Goal: Task Accomplishment & Management: Complete application form

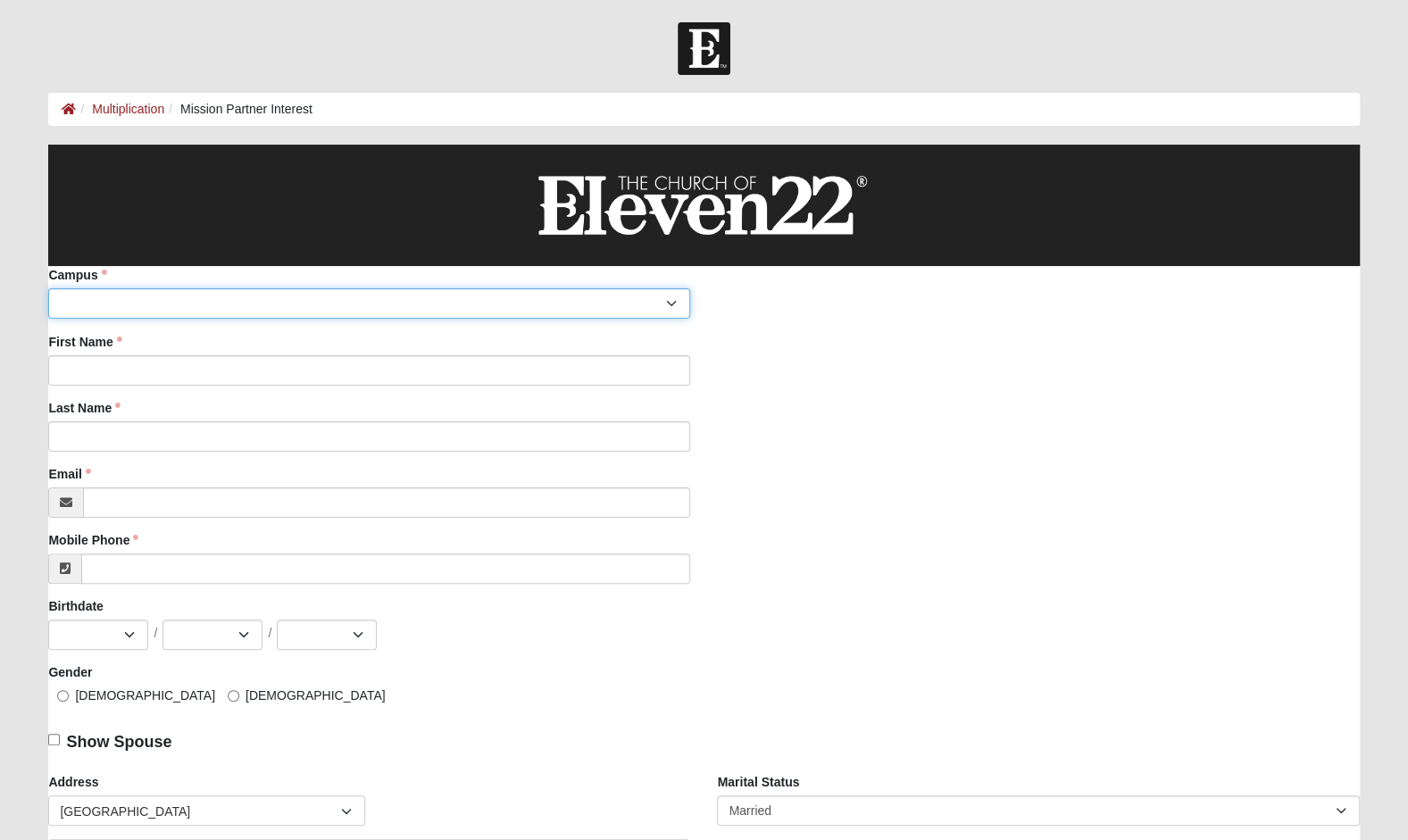
click at [186, 303] on select "Arlington Baymeadows Eleven22 Online [PERSON_NAME][GEOGRAPHIC_DATA] Jesup [GEOG…" at bounding box center [369, 303] width 642 height 30
select select "4"
click at [48, 288] on select "Arlington Baymeadows Eleven22 Online [PERSON_NAME][GEOGRAPHIC_DATA] Jesup [GEOG…" at bounding box center [369, 303] width 642 height 30
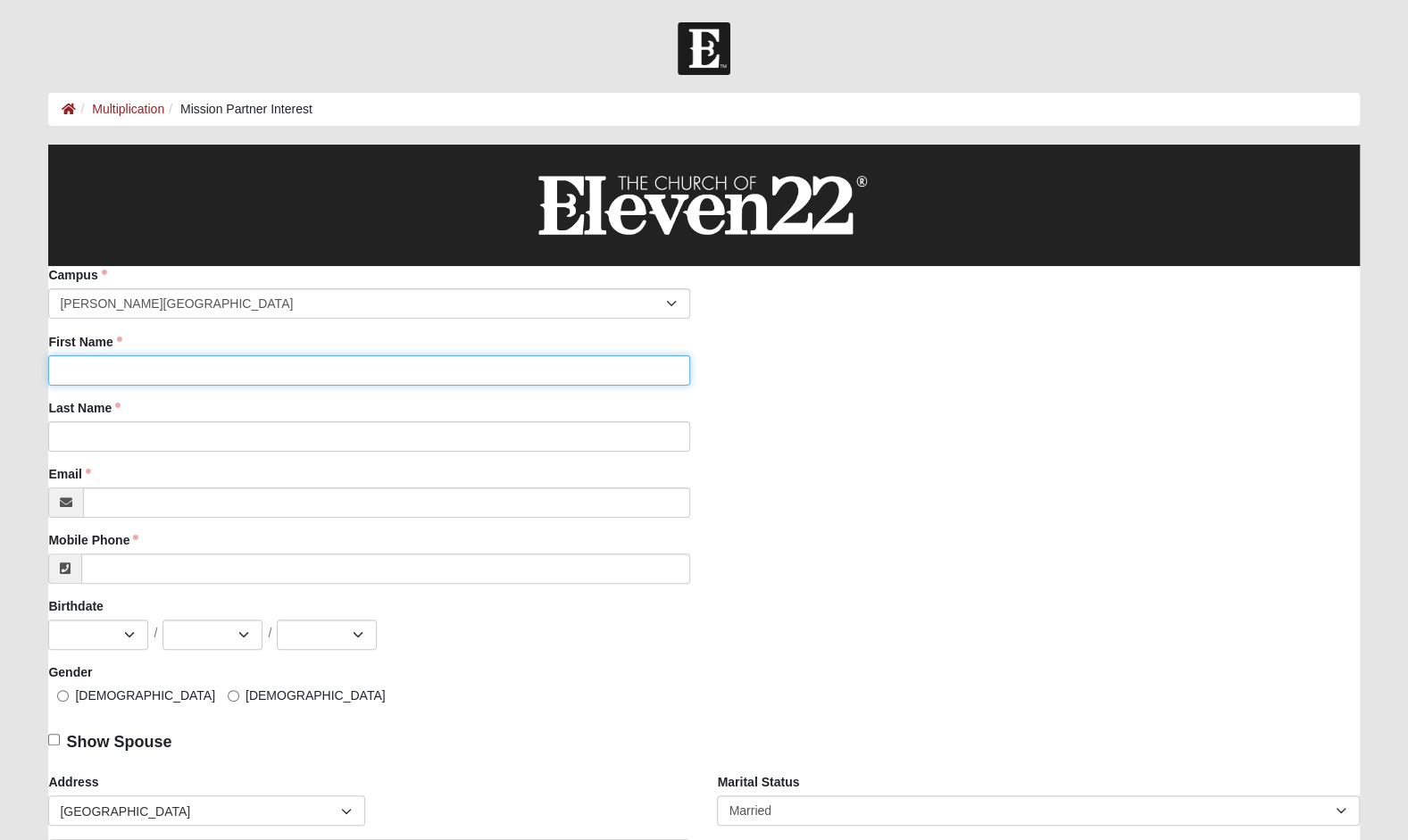
click at [154, 374] on input "First Name" at bounding box center [369, 370] width 642 height 30
type input "[PERSON_NAME]"
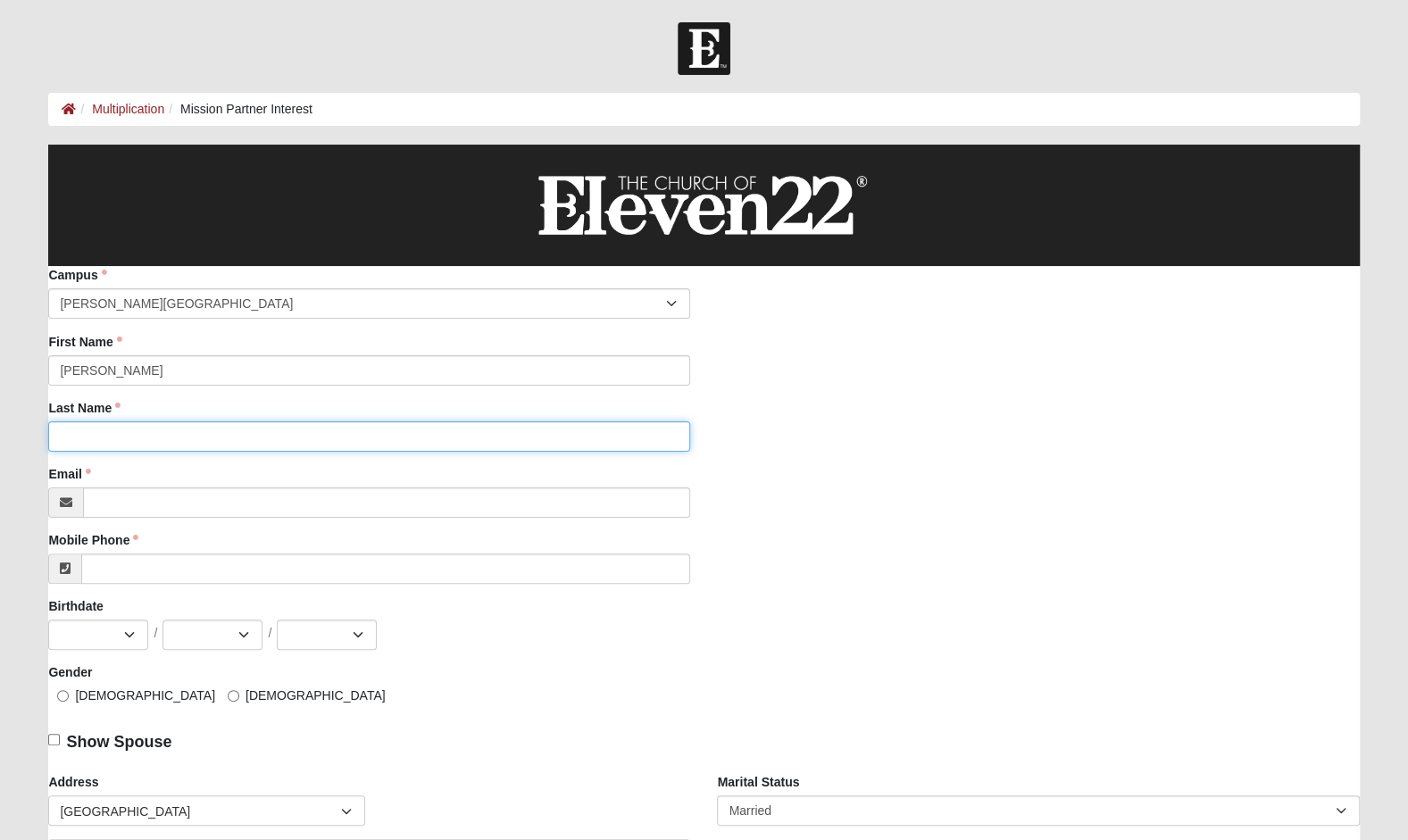
type input "[PERSON_NAME]"
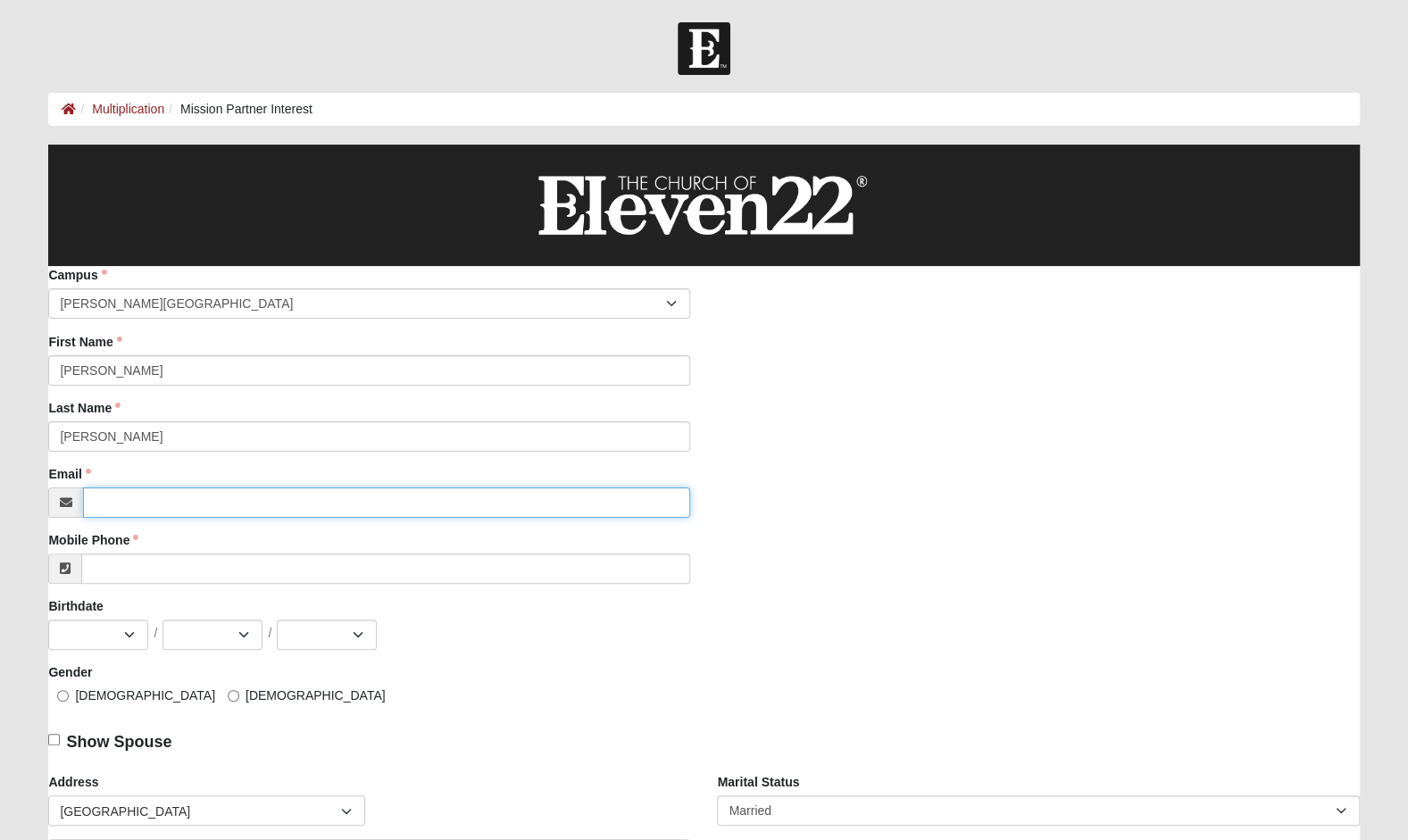
type input "[EMAIL_ADDRESS][DOMAIN_NAME]"
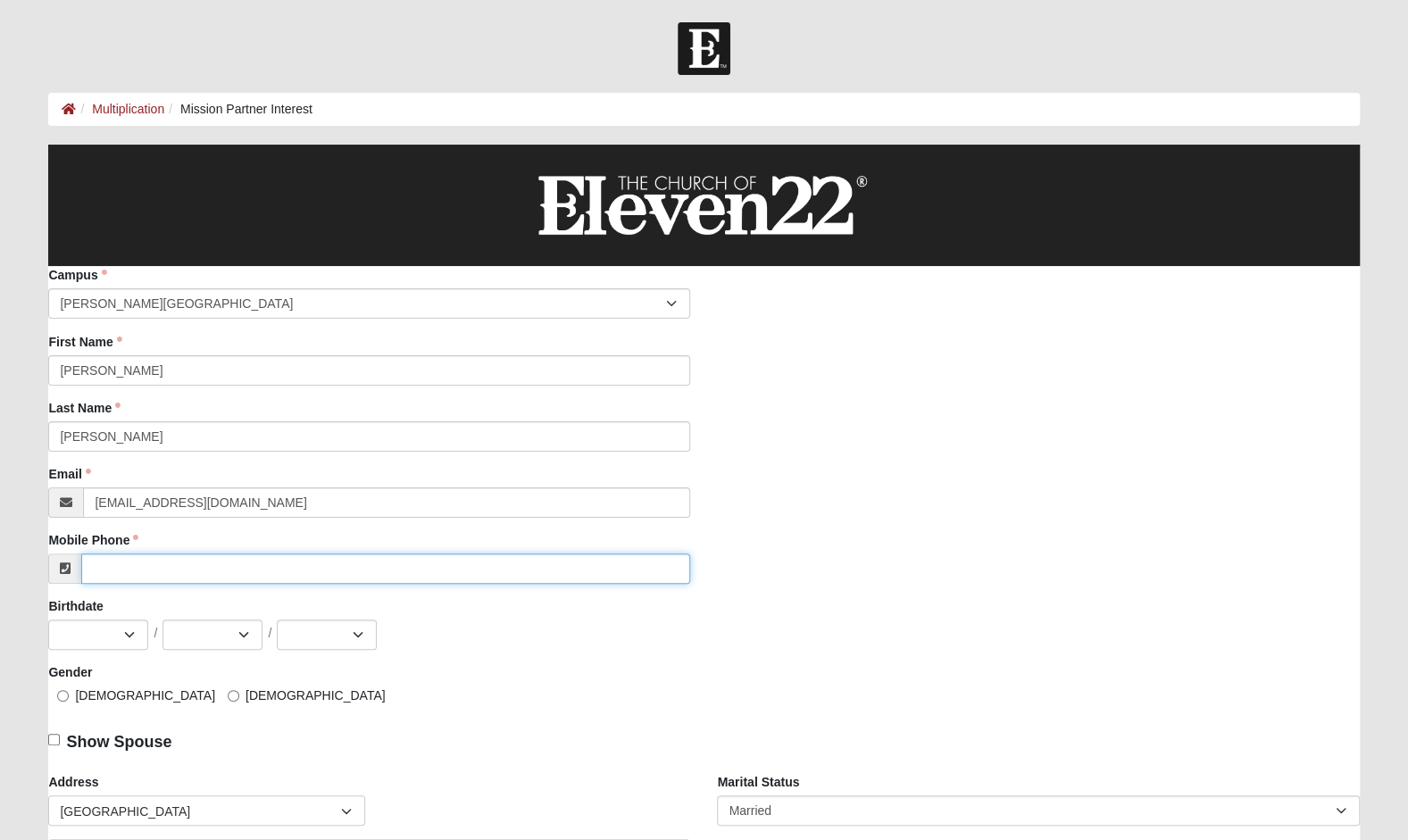
type input "[PHONE_NUMBER]"
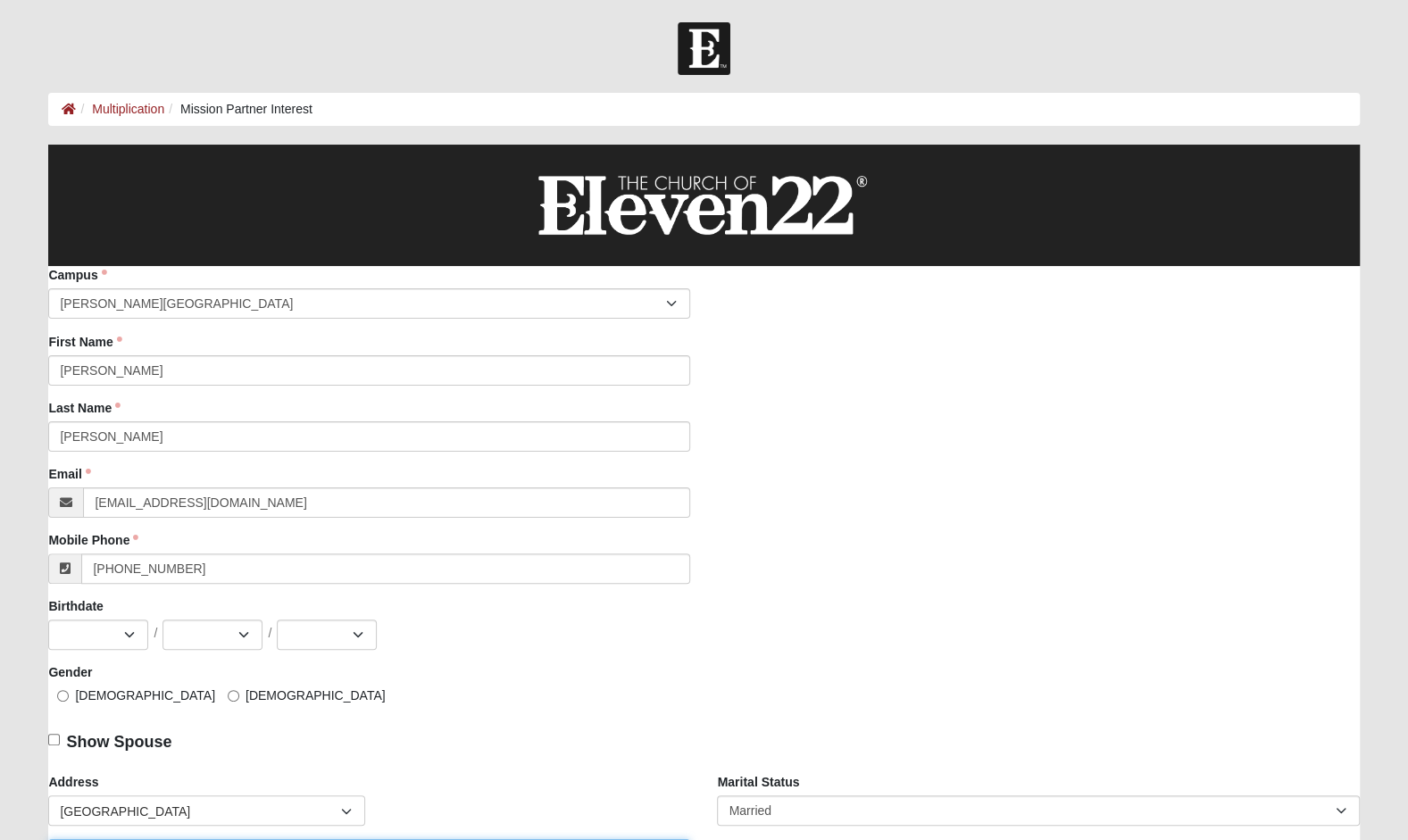
type input "2305 LINKS DR"
type input "[PERSON_NAME][GEOGRAPHIC_DATA]"
type input "32003"
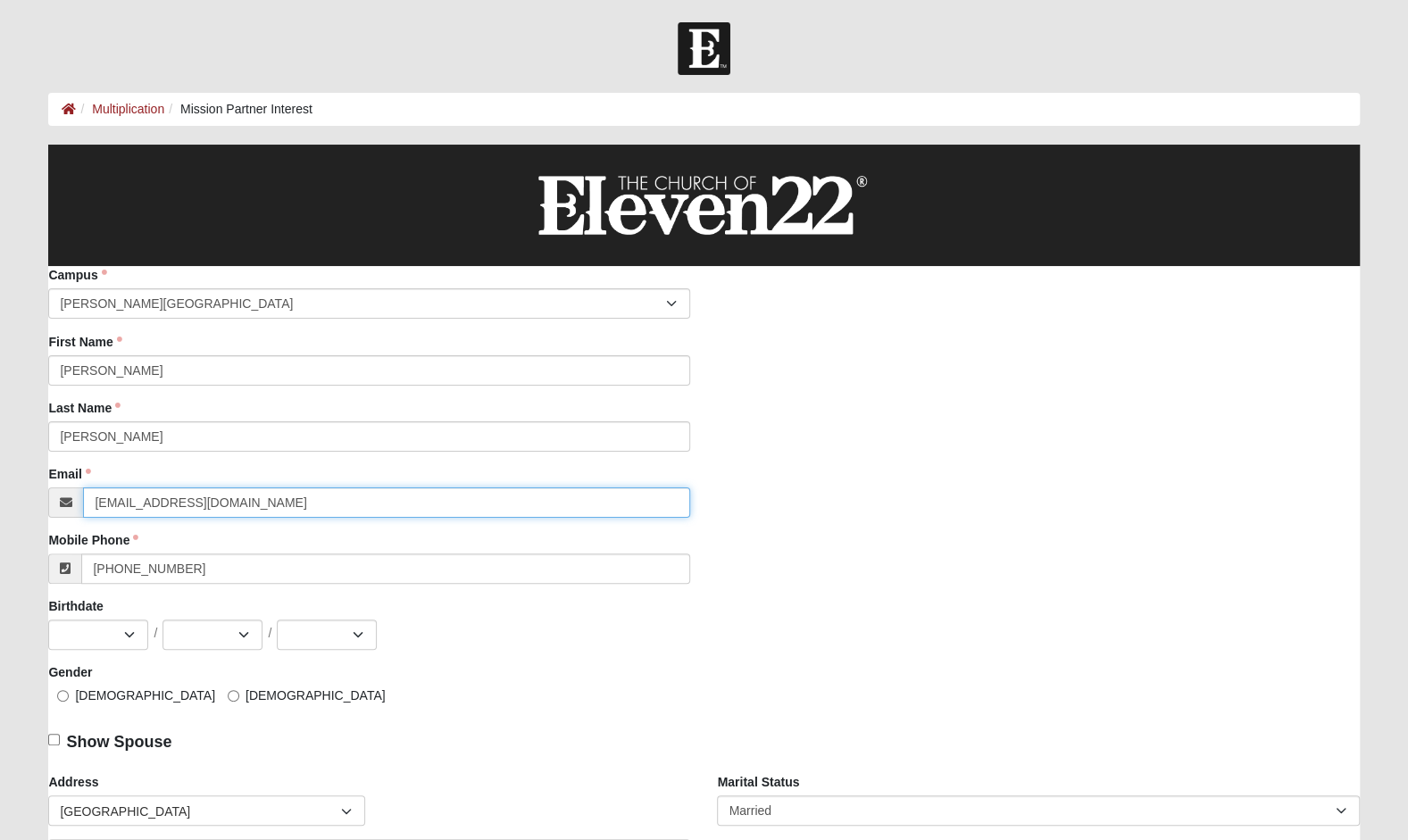
click at [255, 504] on input "[EMAIL_ADDRESS][DOMAIN_NAME]" at bounding box center [386, 502] width 607 height 30
type input "f"
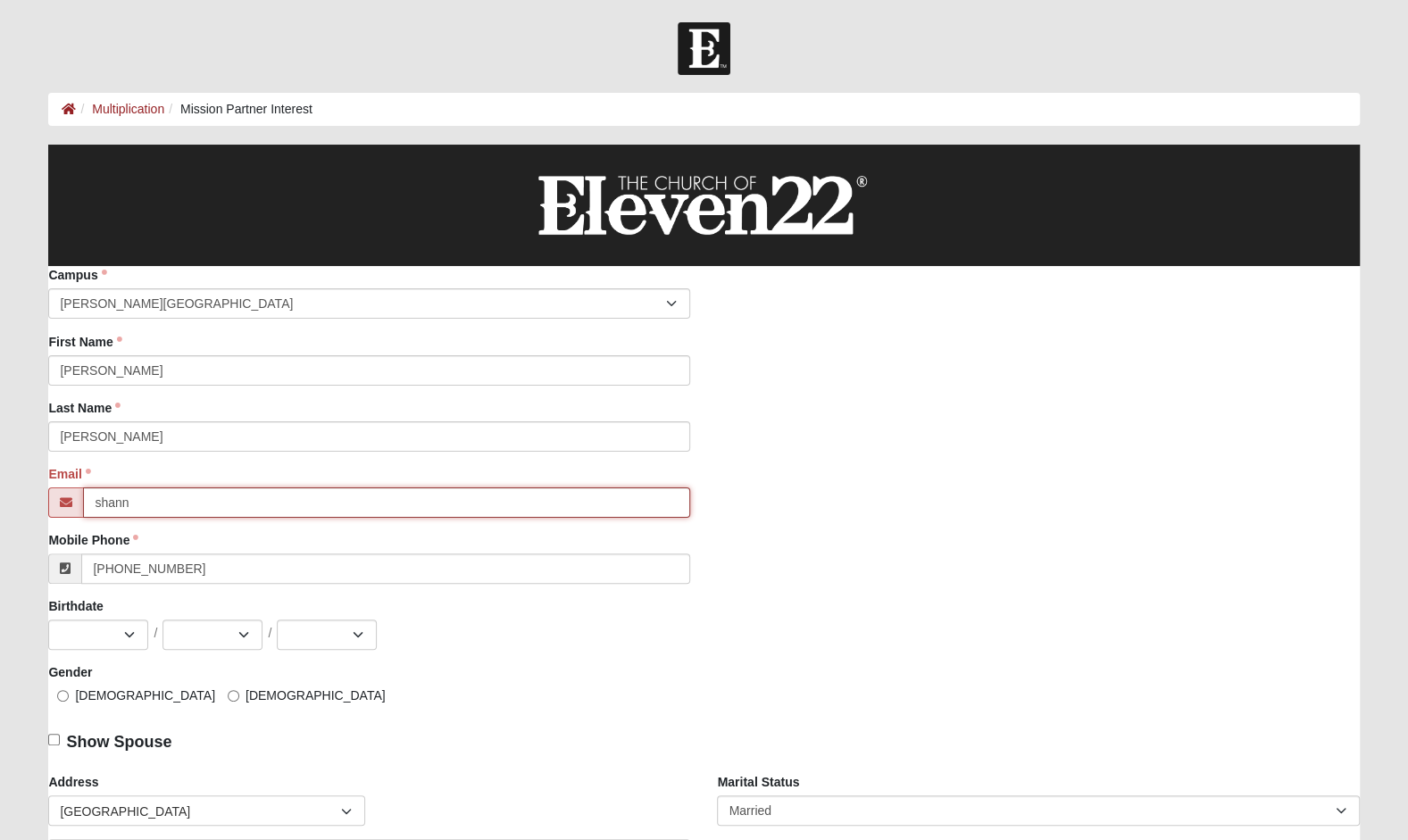
click at [300, 497] on input "shann" at bounding box center [386, 502] width 607 height 30
type input "[PERSON_NAME][EMAIL_ADDRESS][DOMAIN_NAME]"
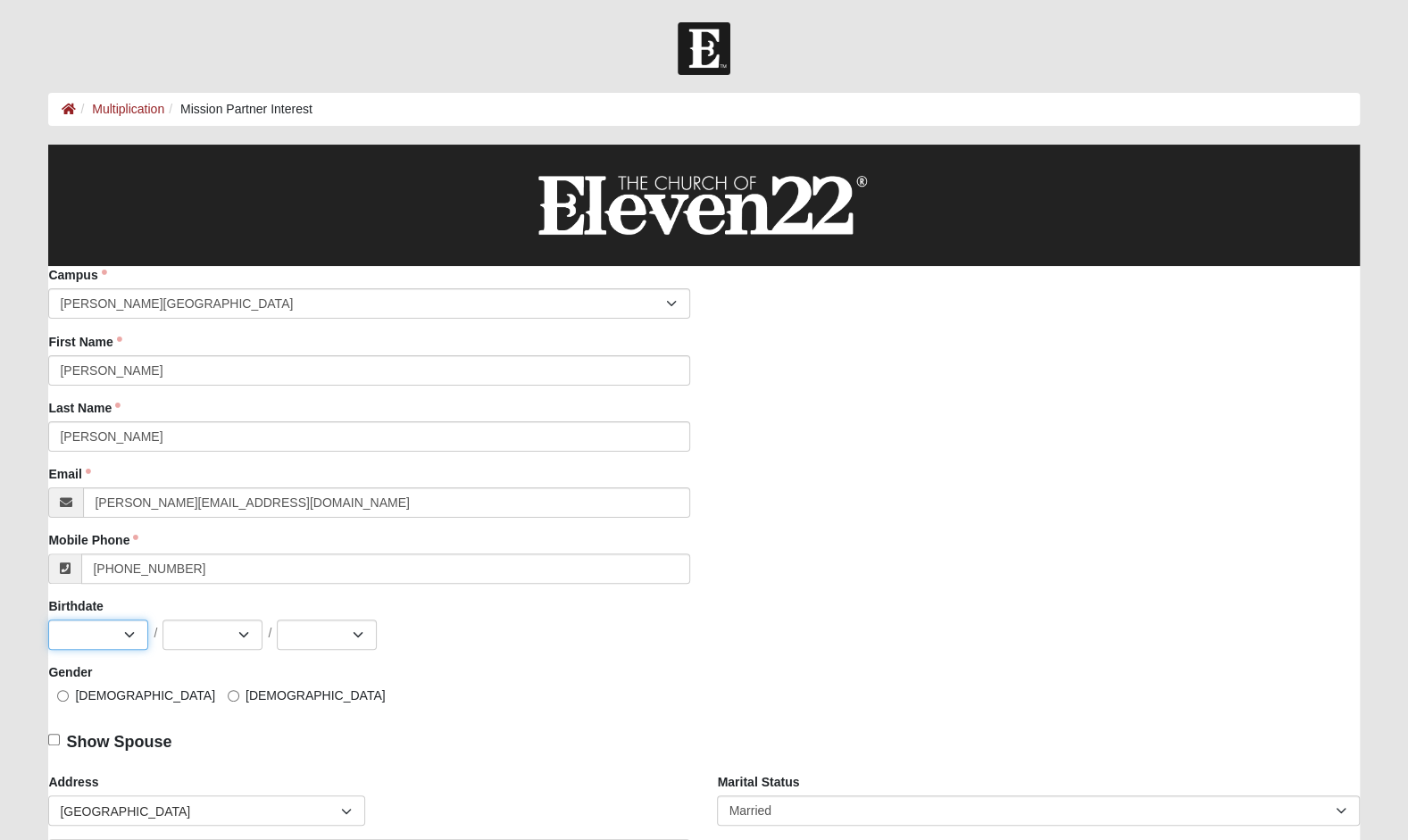
click at [133, 632] on select "Jan Feb Mar Apr May Jun [DATE] Aug Sep Oct Nov Dec" at bounding box center [98, 634] width 100 height 30
select select "10"
click at [48, 619] on select "Jan Feb Mar Apr May Jun [DATE] Aug Sep Oct Nov Dec" at bounding box center [98, 634] width 100 height 30
click at [241, 638] on select "1 2 3 4 5 6 7 8 9 10 11 12 13 14 15 16 17 18 19 20 21 22 23 24 25 26 27 28 29 3…" at bounding box center [212, 634] width 100 height 30
select select "12"
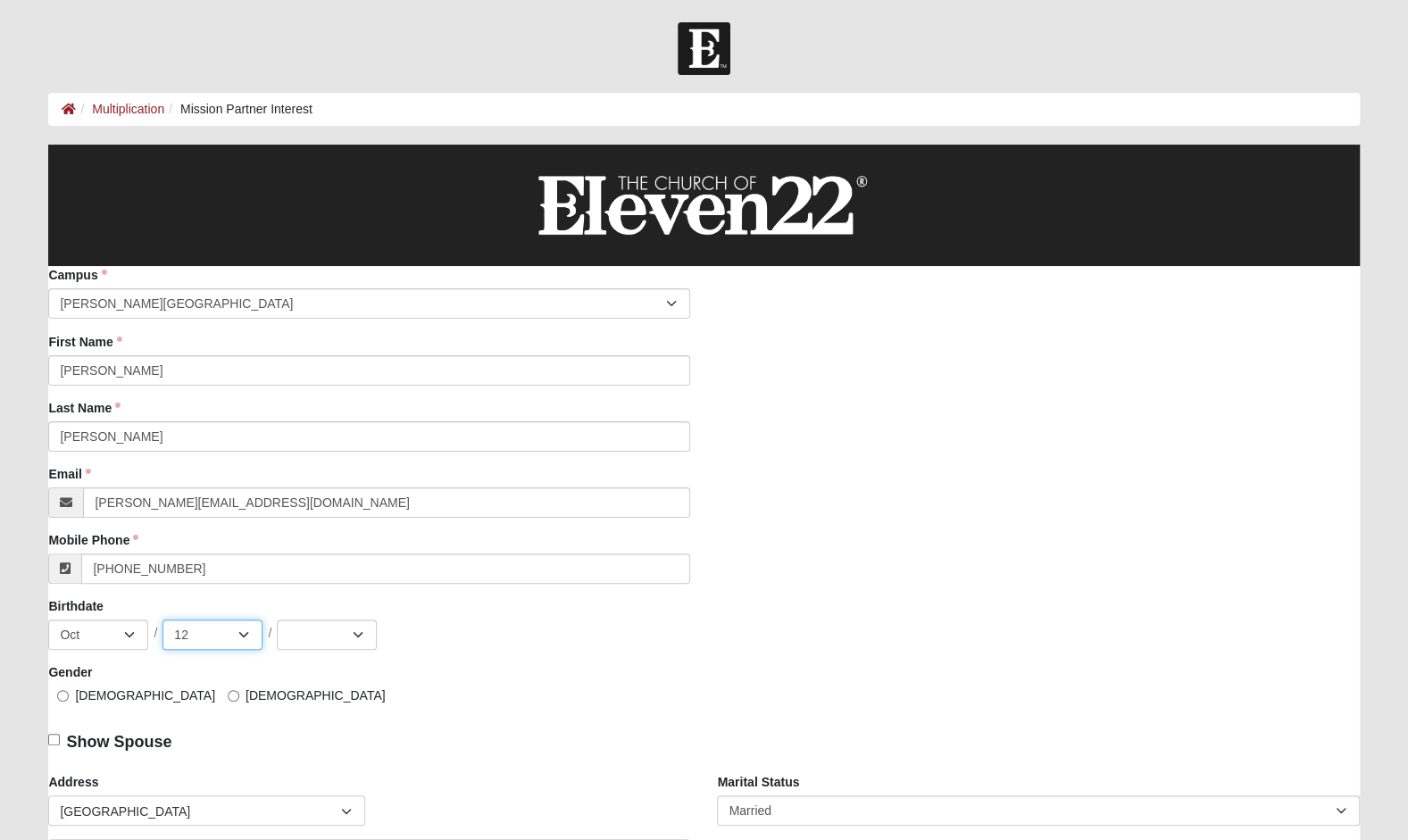
click at [163, 619] on select "1 2 3 4 5 6 7 8 9 10 11 12 13 14 15 16 17 18 19 20 21 22 23 24 25 26 27 28 29 3…" at bounding box center [212, 634] width 100 height 30
click at [355, 637] on select "2025 2024 2023 2022 2021 2020 2019 2018 2017 2016 2015 2014 2013 2012 2011 2010…" at bounding box center [326, 634] width 100 height 30
select select "1972"
click at [277, 619] on select "2025 2024 2023 2022 2021 2020 2019 2018 2017 2016 2015 2014 2013 2012 2011 2010…" at bounding box center [326, 634] width 100 height 30
click at [227, 695] on input "[DEMOGRAPHIC_DATA]" at bounding box center [233, 696] width 12 height 12
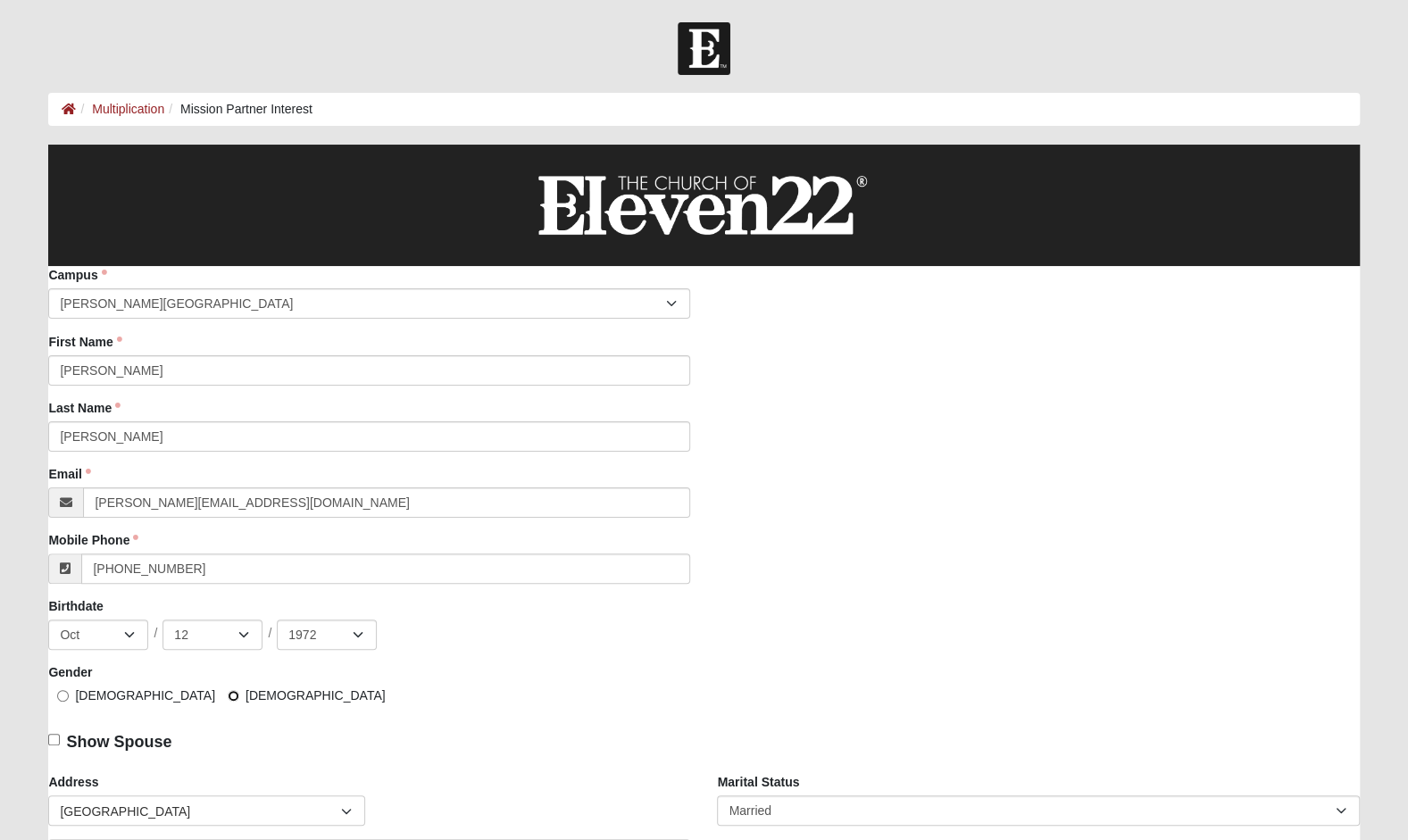
radio input "true"
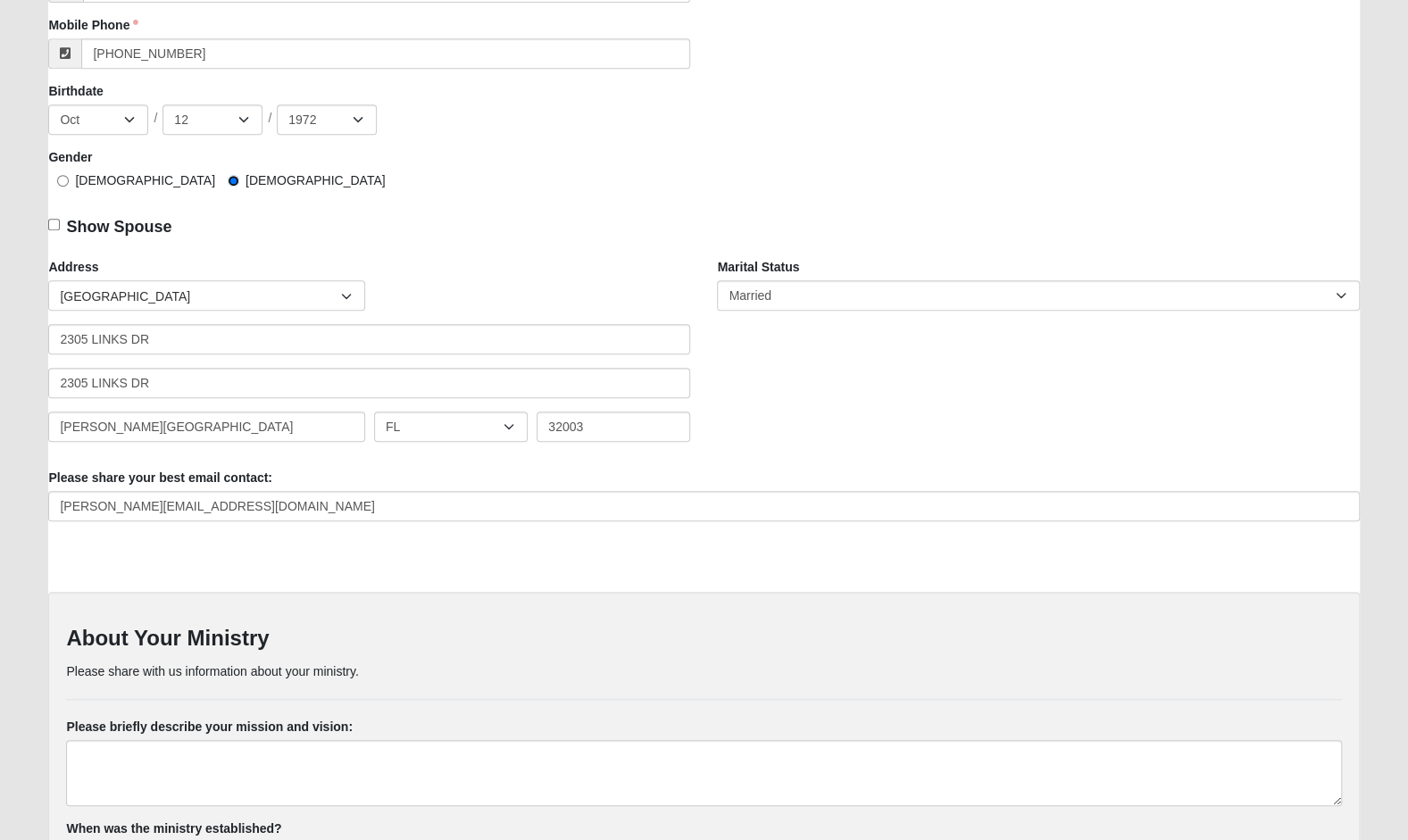
scroll to position [517, 0]
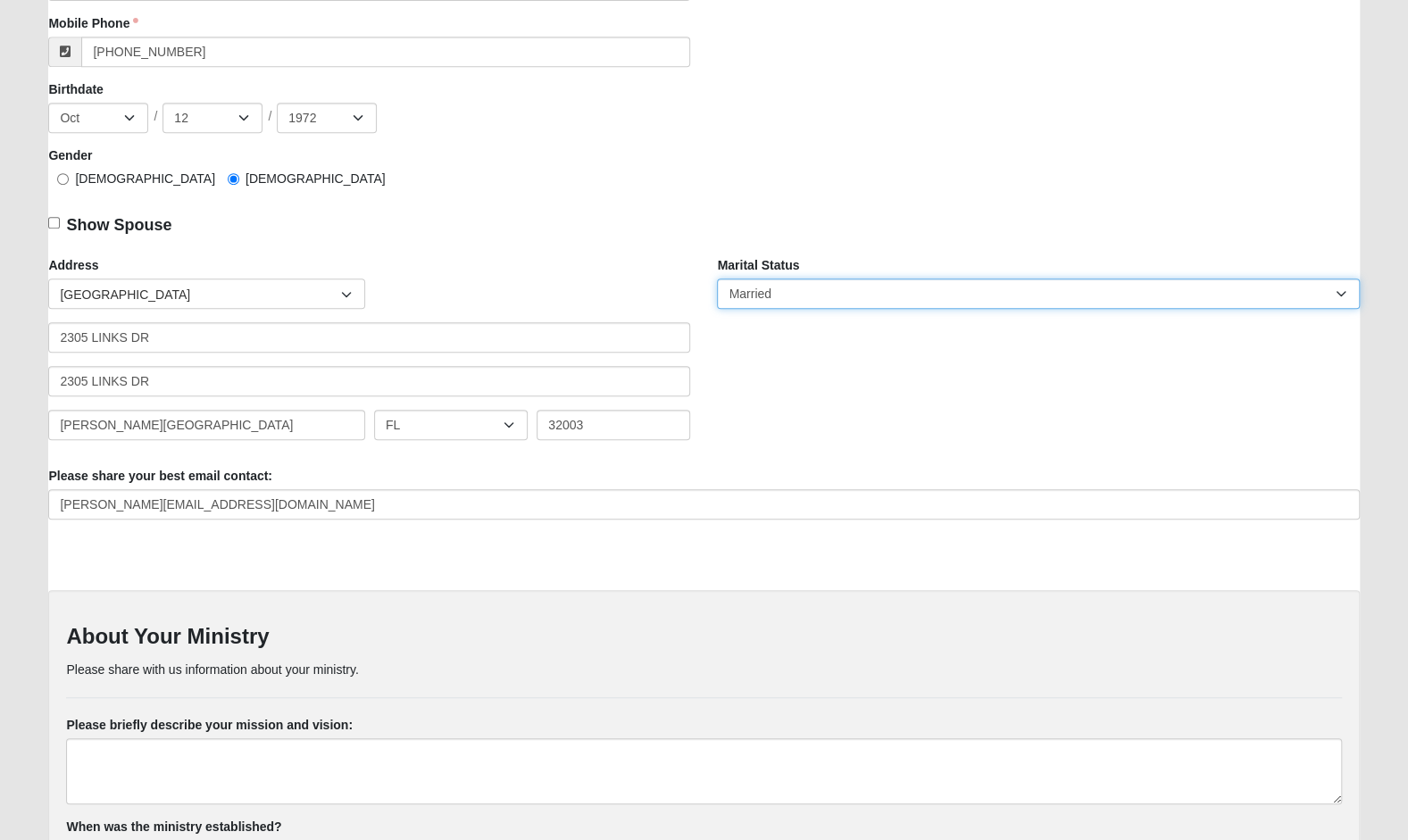
click at [1344, 300] on select "Married Unknown Single Divorced Widowed" at bounding box center [1037, 293] width 642 height 30
select select "674"
click at [717, 279] on select "Married Unknown Single Divorced Widowed" at bounding box center [1037, 293] width 642 height 30
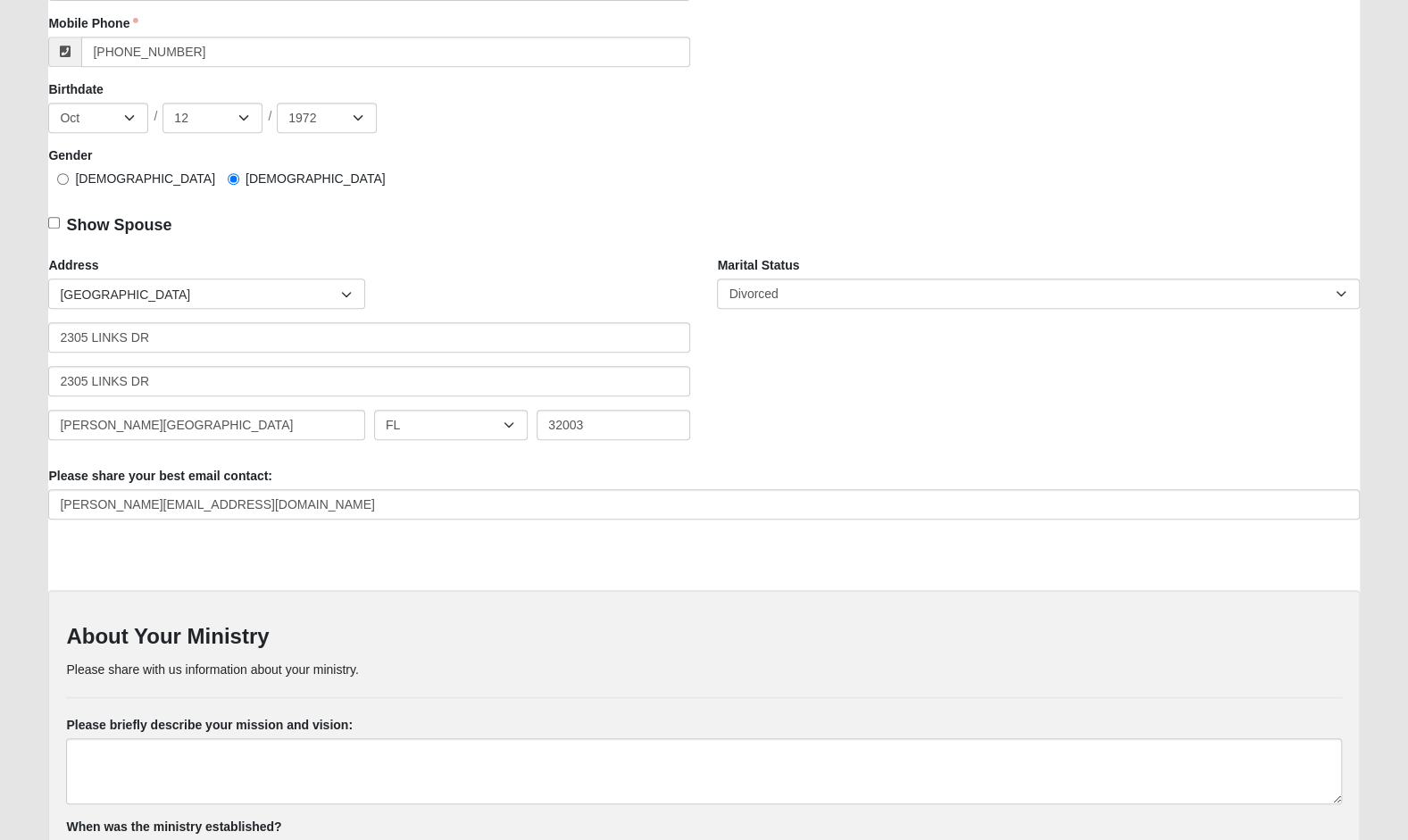
click at [346, 294] on div at bounding box center [347, 294] width 32 height 30
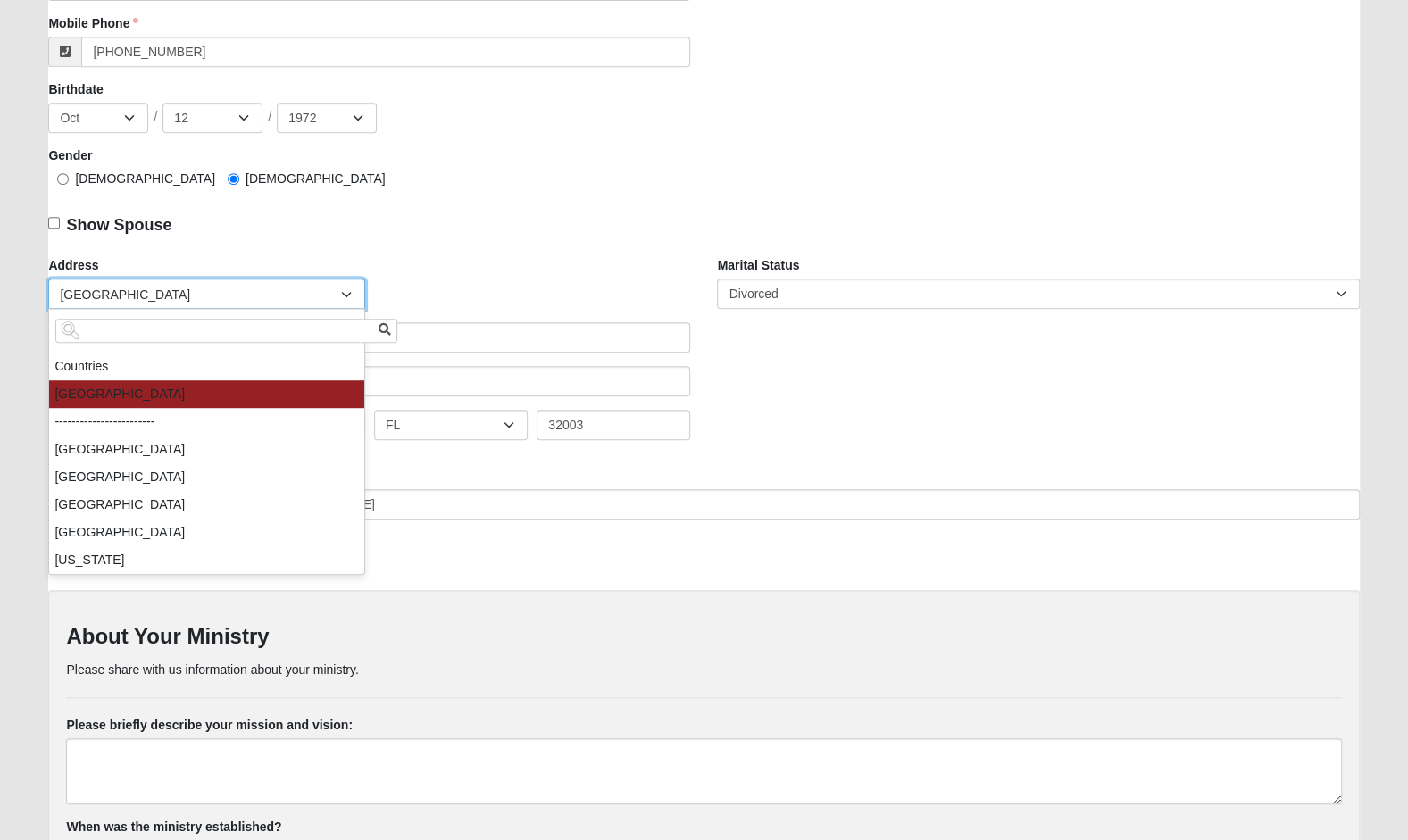
click at [303, 389] on li "[GEOGRAPHIC_DATA]" at bounding box center [207, 394] width 315 height 28
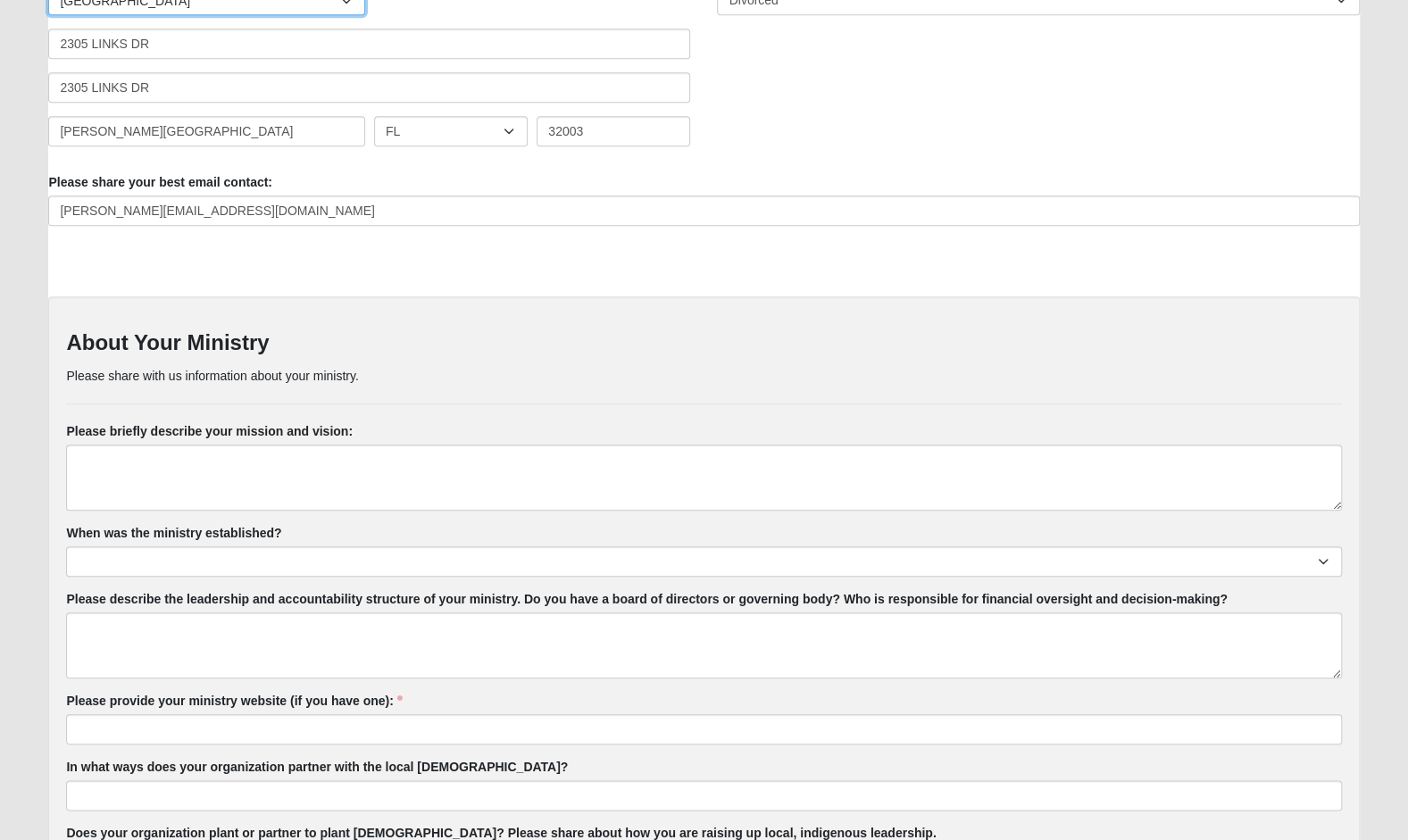
scroll to position [820, 0]
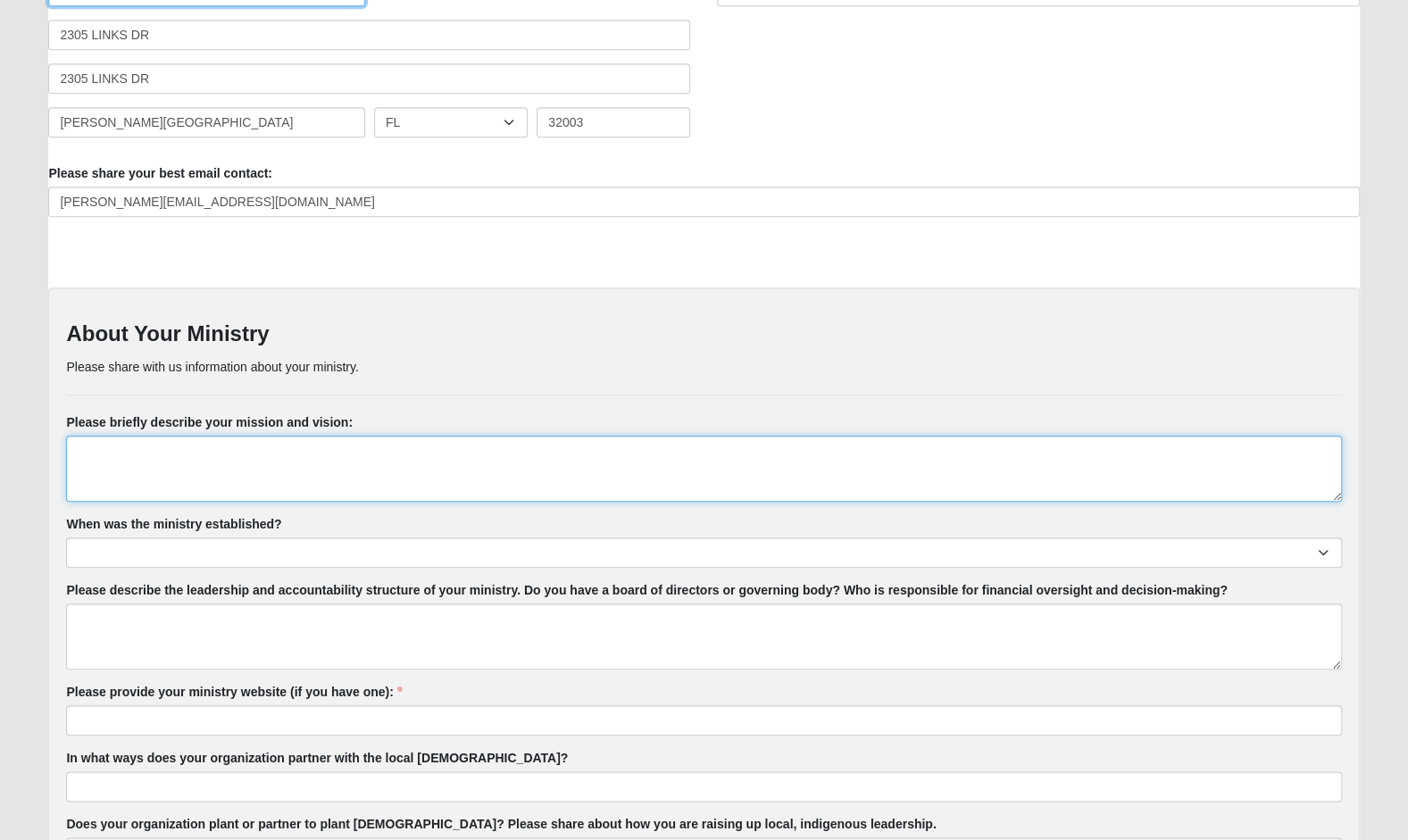
click at [199, 454] on textarea "Please briefly describe your mission and vision:" at bounding box center [703, 468] width 1274 height 66
paste textarea "Lorem Ip Dolor si a Consec-adipisci elitsedd’e temporin utla e dolore mag aliqu…"
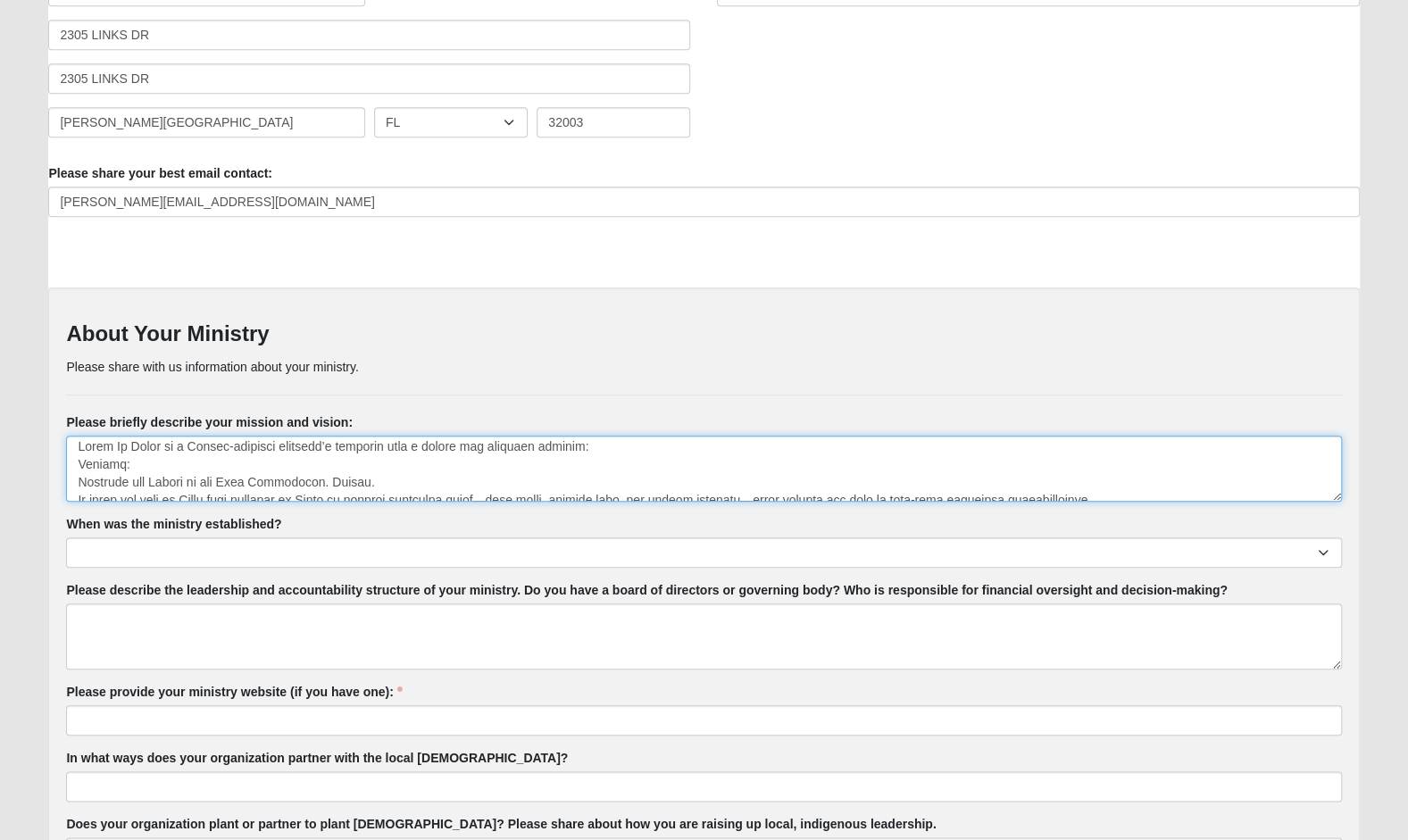
scroll to position [0, 0]
click at [161, 450] on textarea "Please briefly describe your mission and vision:" at bounding box center [703, 468] width 1274 height 66
drag, startPoint x: 76, startPoint y: 464, endPoint x: 131, endPoint y: 466, distance: 55.0
click at [131, 466] on textarea "Please briefly describe your mission and vision:" at bounding box center [703, 468] width 1274 height 66
click at [374, 484] on textarea "Please briefly describe your mission and vision:" at bounding box center [703, 468] width 1274 height 66
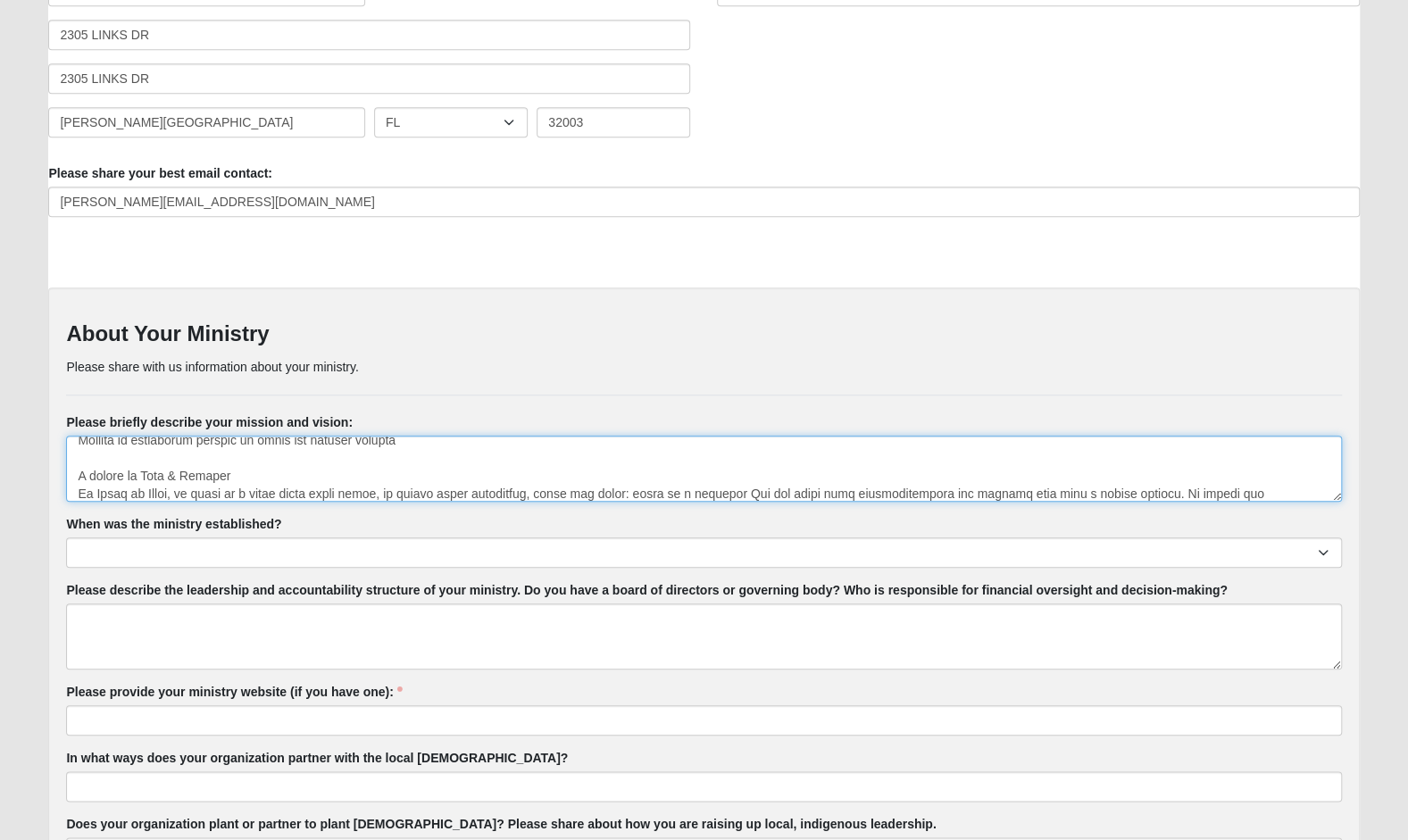
scroll to position [315, 0]
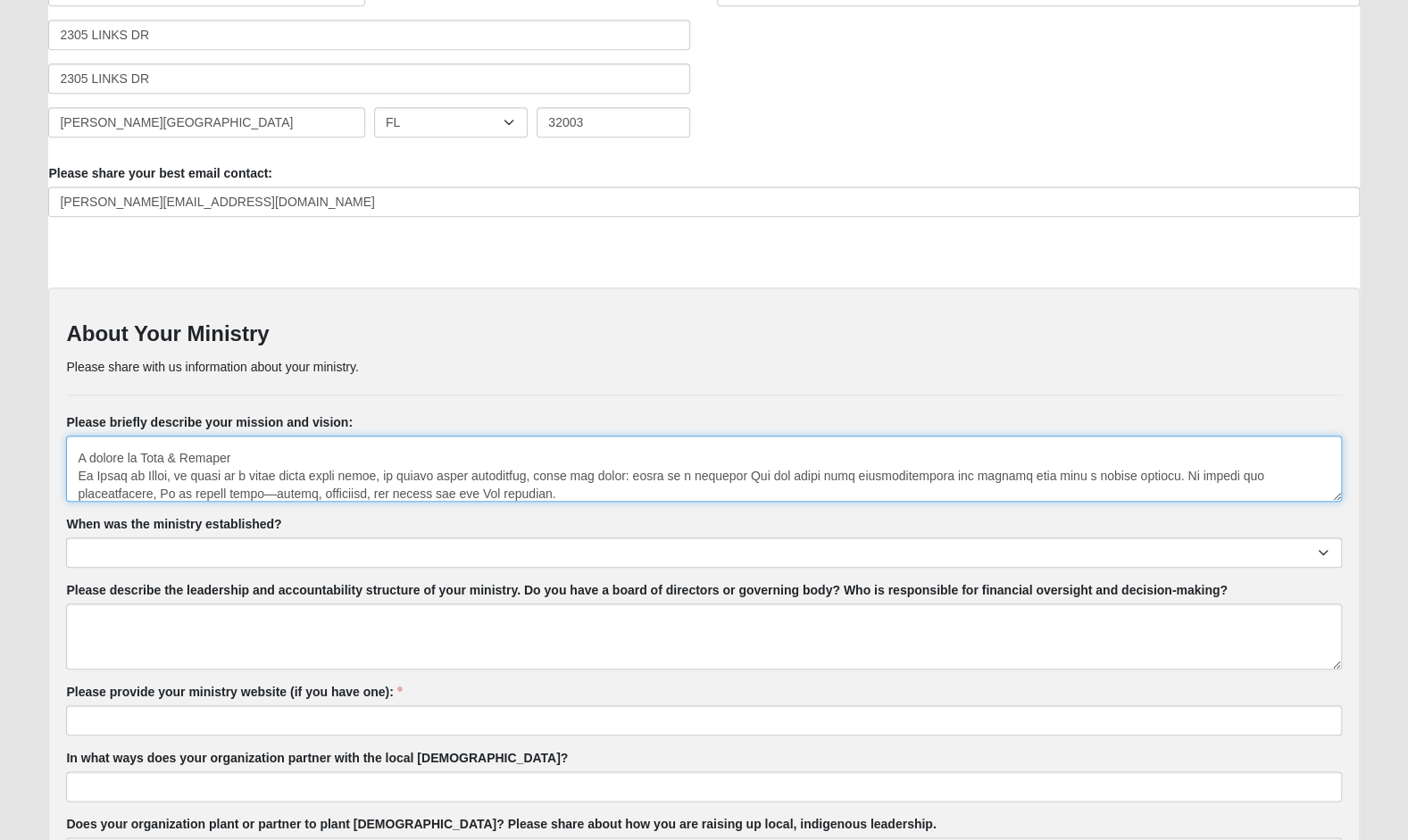
type textarea "Lorem Ip Dolor si a Consec-adipisci elitsedd’e temporin utla e dolore mag aliqu…"
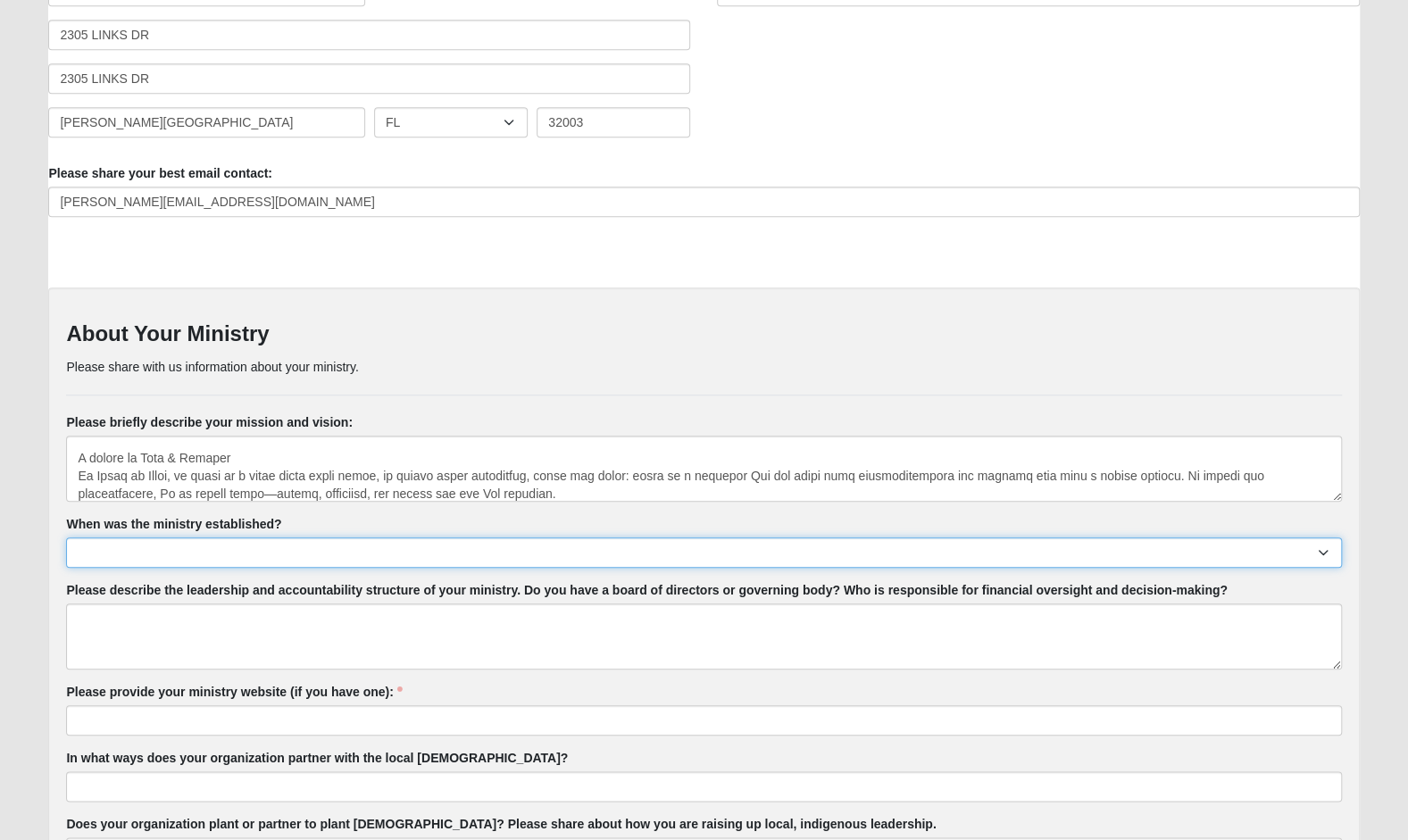
click at [186, 543] on select "Less than 6 months 1 - 2 years 2 - 5 years 5 - 10 years 10 - 15 years 15 - 20 y…" at bounding box center [703, 552] width 1274 height 30
click at [159, 546] on select "Less than 6 months 1 - 2 years 2 - 5 years 5 - 10 years 10 - 15 years 15 - 20 y…" at bounding box center [703, 552] width 1274 height 30
select select "2 - 5 years"
click at [66, 537] on select "Less than 6 months 1 - 2 years 2 - 5 years 5 - 10 years 10 - 15 years 15 - 20 y…" at bounding box center [703, 552] width 1274 height 30
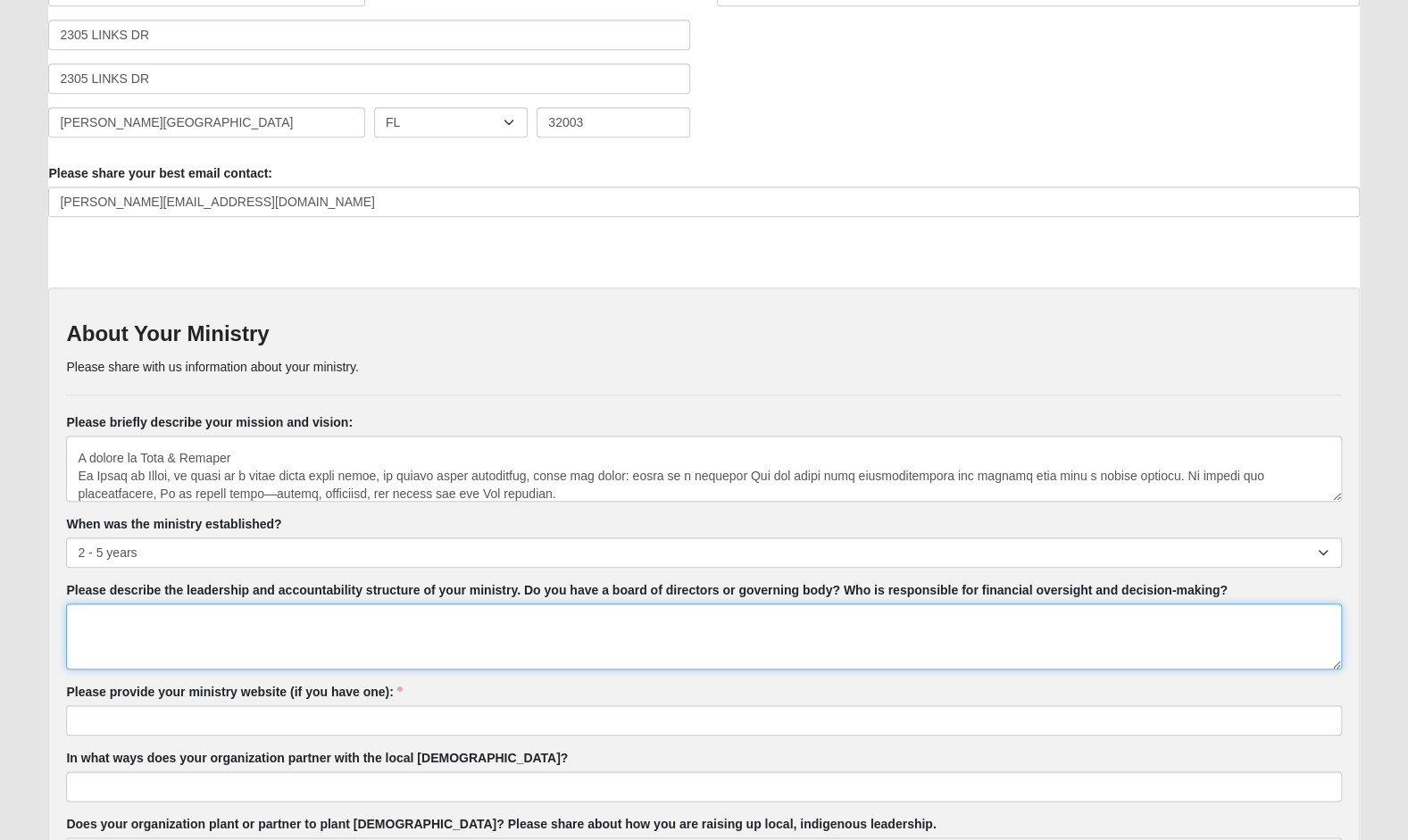
click at [133, 610] on textarea "Please describe the leadership and accountability structure of your ministry. D…" at bounding box center [703, 637] width 1274 height 66
paste textarea "Soles By [PERSON_NAME] operates with a commitment to integrity, transparency, a…"
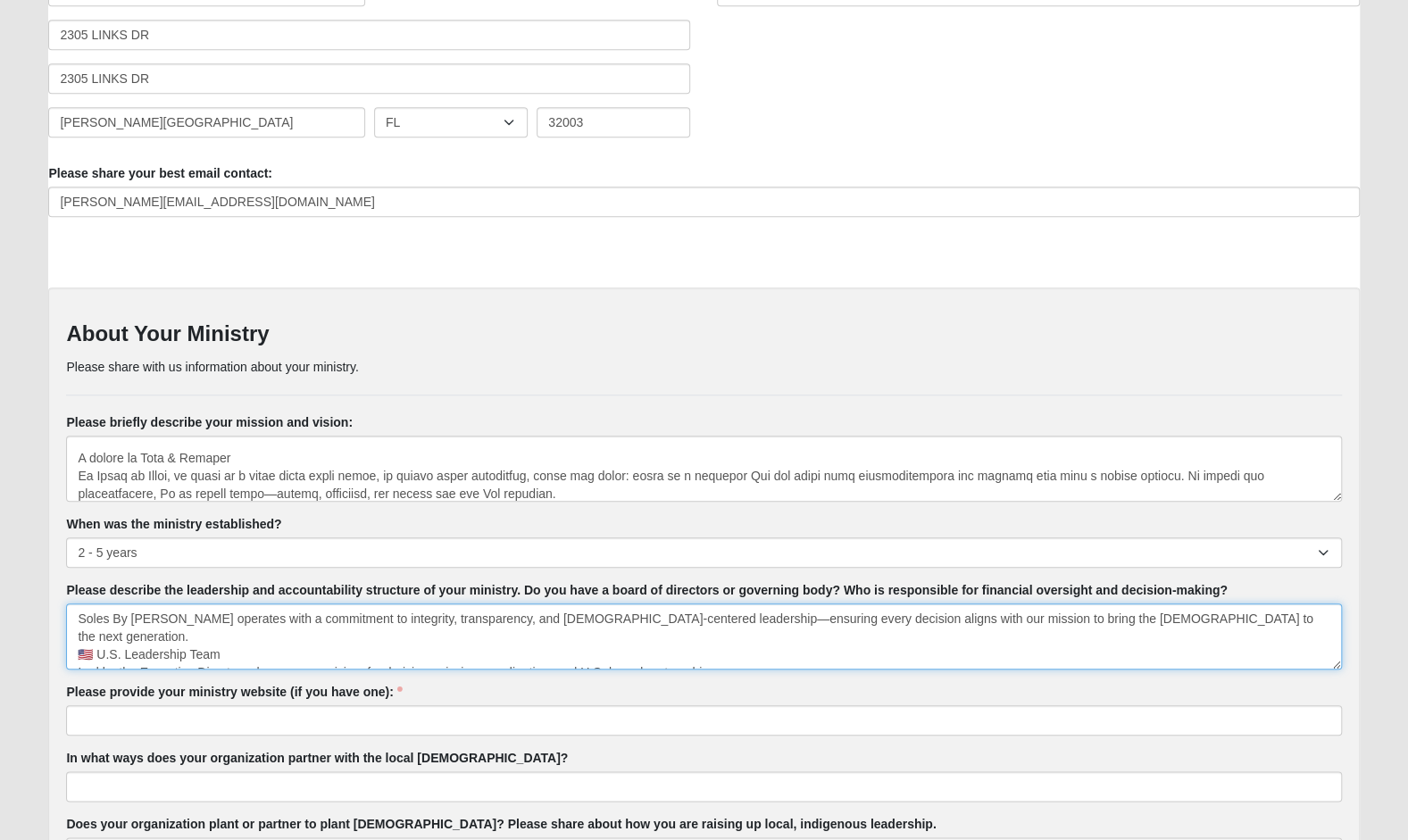
scroll to position [190, 0]
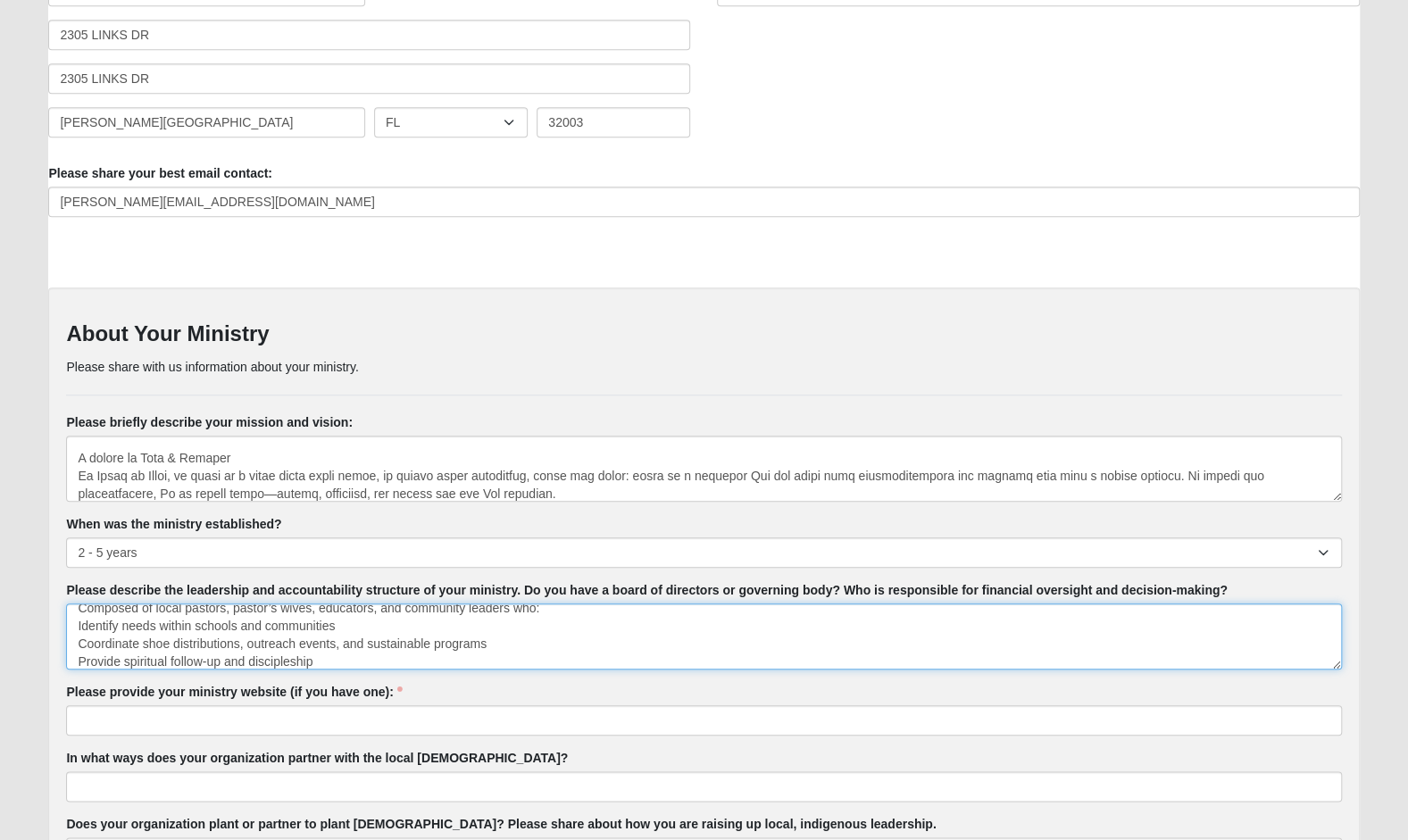
click at [653, 618] on textarea "Soles By [PERSON_NAME] operates with a commitment to integrity, transparency, a…" at bounding box center [703, 637] width 1274 height 66
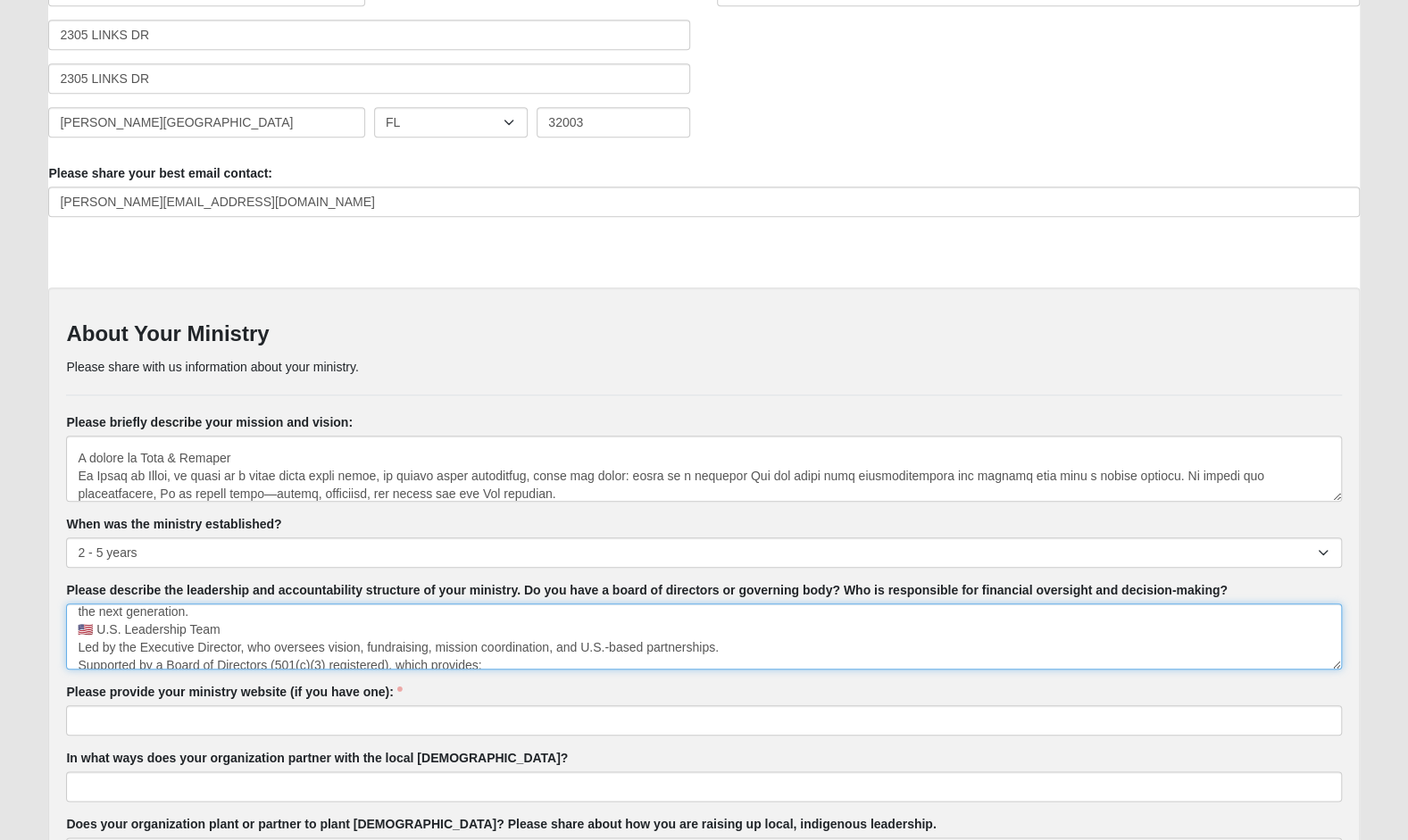
scroll to position [7, 0]
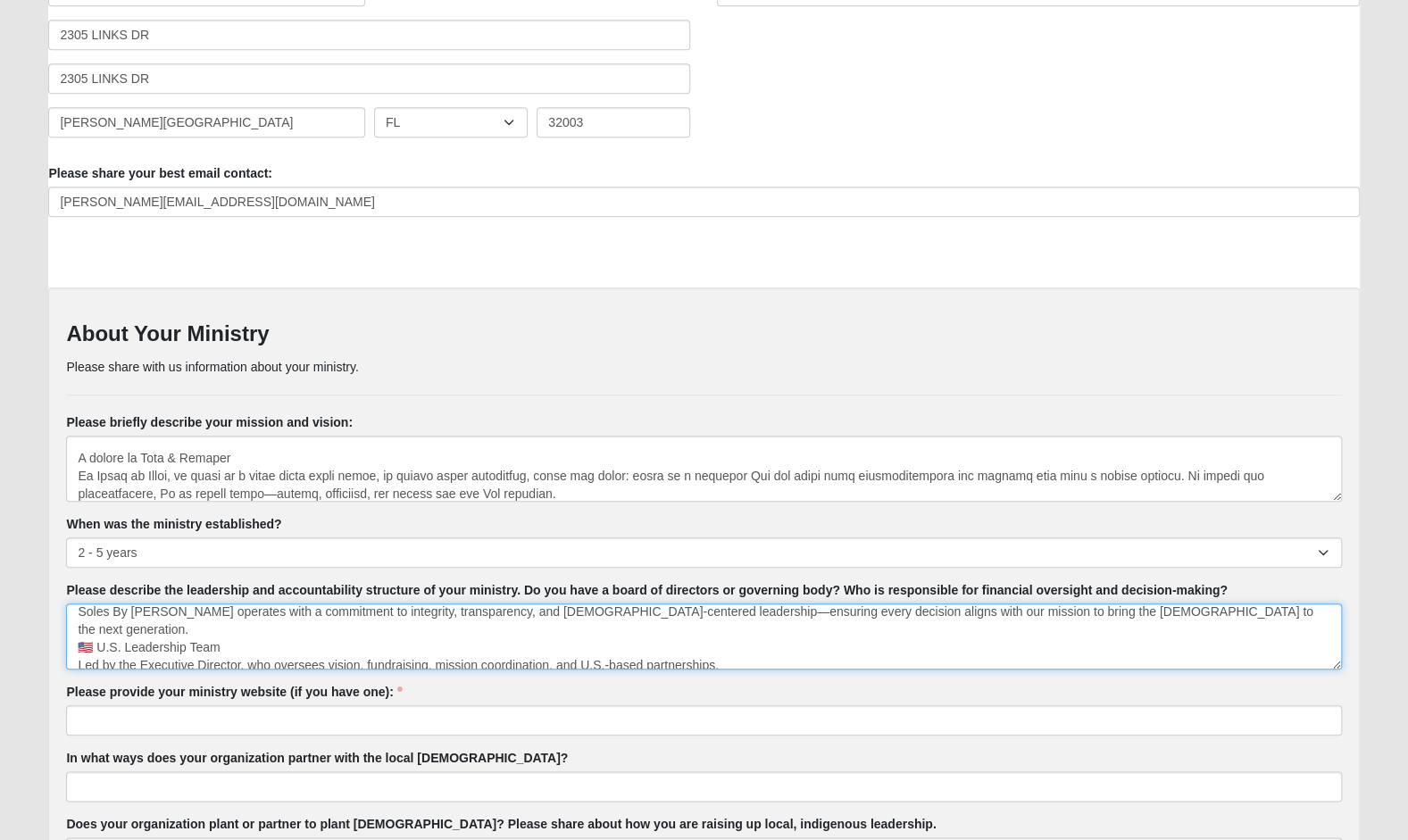
drag, startPoint x: 93, startPoint y: 627, endPoint x: 231, endPoint y: 625, distance: 138.0
click at [231, 625] on textarea "Soles By [PERSON_NAME] operates with a commitment to integrity, transparency, a…" at bounding box center [703, 637] width 1274 height 66
drag, startPoint x: 186, startPoint y: 621, endPoint x: 92, endPoint y: 624, distance: 94.0
click at [92, 624] on textarea "Soles By [PERSON_NAME] operates with a commitment to integrity, transparency, a…" at bounding box center [703, 637] width 1274 height 66
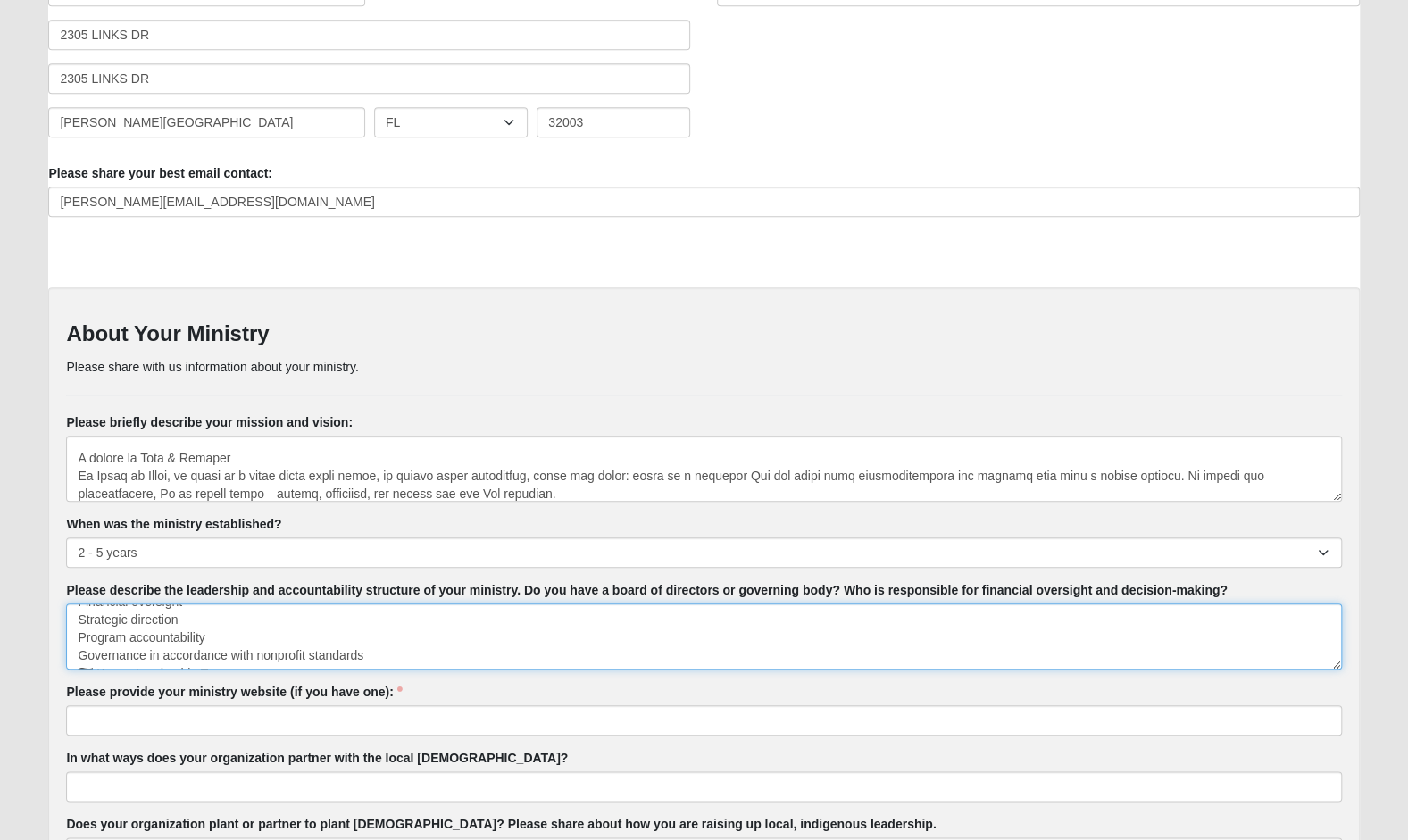
scroll to position [107, 0]
click at [385, 630] on textarea "Soles By [PERSON_NAME] operates with a commitment to integrity, transparency, a…" at bounding box center [703, 637] width 1274 height 66
click at [78, 623] on textarea "Soles By [PERSON_NAME] operates with a commitment to integrity, transparency, a…" at bounding box center [703, 637] width 1274 height 66
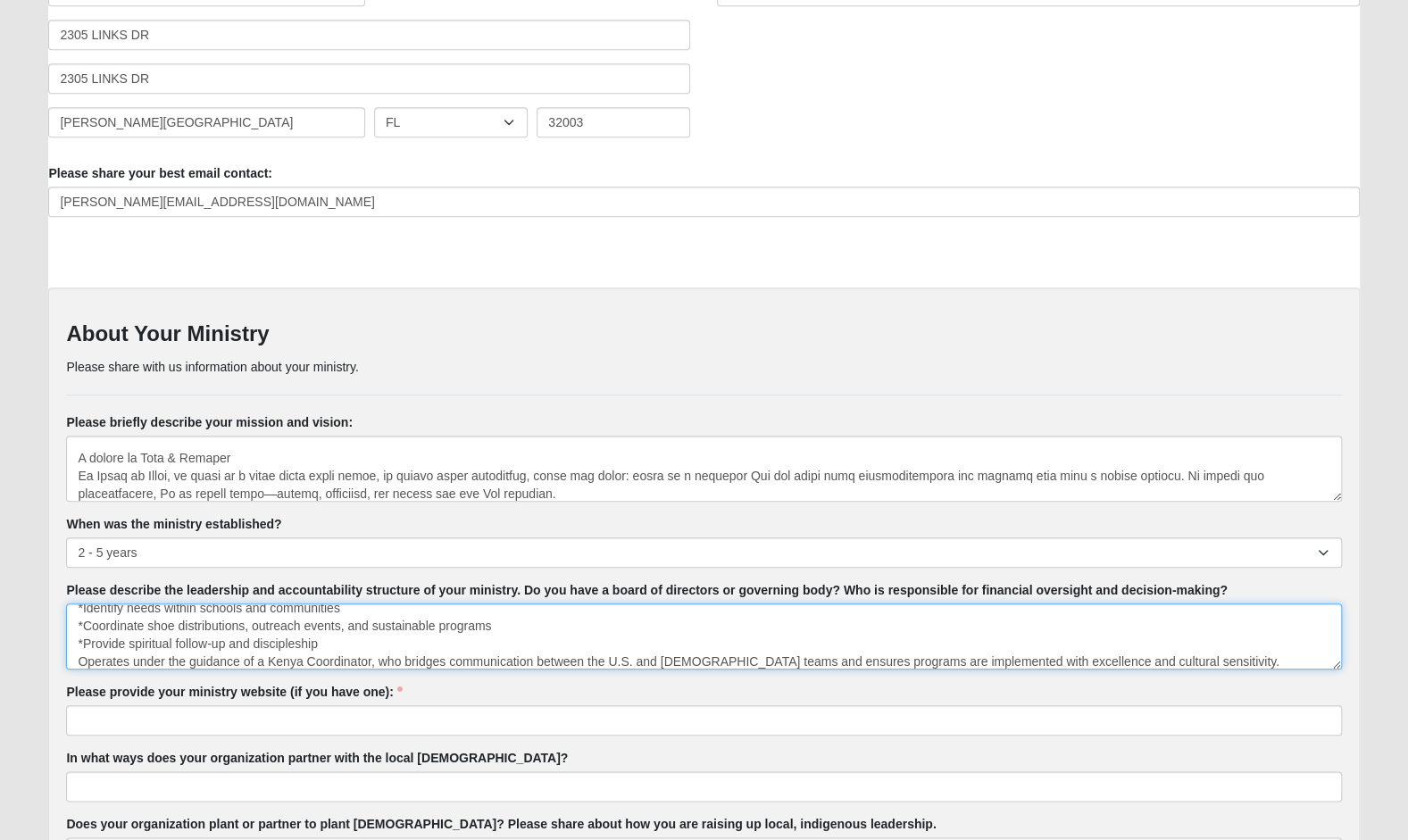
paste textarea "Collaborative Structure U.S. and Kenya teams work in partnership, not in hierar…"
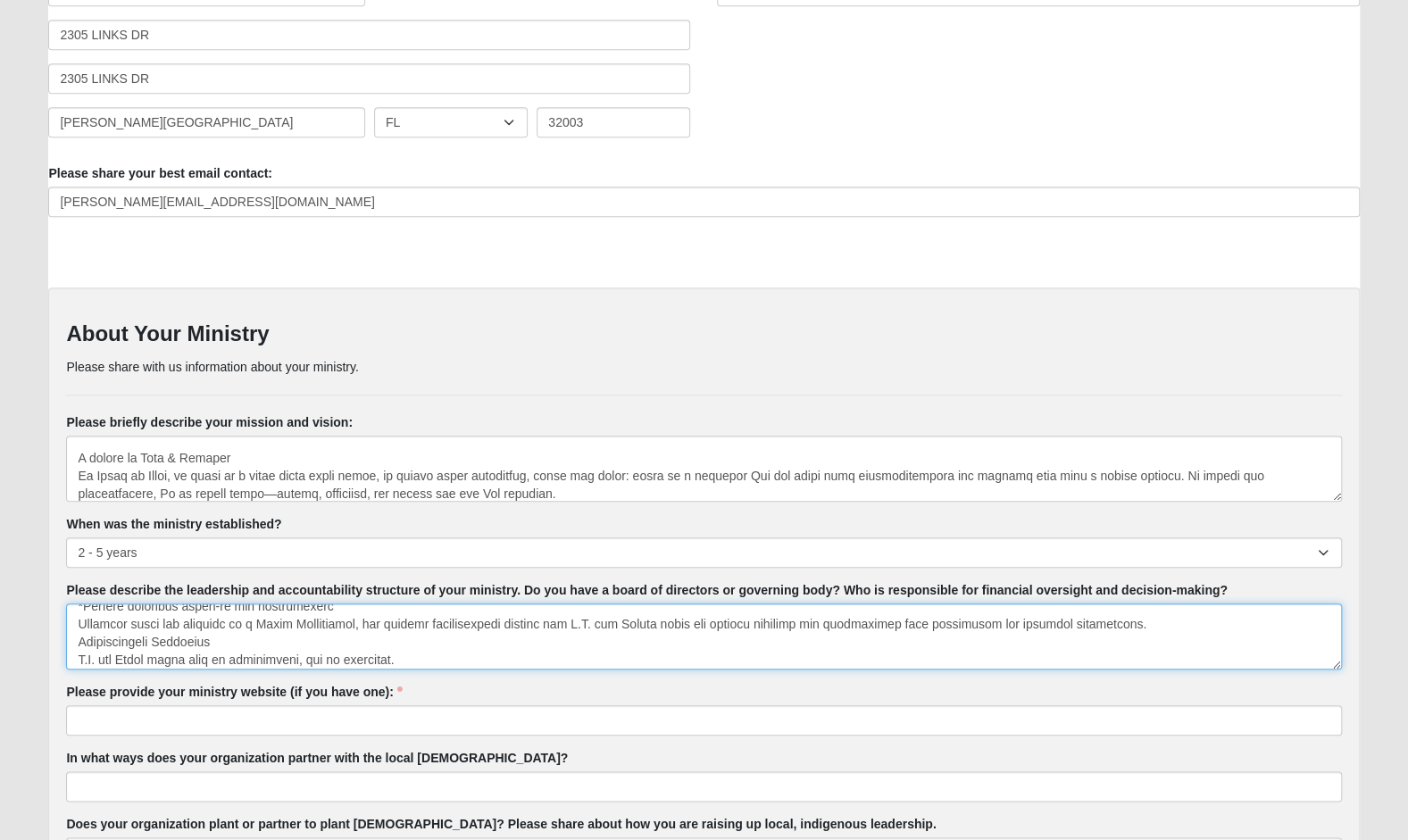
scroll to position [243, 0]
click at [75, 640] on textarea "Please describe the leadership and accountability structure of your ministry. D…" at bounding box center [703, 637] width 1274 height 66
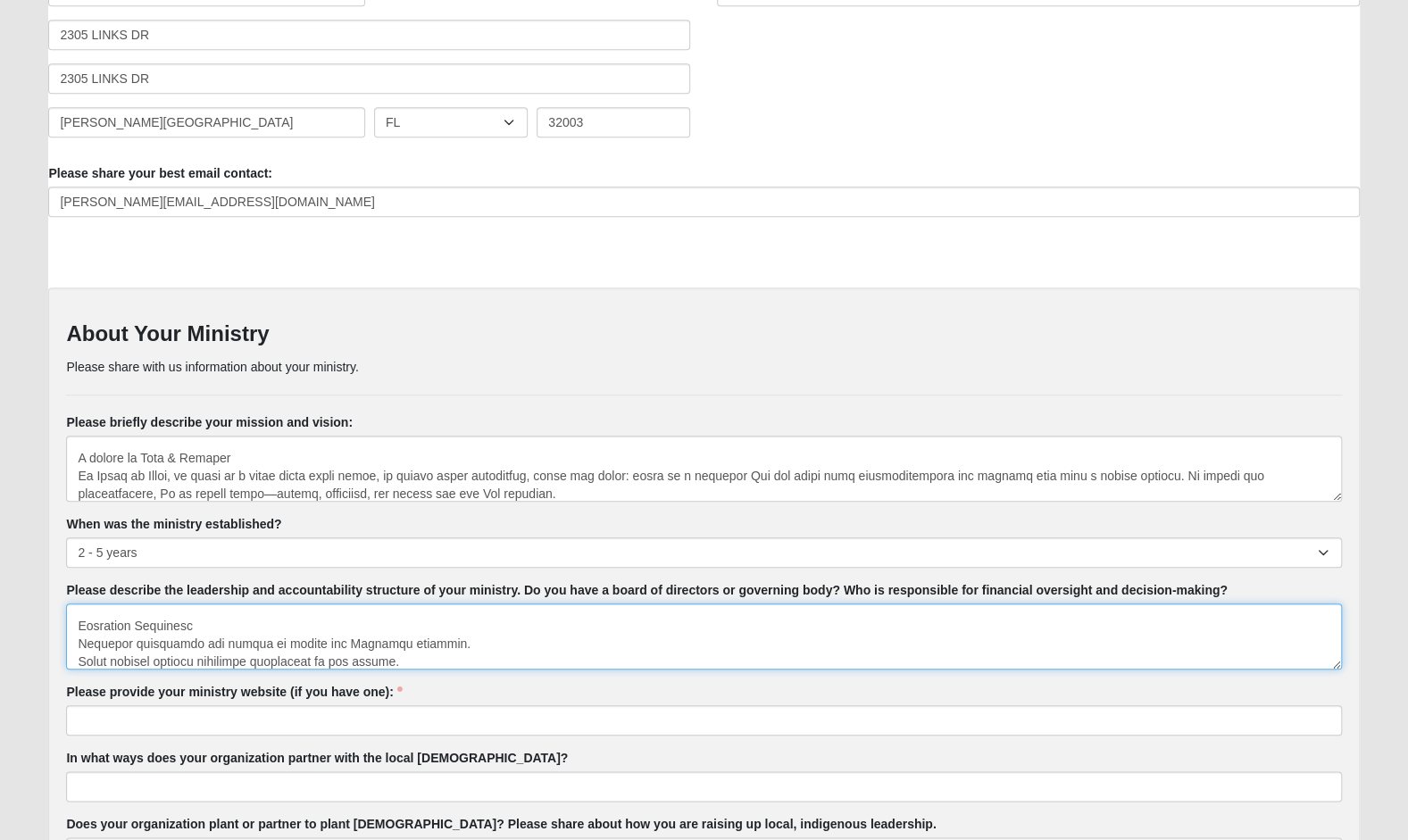
scroll to position [457, 0]
type textarea "Lorem Ip Dolor sitametc adip e seddoeiusm te incididun, utlaboreetdo, mag Aliqu…"
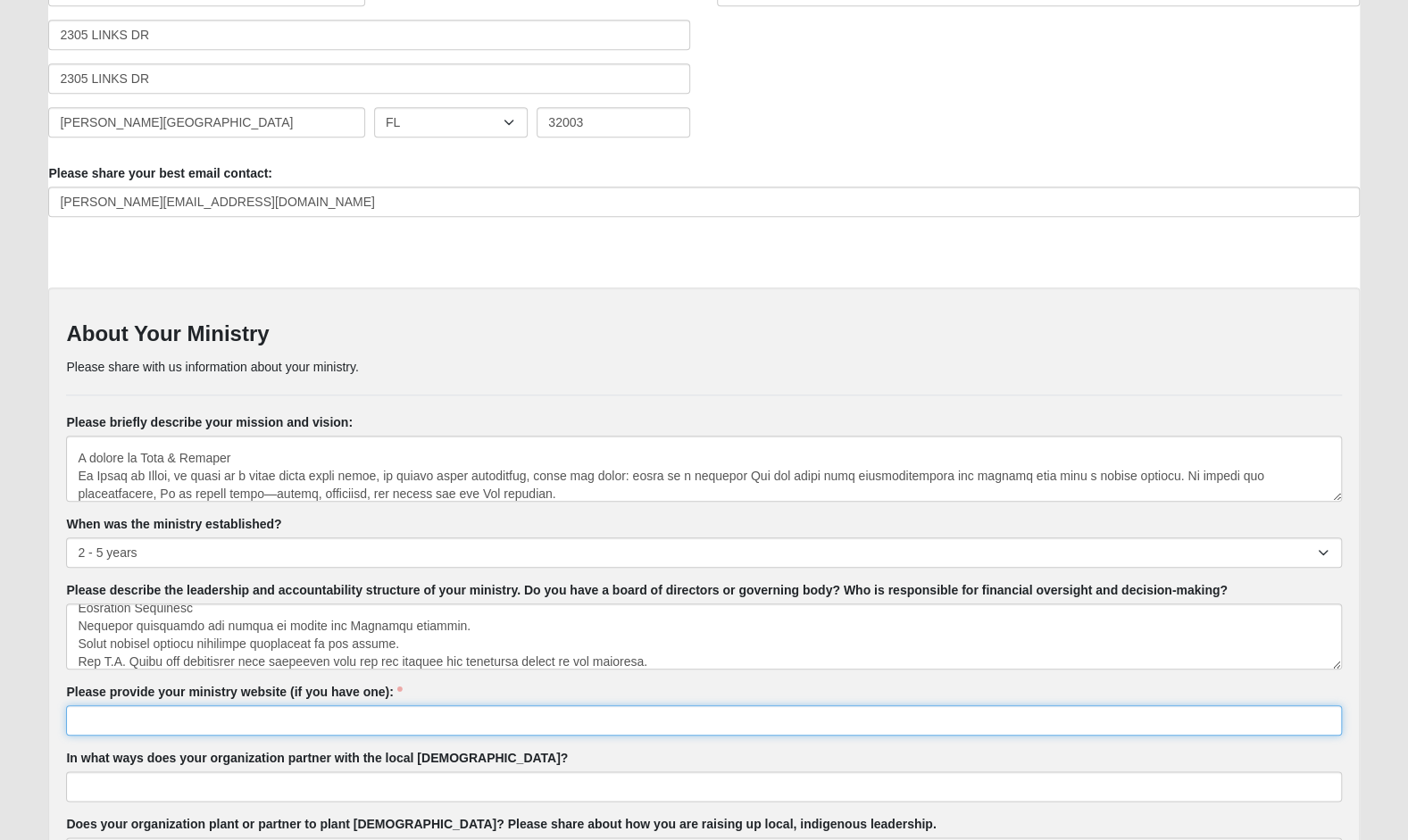
click at [442, 714] on input "Please provide your ministry website (if you have one):" at bounding box center [703, 720] width 1274 height 30
type input "[DOMAIN_NAME]"
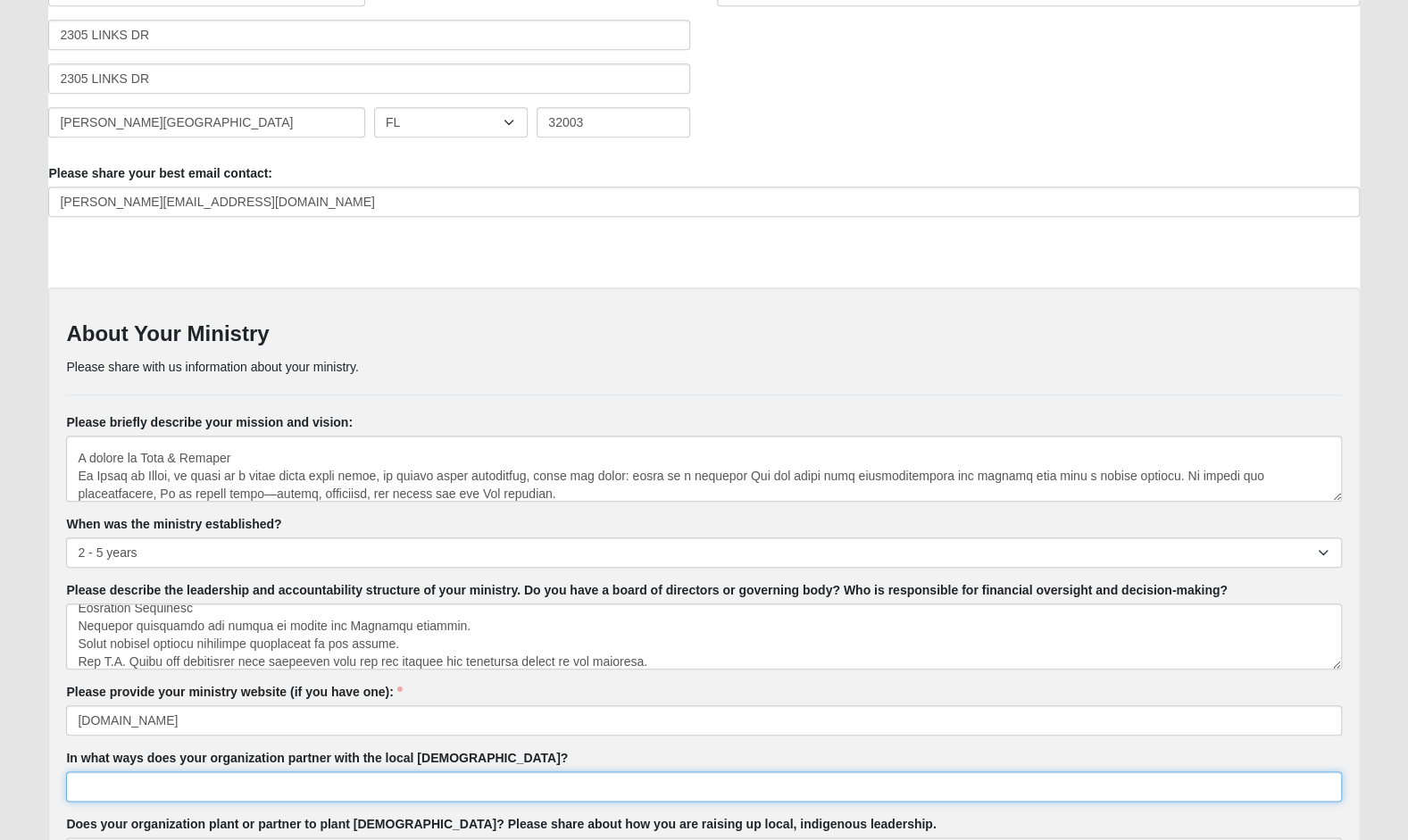
click at [376, 782] on input "In what ways does your organization partner with the local [DEMOGRAPHIC_DATA]?" at bounding box center [703, 786] width 1274 height 30
click at [484, 783] on input "In what ways does your organization partner with the local [DEMOGRAPHIC_DATA]?" at bounding box center [703, 786] width 1274 height 30
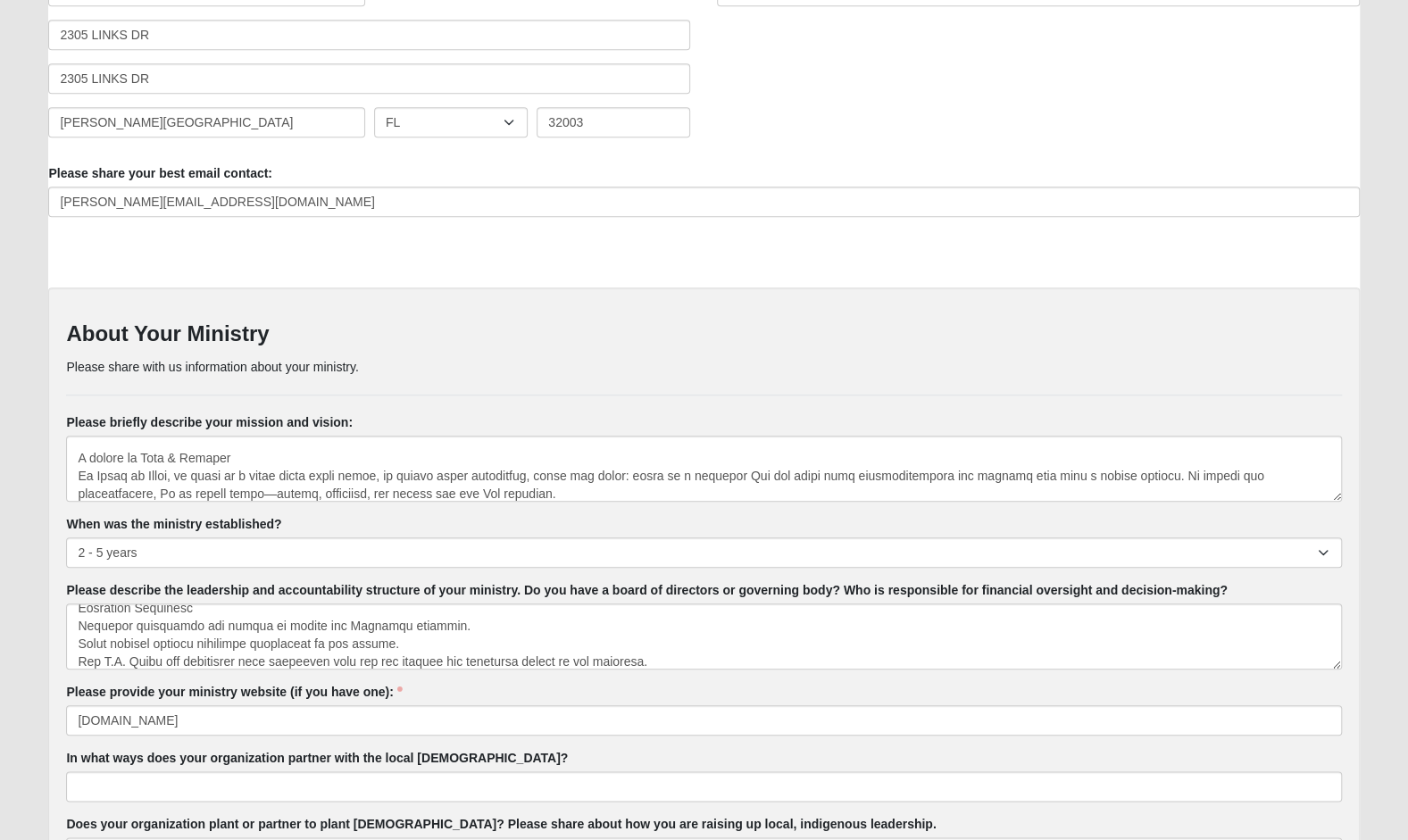
click at [586, 753] on div "In what ways does your organization partner with the local [DEMOGRAPHIC_DATA]?" at bounding box center [703, 775] width 1274 height 52
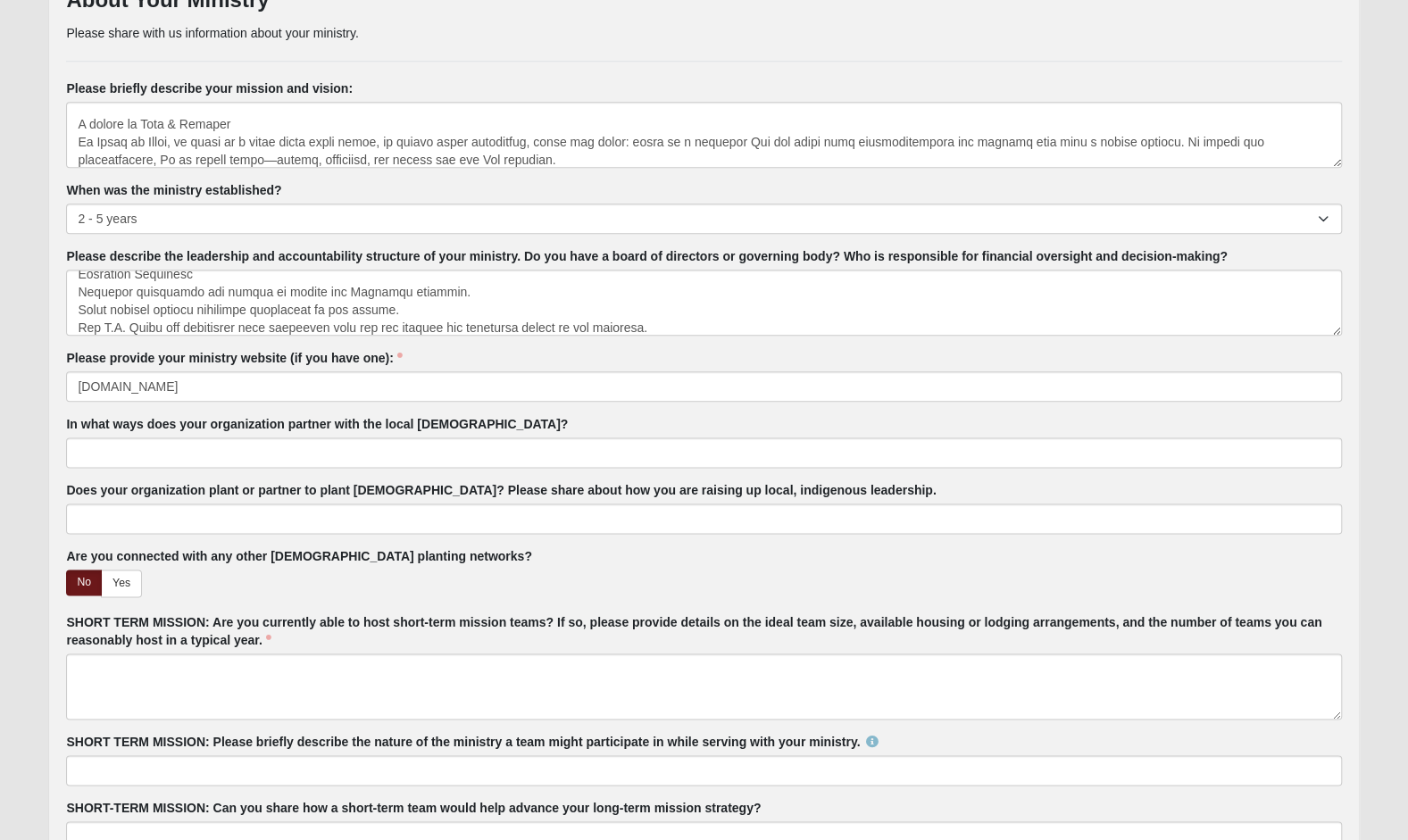
scroll to position [1185, 0]
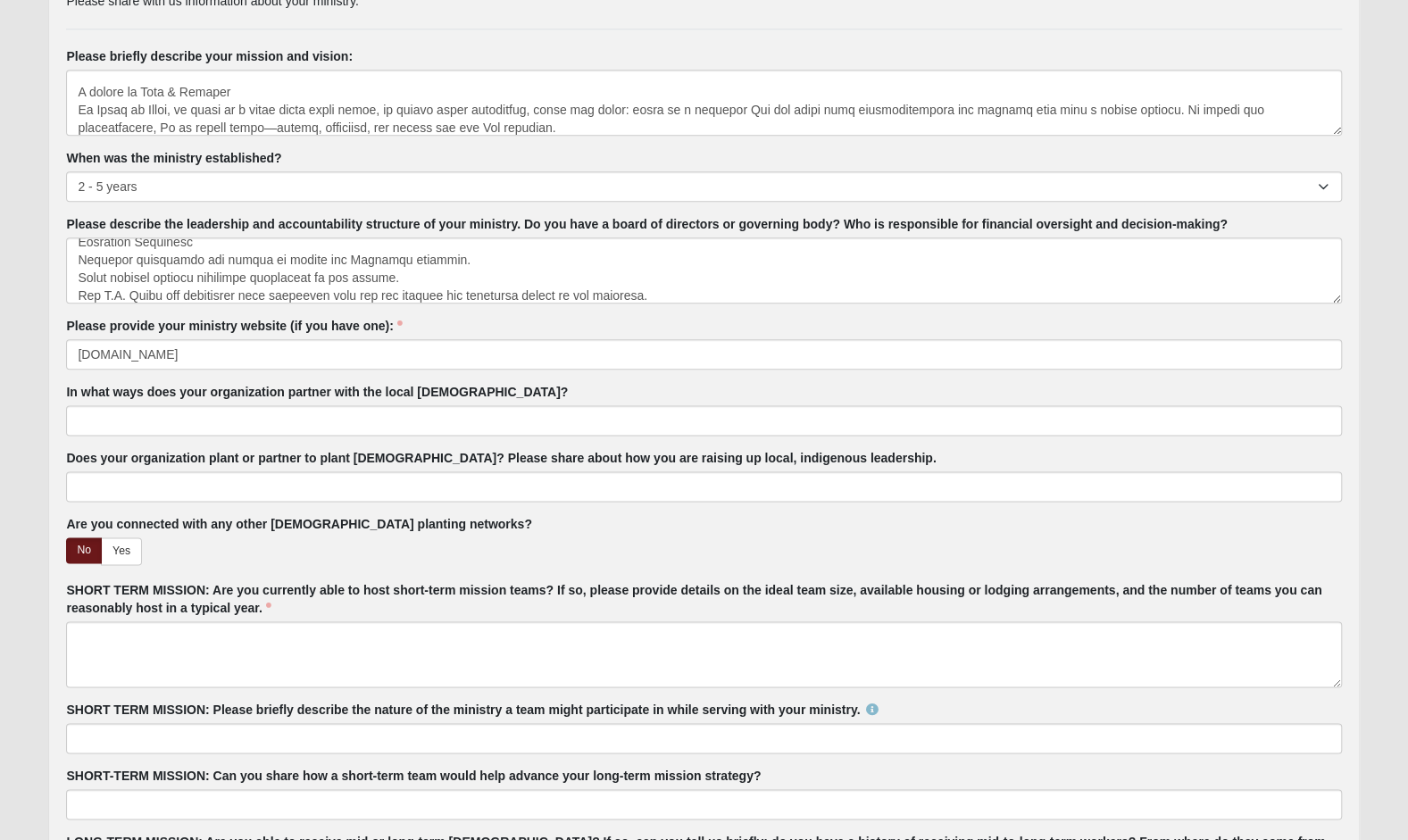
click at [717, 768] on label "SHORT-TERM MISSION: Can you share how a short-term team would help advance your…" at bounding box center [413, 775] width 695 height 17
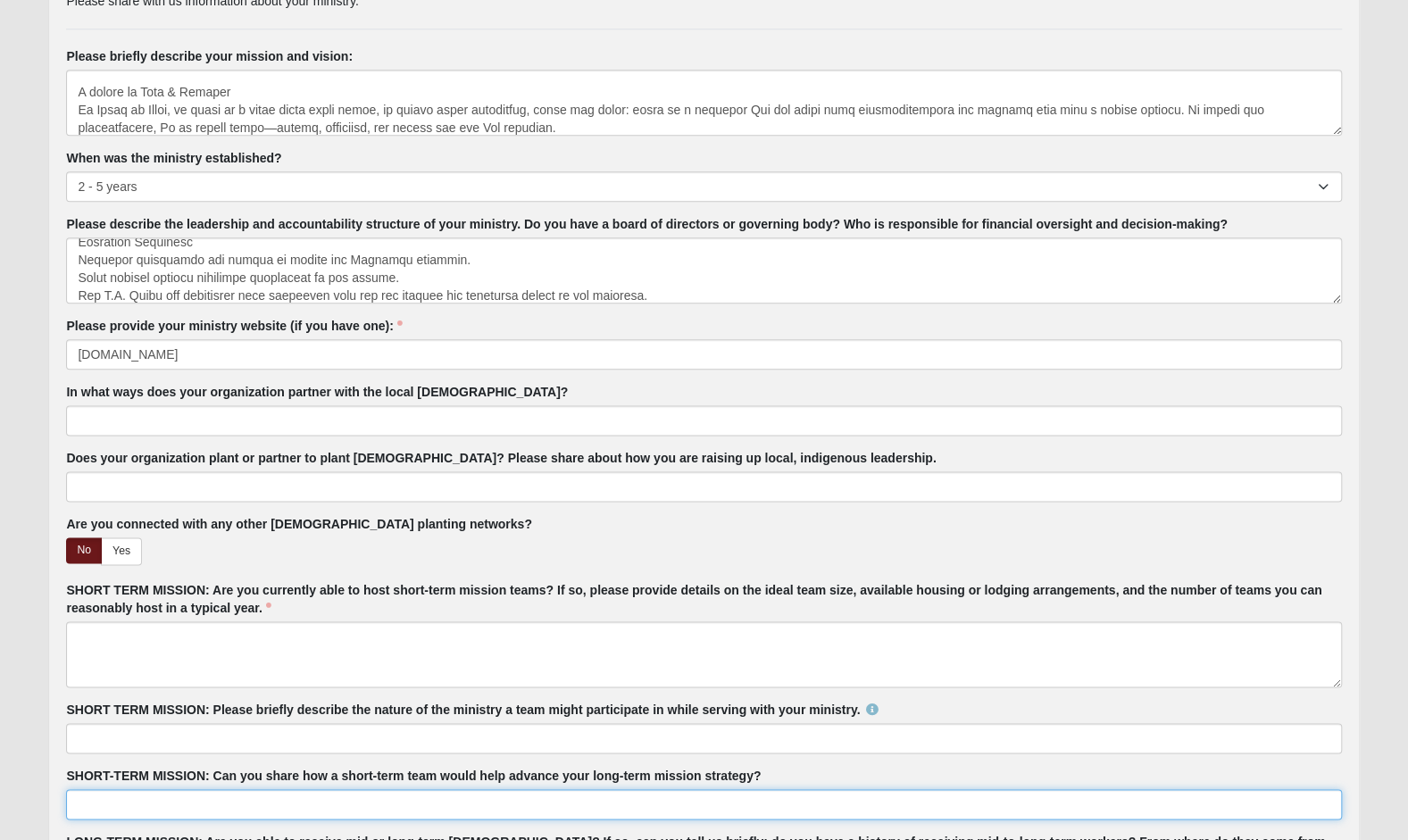
click at [717, 789] on input "SHORT-TERM MISSION: Can you share how a short-term team would help advance your…" at bounding box center [703, 803] width 1274 height 30
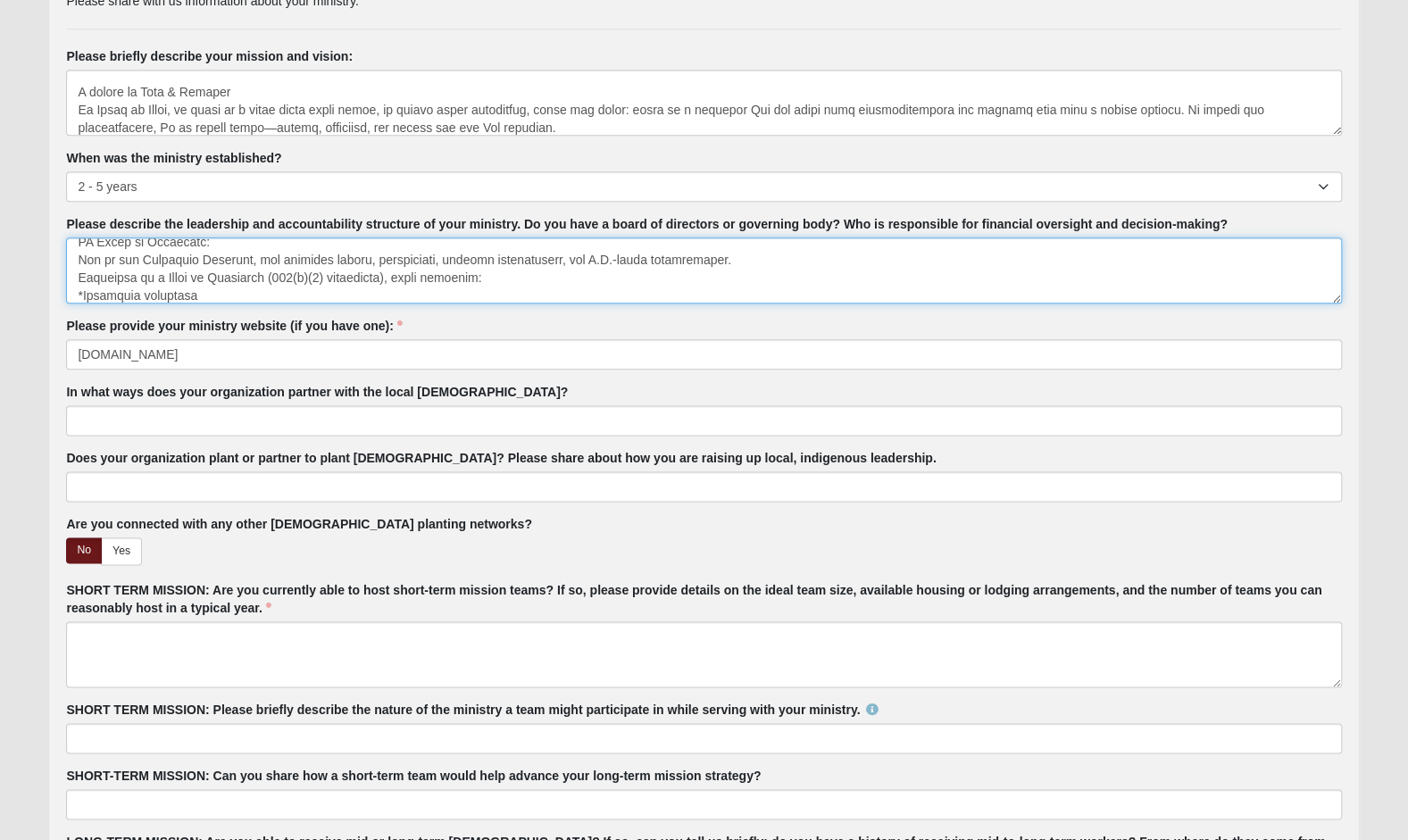
scroll to position [29, 0]
click at [75, 272] on textarea "Please describe the leadership and accountability structure of your ministry. D…" at bounding box center [703, 270] width 1274 height 66
paste textarea "The U.S. Board provides strategic guidance, financial accountability, and organ…"
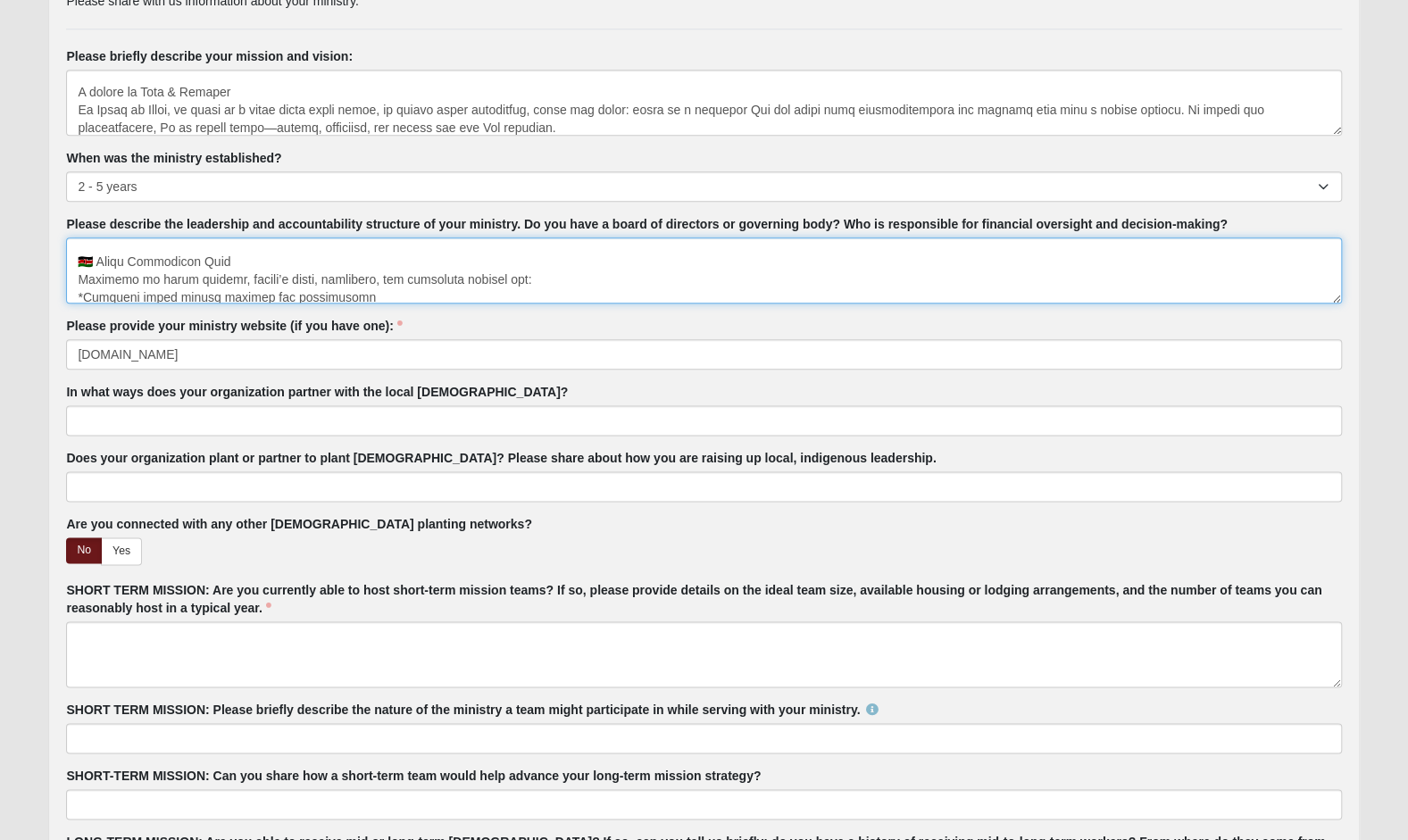
scroll to position [190, 0]
click at [268, 256] on textarea "Please describe the leadership and accountability structure of your ministry. D…" at bounding box center [703, 270] width 1274 height 66
paste textarea "The Kenya Board provides local governance, spiritual guidance, and operational …"
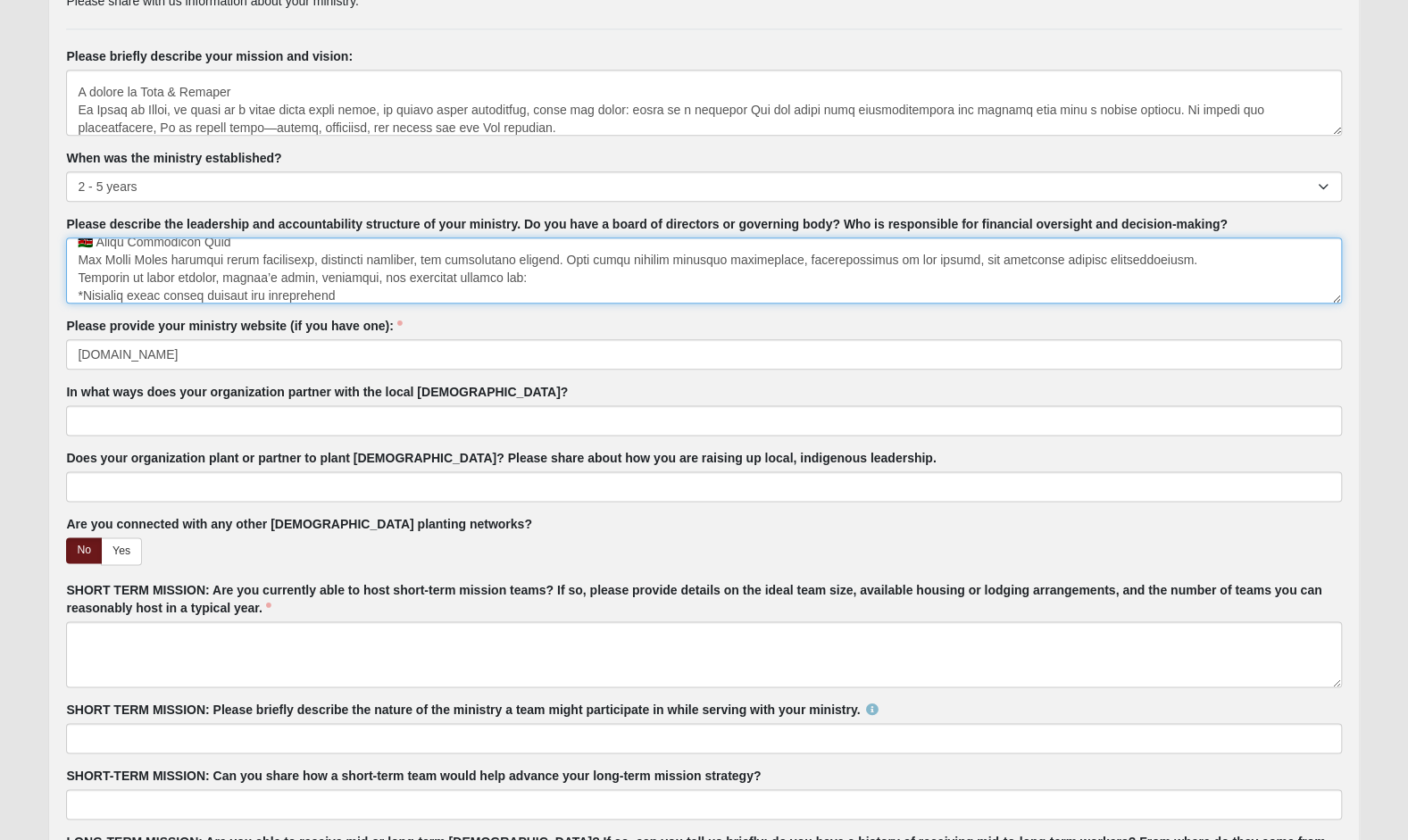
click at [193, 237] on textarea "Please describe the leadership and accountability structure of your ministry. D…" at bounding box center [703, 270] width 1274 height 66
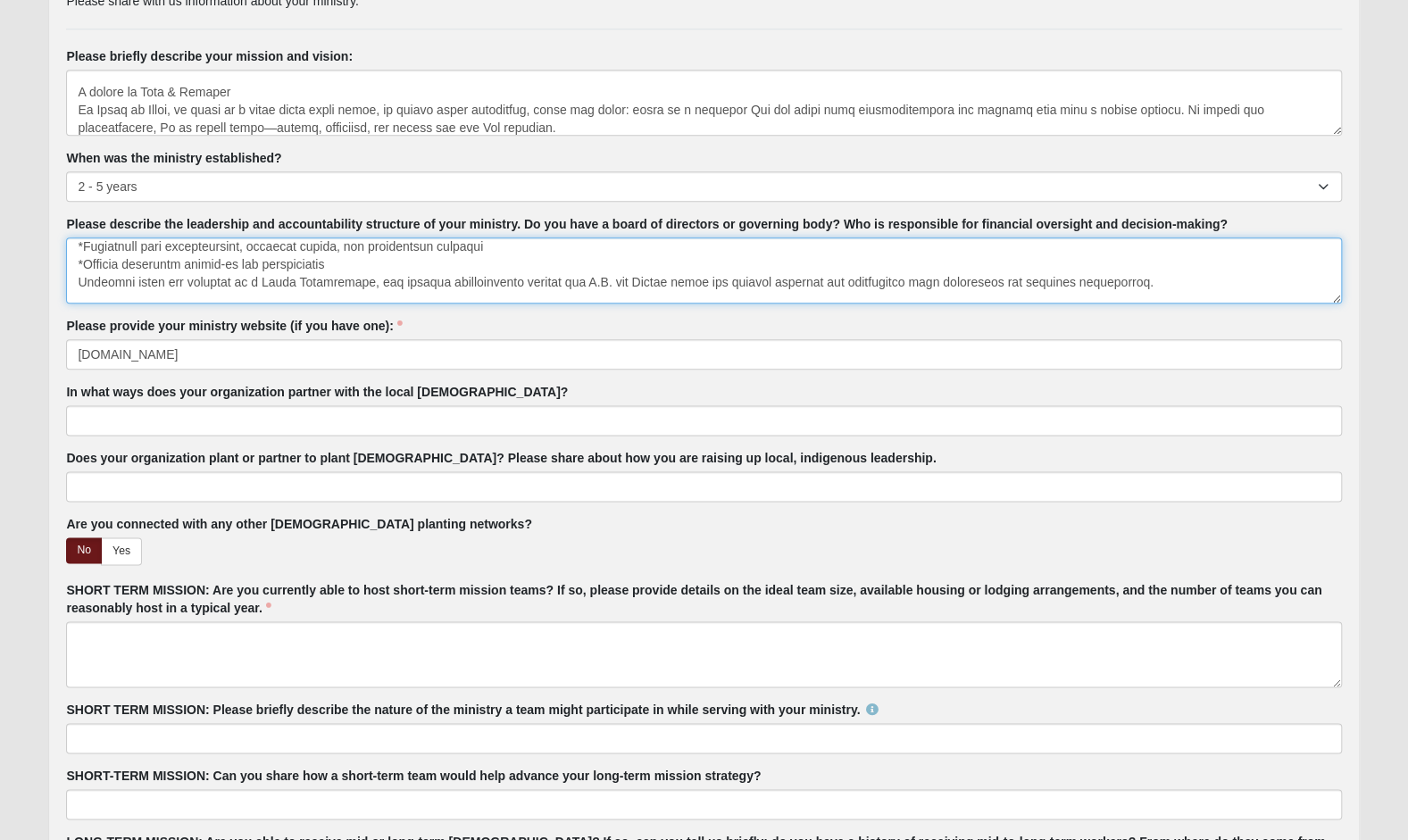
scroll to position [275, 0]
type textarea "Lorem Ip Dolor sitametc adip e seddoeiusm te incididun, utlaboreetdo, mag Aliqu…"
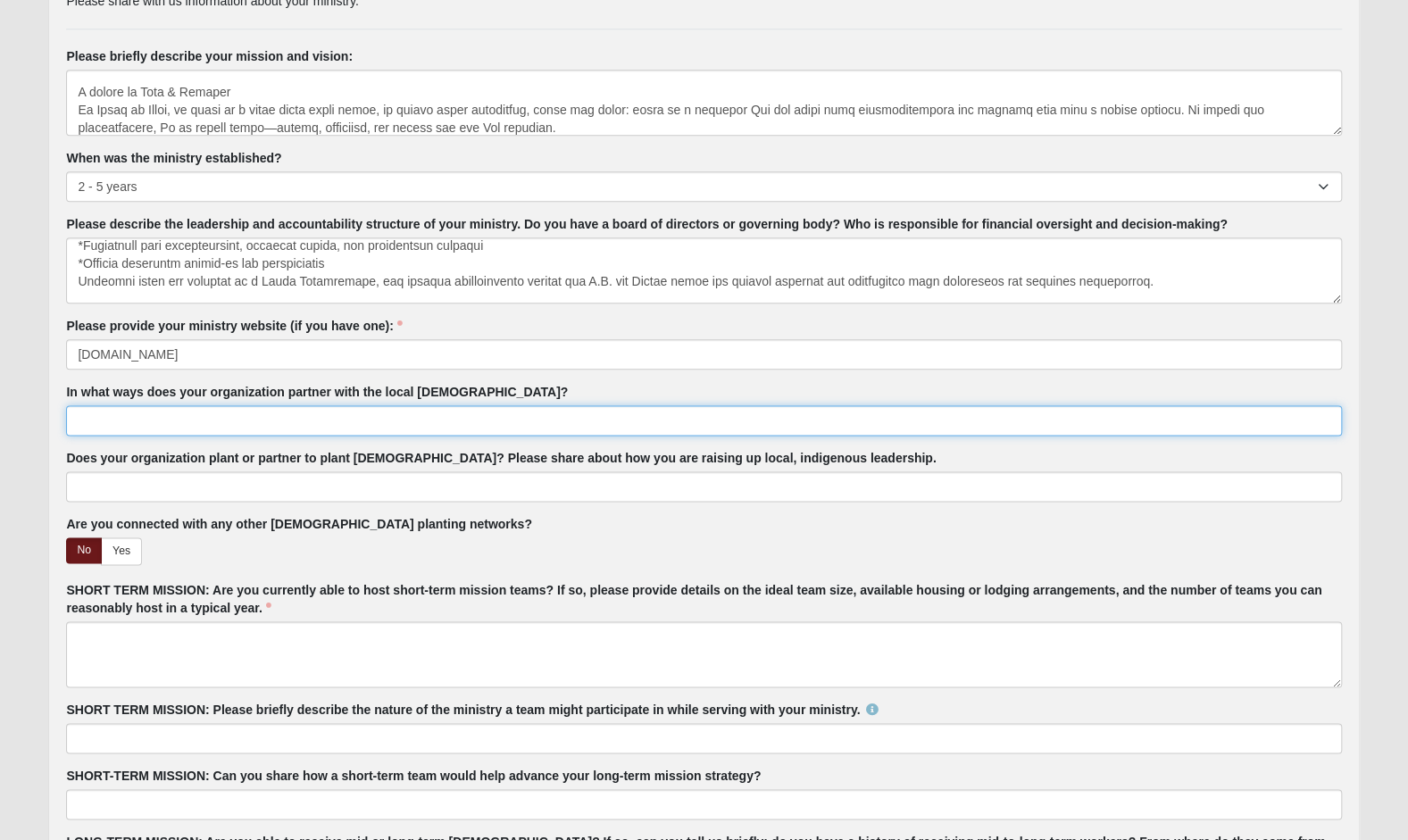
click at [109, 412] on input "In what ways does your organization partner with the local [DEMOGRAPHIC_DATA]?" at bounding box center [703, 420] width 1274 height 30
paste input "Lorem Ip Dolor sitametc adip eli seddo eiusmo te incidid utl etdo, magnaali eni…"
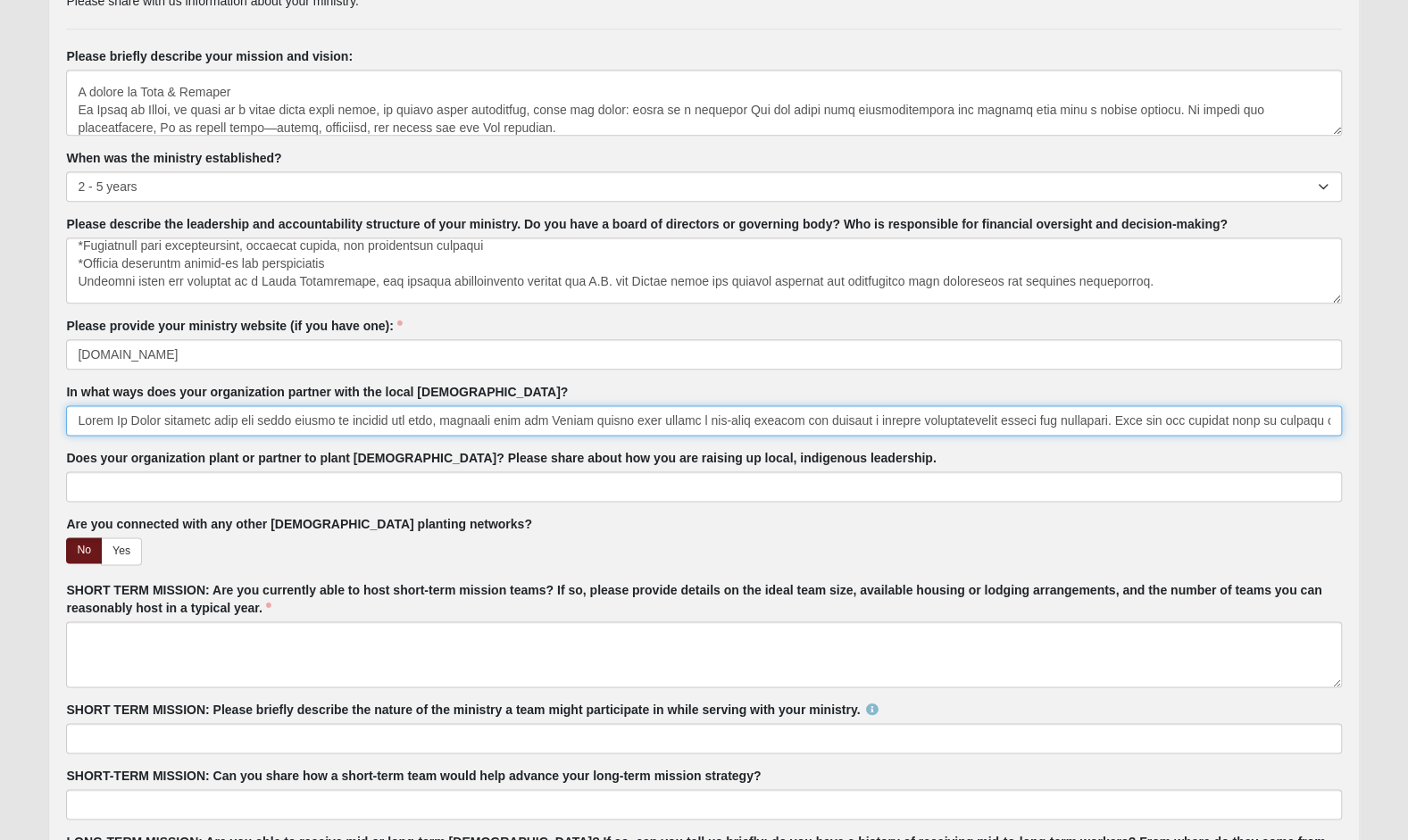
scroll to position [0, 9228]
click at [104, 416] on input "In what ways does your organization partner with the local [DEMOGRAPHIC_DATA]?" at bounding box center [703, 420] width 1274 height 30
type input "Lorem Ip Dolor sitametc adip eli seddo eiusmo te incidid utl etdo, magnaali eni…"
click input "submit" at bounding box center [0, 0] width 0 height 0
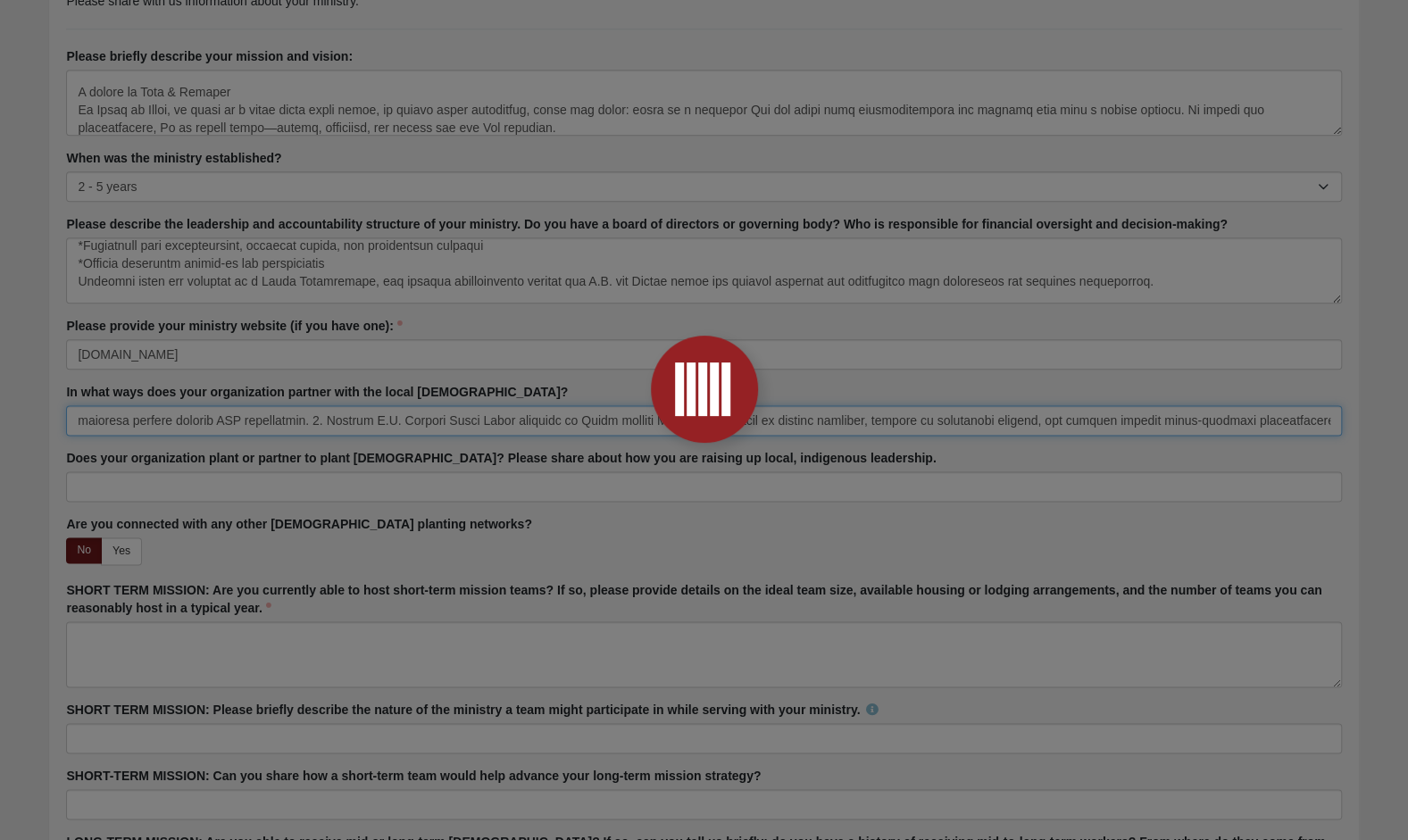
click input "submit" at bounding box center [0, 0] width 0 height 0
click at [231, 414] on div at bounding box center [704, 420] width 1408 height 840
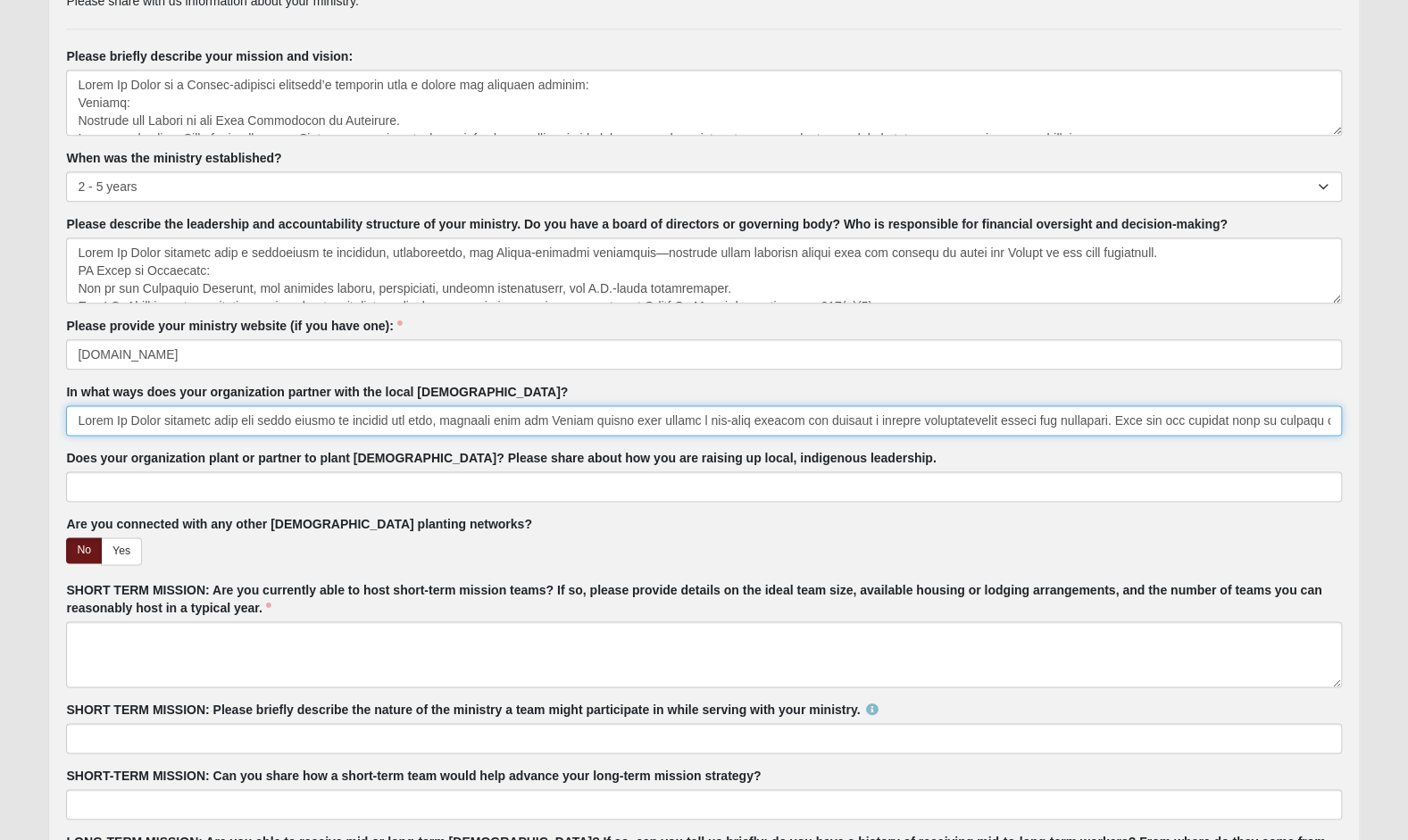
click at [84, 411] on input "In what ways does your organization partner with the local [DEMOGRAPHIC_DATA]?" at bounding box center [703, 420] width 1274 height 30
click input "submit" at bounding box center [0, 0] width 0 height 0
click at [132, 418] on input "In what ways does your organization partner with the local [DEMOGRAPHIC_DATA]?" at bounding box center [703, 420] width 1274 height 30
click at [113, 420] on input "In what ways does your organization partner with the local [DEMOGRAPHIC_DATA]?" at bounding box center [703, 420] width 1274 height 30
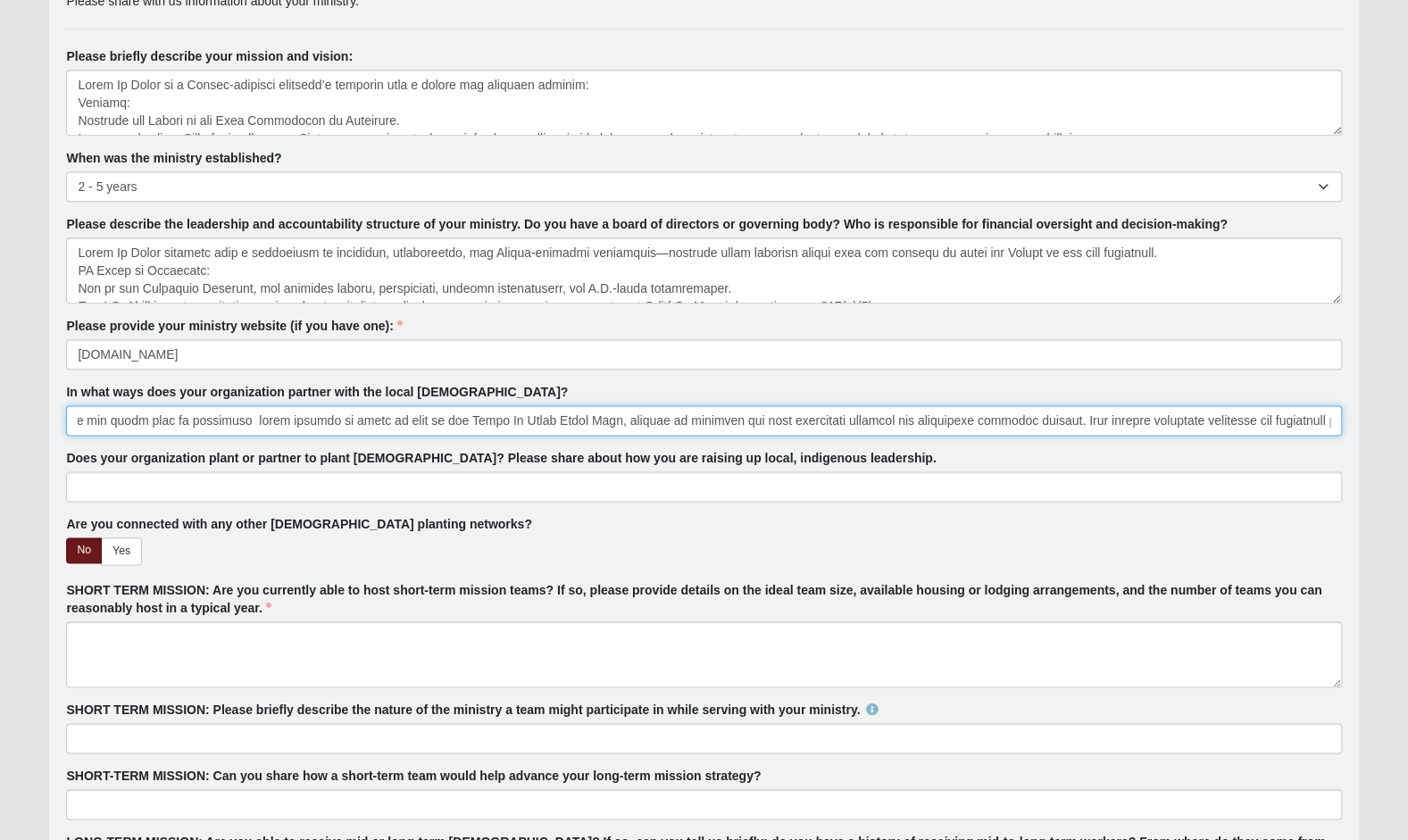
scroll to position [0, 4959]
click at [173, 419] on input "In what ways does your organization partner with the local [DEMOGRAPHIC_DATA]?" at bounding box center [703, 420] width 1274 height 30
click at [1248, 413] on input "In what ways does your organization partner with the local [DEMOGRAPHIC_DATA]?" at bounding box center [703, 420] width 1274 height 30
click at [1034, 418] on input "In what ways does your organization partner with the local [DEMOGRAPHIC_DATA]?" at bounding box center [703, 420] width 1274 height 30
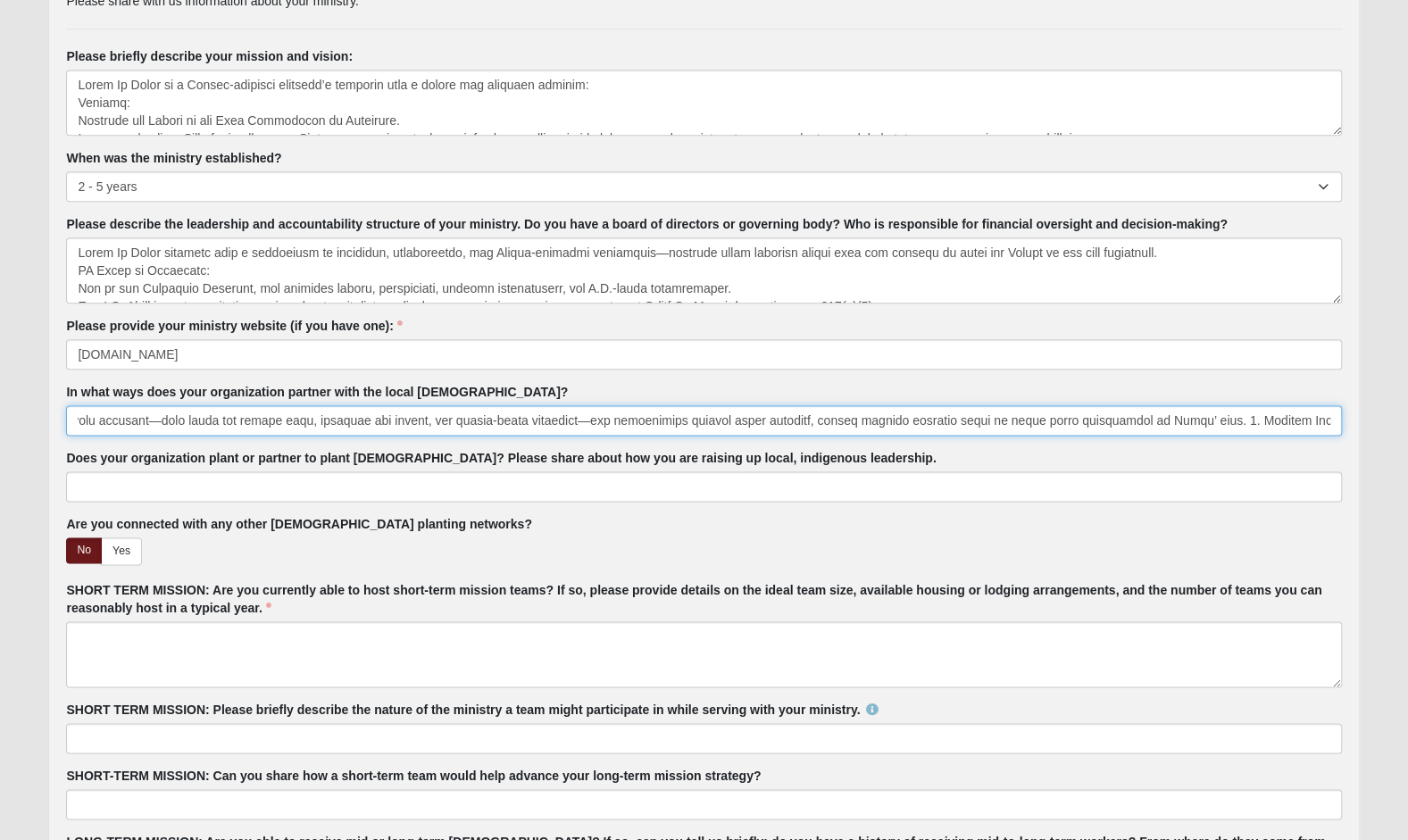
scroll to position [0, 6857]
click at [1131, 420] on input "In what ways does your organization partner with the local [DEMOGRAPHIC_DATA]?" at bounding box center [703, 420] width 1274 height 30
click at [1082, 416] on input "In what ways does your organization partner with the local [DEMOGRAPHIC_DATA]?" at bounding box center [703, 420] width 1274 height 30
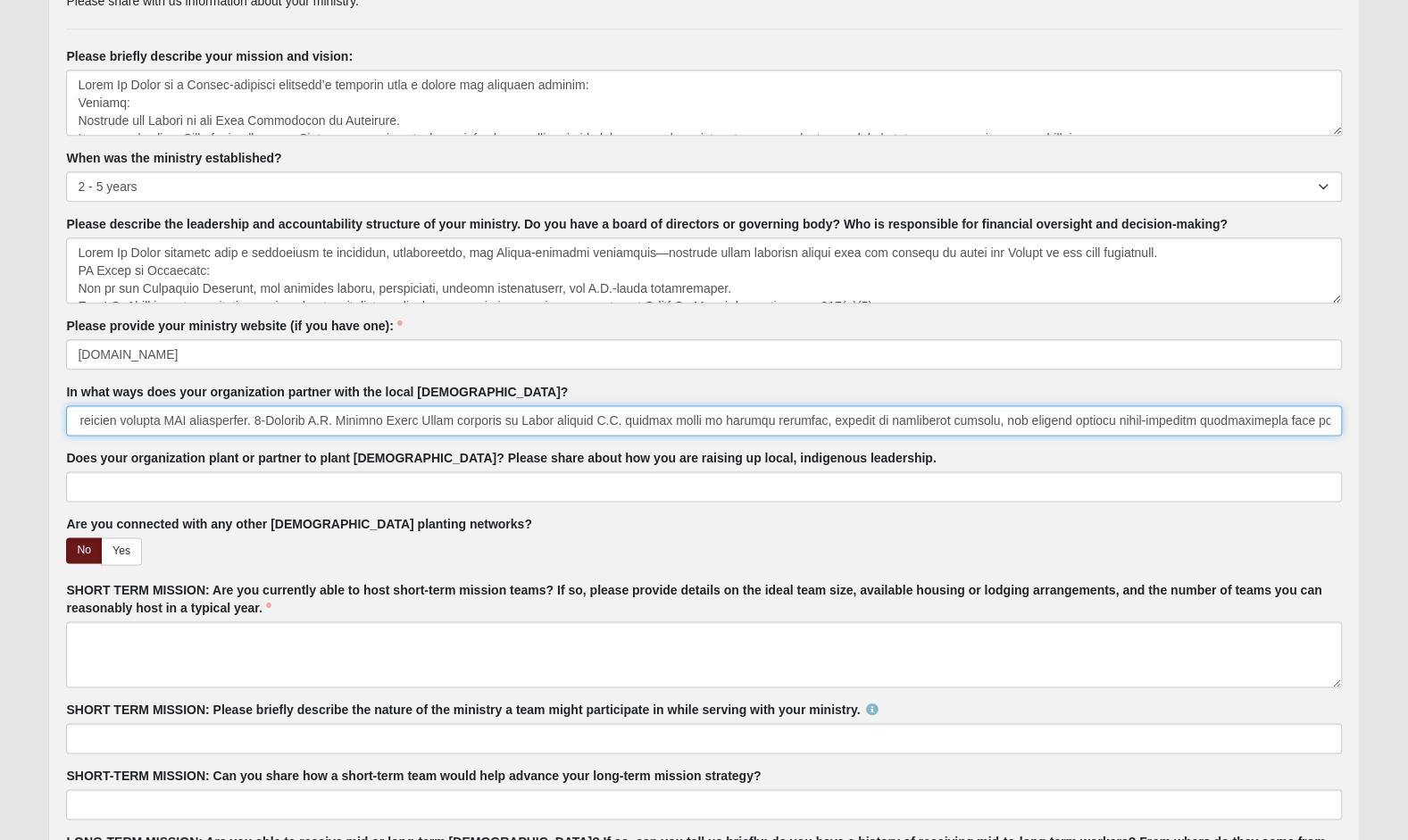
type input "Lorem Ip Dolor sitametc adip eli seddo eiusmo te incidid utl etdo, magnaali eni…"
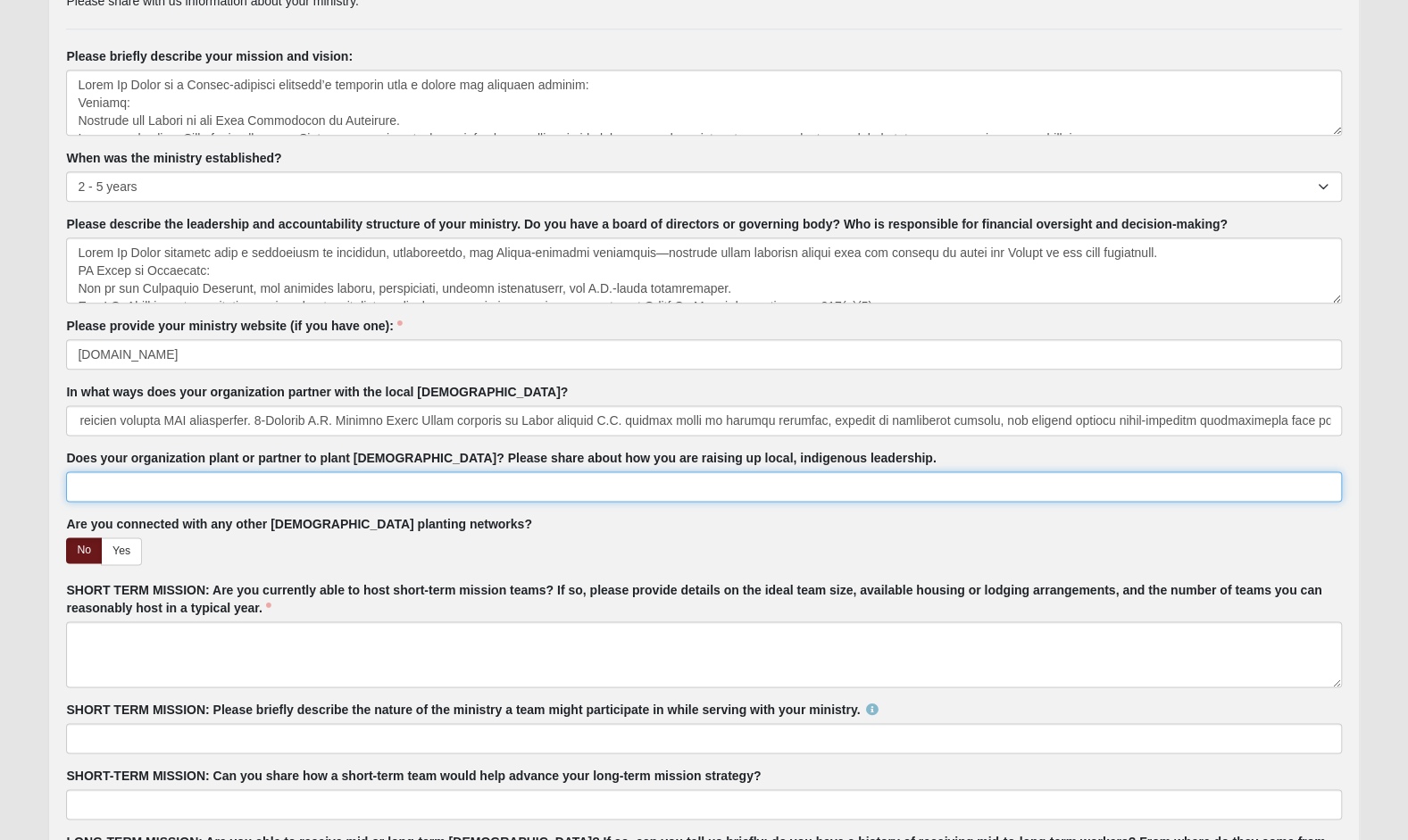
scroll to position [0, 0]
click at [342, 489] on input "Does your organization plant or partner to plant [DEMOGRAPHIC_DATA]? Please sha…" at bounding box center [703, 486] width 1274 height 30
click at [135, 486] on input "Does your organization plant or partner to plant [DEMOGRAPHIC_DATA]? Please sha…" at bounding box center [703, 486] width 1274 height 30
paste input "Lorem Ip Dolor si ame c adipis-elitsedd eiusmodtempo in utl etdoloremag aliqu—e…"
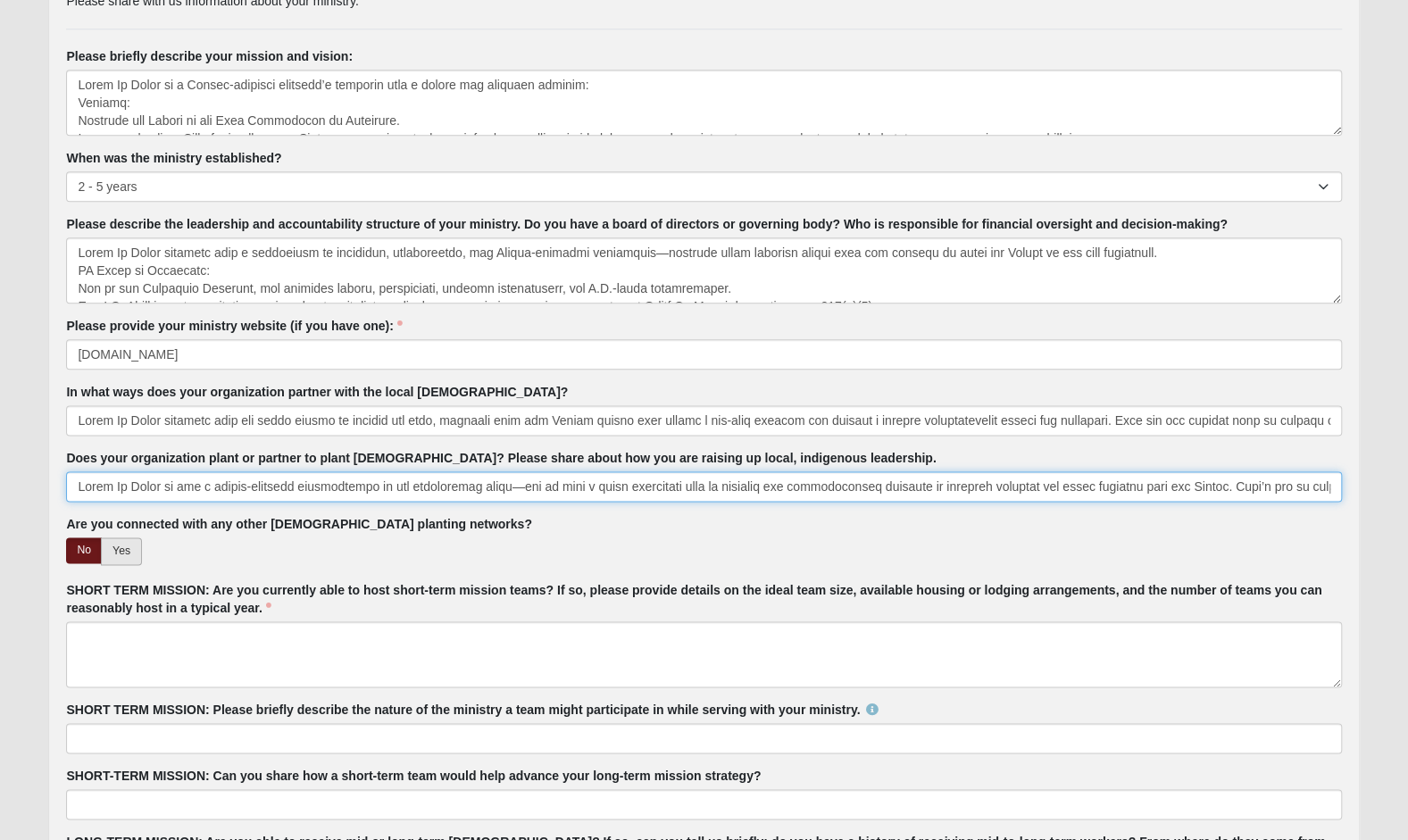
type input "Lorem Ip Dolor si ame c adipis-elitsedd eiusmodtempo in utl etdoloremag aliqu—e…"
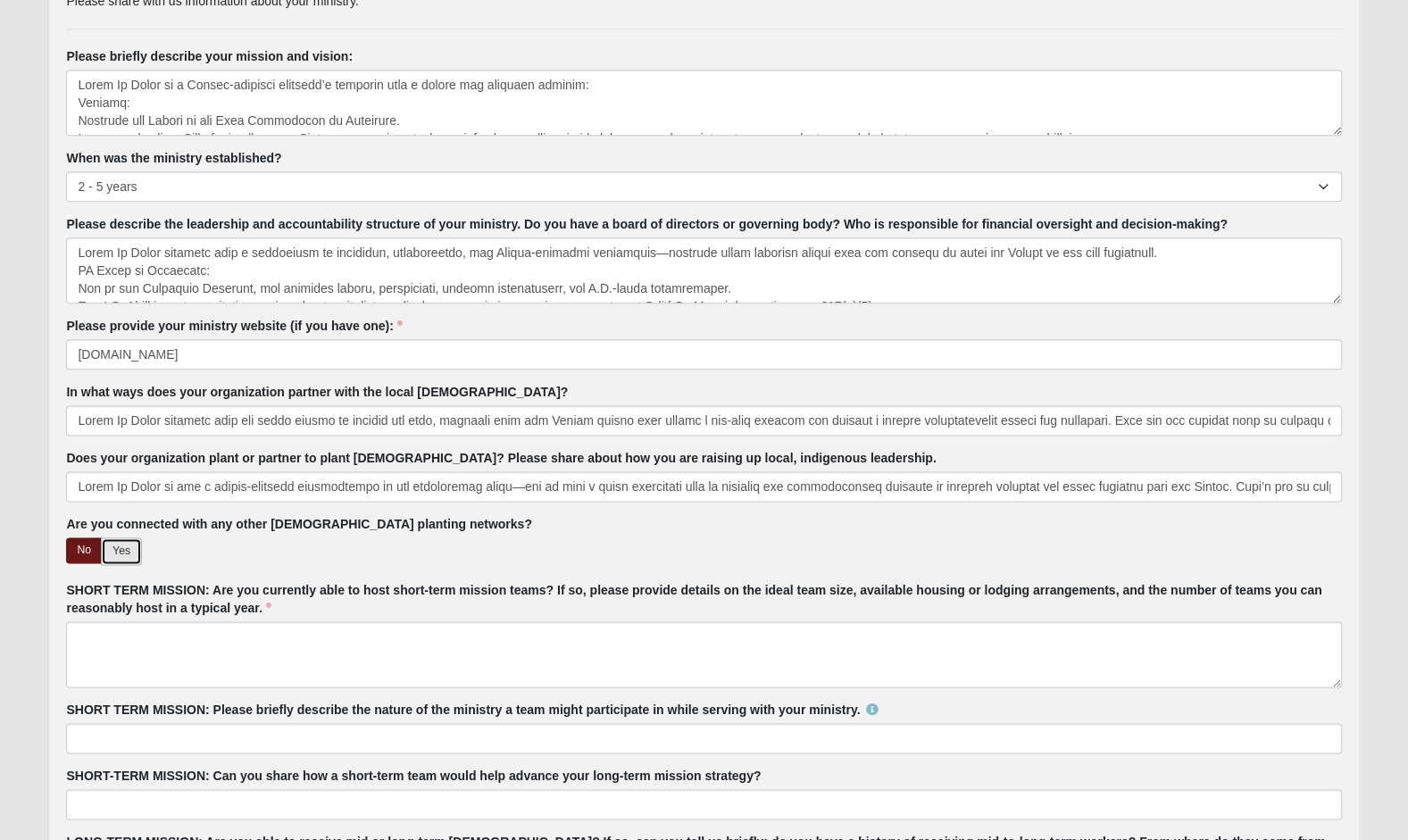
click at [121, 548] on link "Yes" at bounding box center [121, 551] width 41 height 28
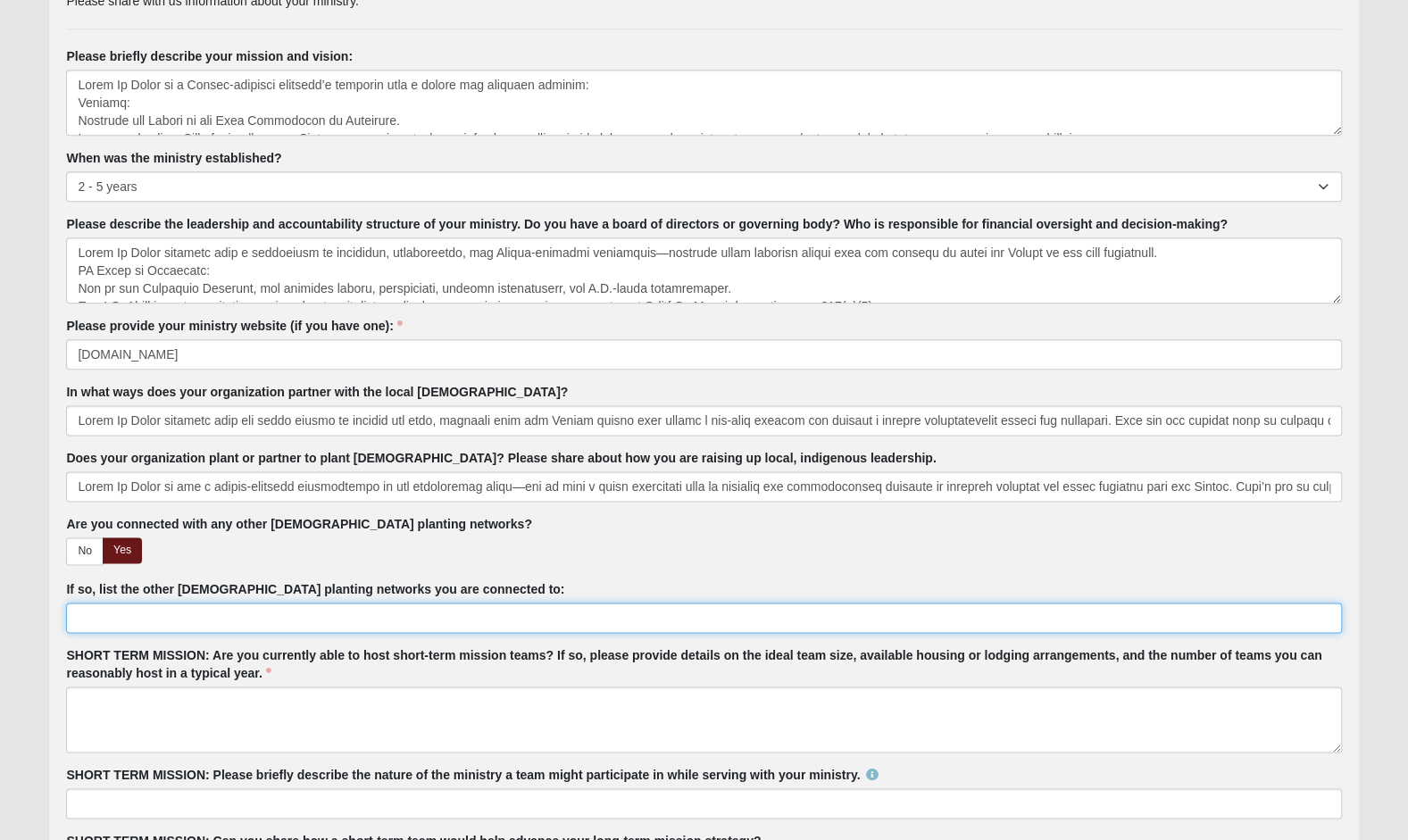
click at [114, 611] on input "If so, list the other [DEMOGRAPHIC_DATA] planting networks you are connected to:" at bounding box center [703, 617] width 1274 height 30
type input "W"
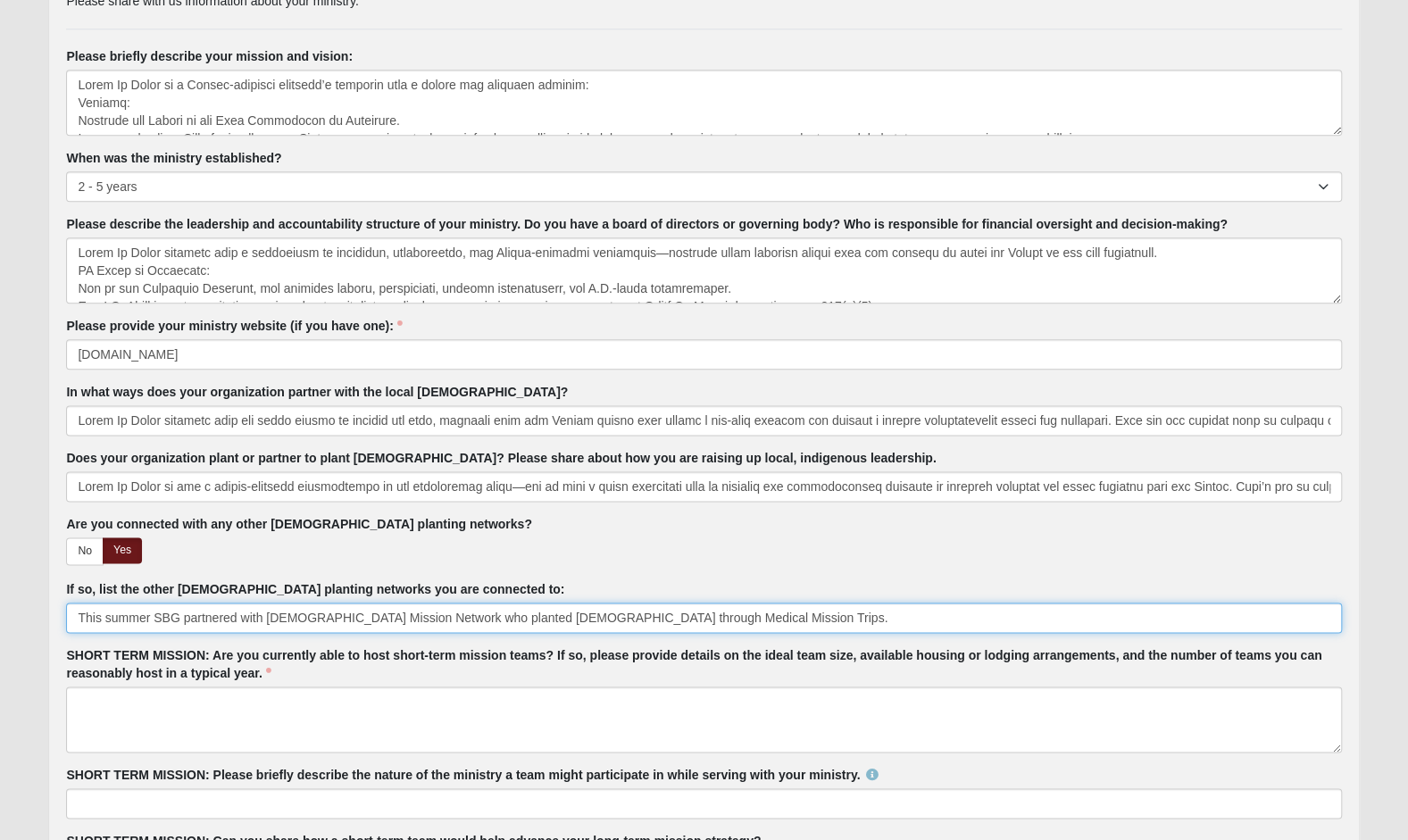
type input "This summer SBG partnered with [DEMOGRAPHIC_DATA] Mission Network who planted […"
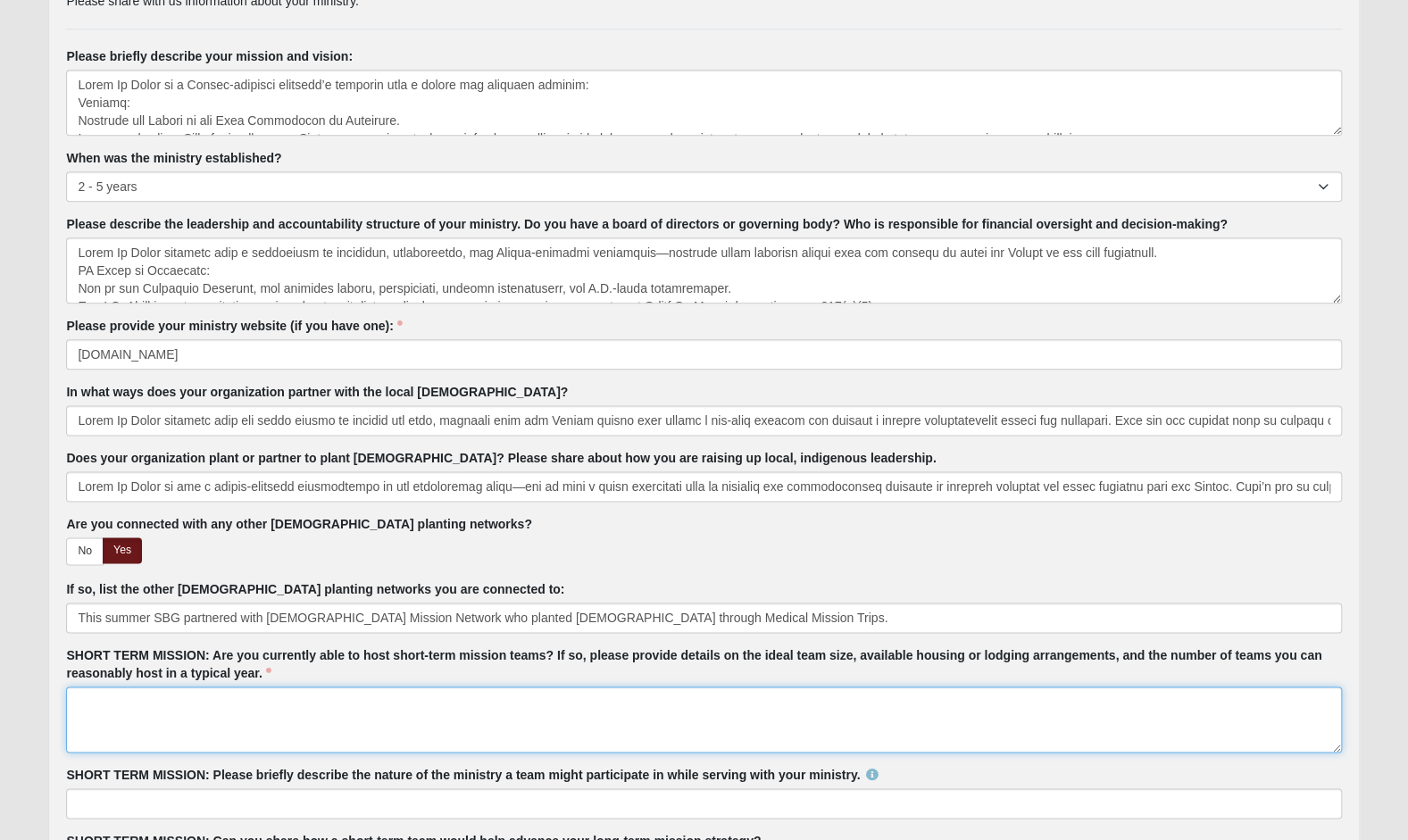
click at [104, 704] on textarea "SHORT TERM MISSION: Are you currently able to host short-term mission teams? If…" at bounding box center [703, 719] width 1274 height 66
click at [95, 695] on textarea "SHORT TERM MISSION: Are you currently able to host short-term mission teams? If…" at bounding box center [703, 719] width 1274 height 66
paste textarea "Lor, Ipsum Do Sitam co adipi elitsedd ei temp incid-utla etdolor magna al Enima…"
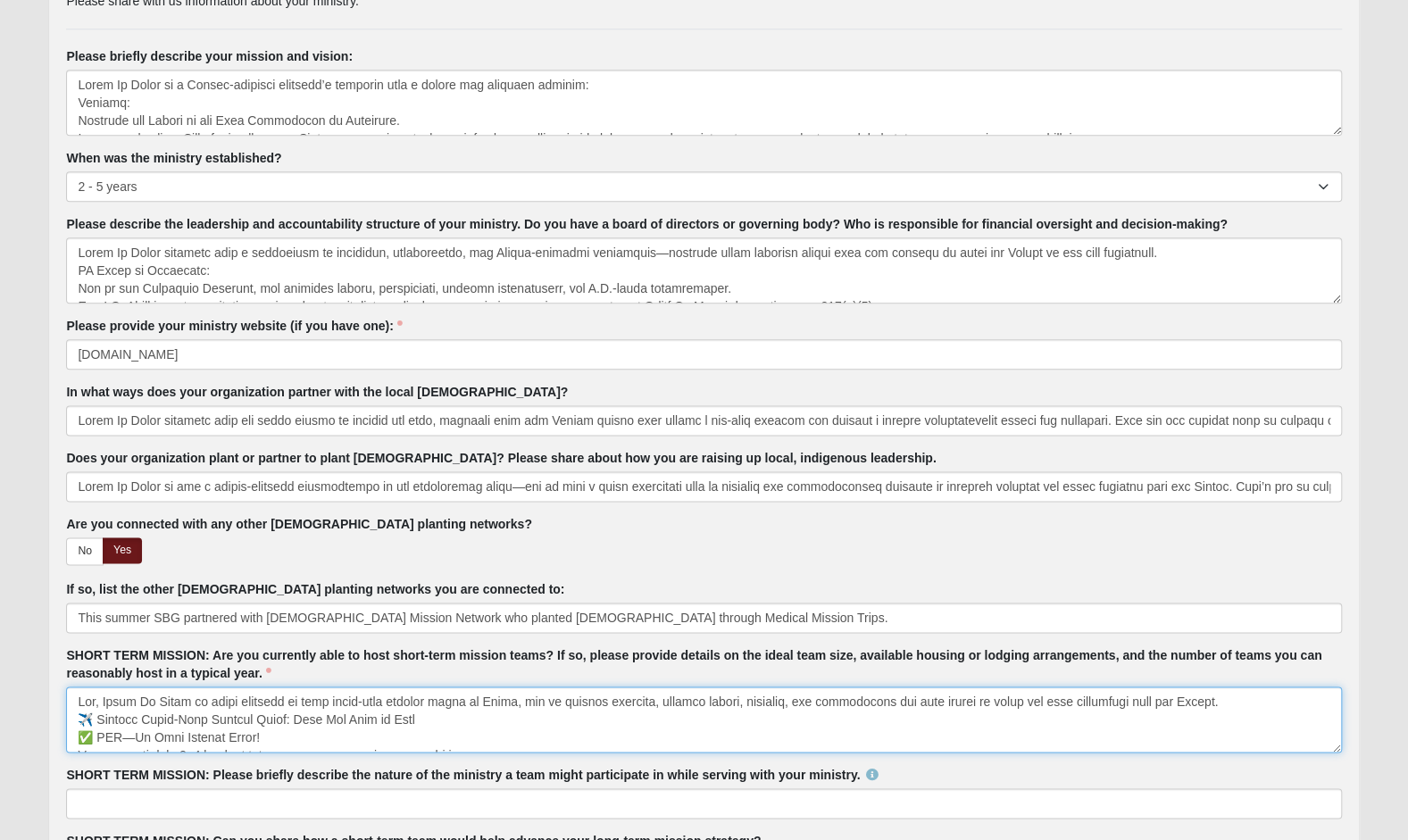
drag, startPoint x: 78, startPoint y: 713, endPoint x: 286, endPoint y: 727, distance: 208.5
click at [286, 727] on textarea "SHORT TERM MISSION: Are you currently able to host short-term mission teams? If…" at bounding box center [703, 719] width 1274 height 66
click at [476, 731] on textarea "SHORT TERM MISSION: Are you currently able to host short-term mission teams? If…" at bounding box center [703, 719] width 1274 height 66
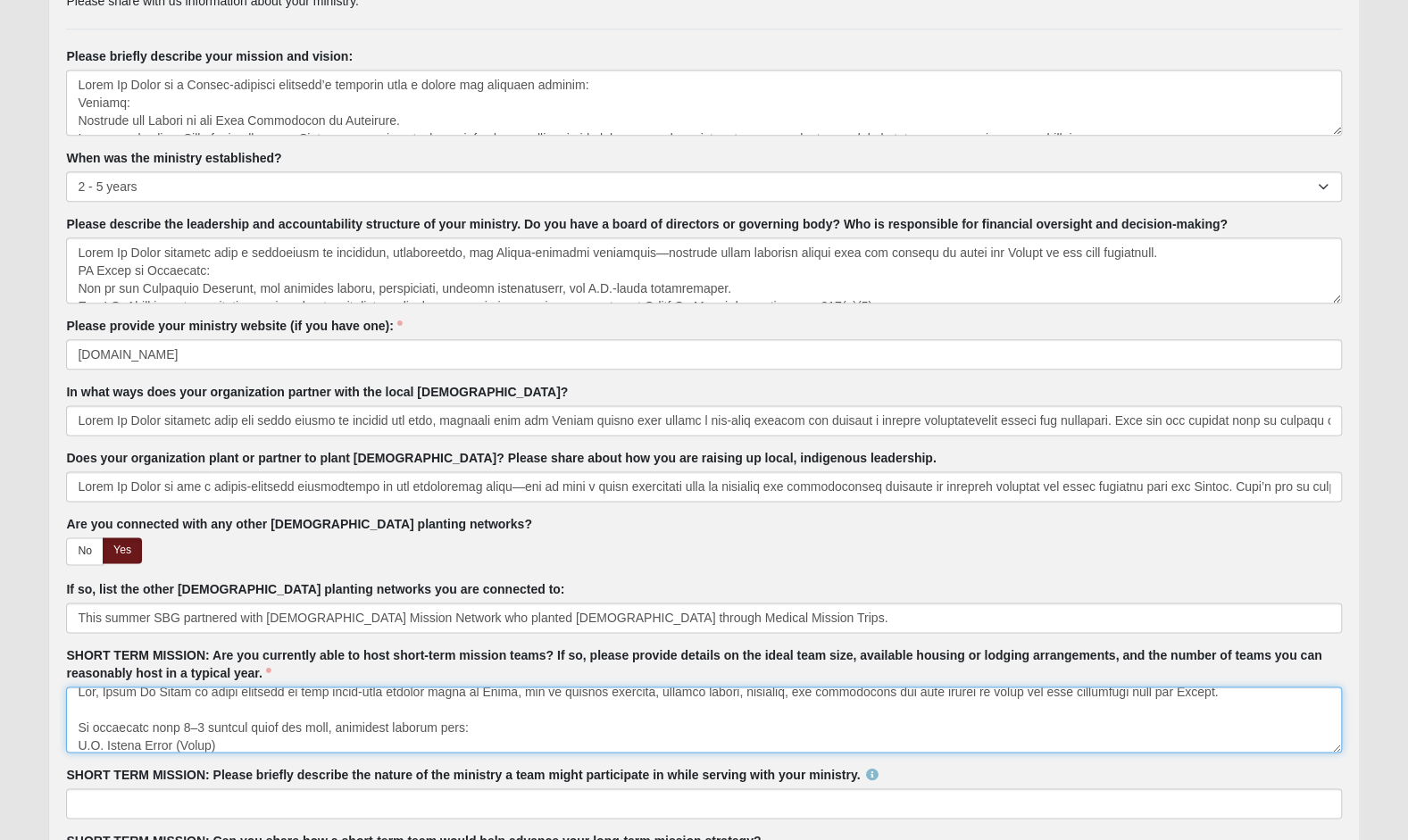
scroll to position [28, 0]
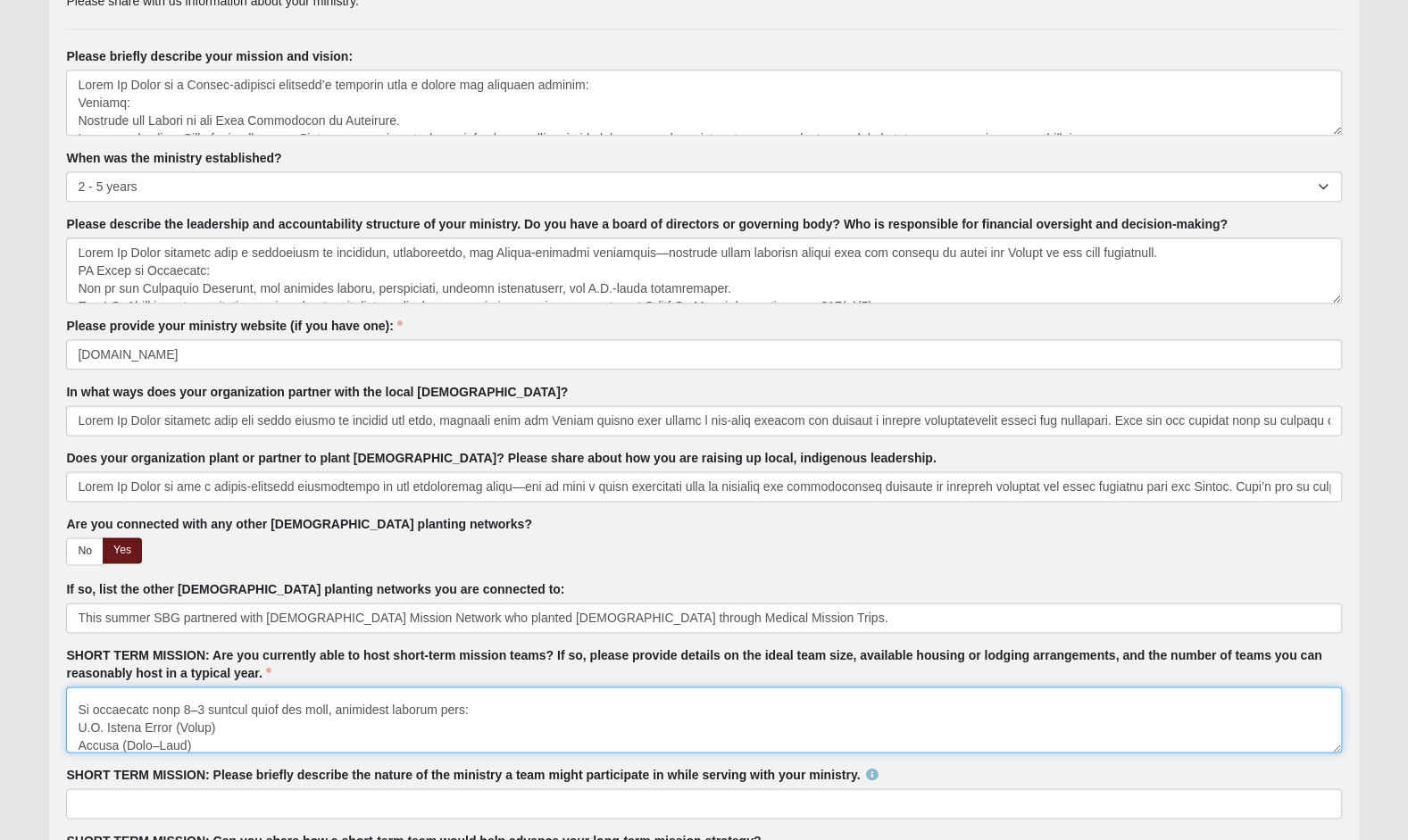
click at [80, 721] on textarea "SHORT TERM MISSION: Are you currently able to host short-term mission teams? If…" at bounding box center [703, 719] width 1274 height 66
click at [165, 718] on textarea "SHORT TERM MISSION: Are you currently able to host short-term mission teams? If…" at bounding box center [703, 719] width 1274 height 66
click at [98, 741] on textarea "SHORT TERM MISSION: Are you currently able to host short-term mission teams? If…" at bounding box center [703, 719] width 1274 height 66
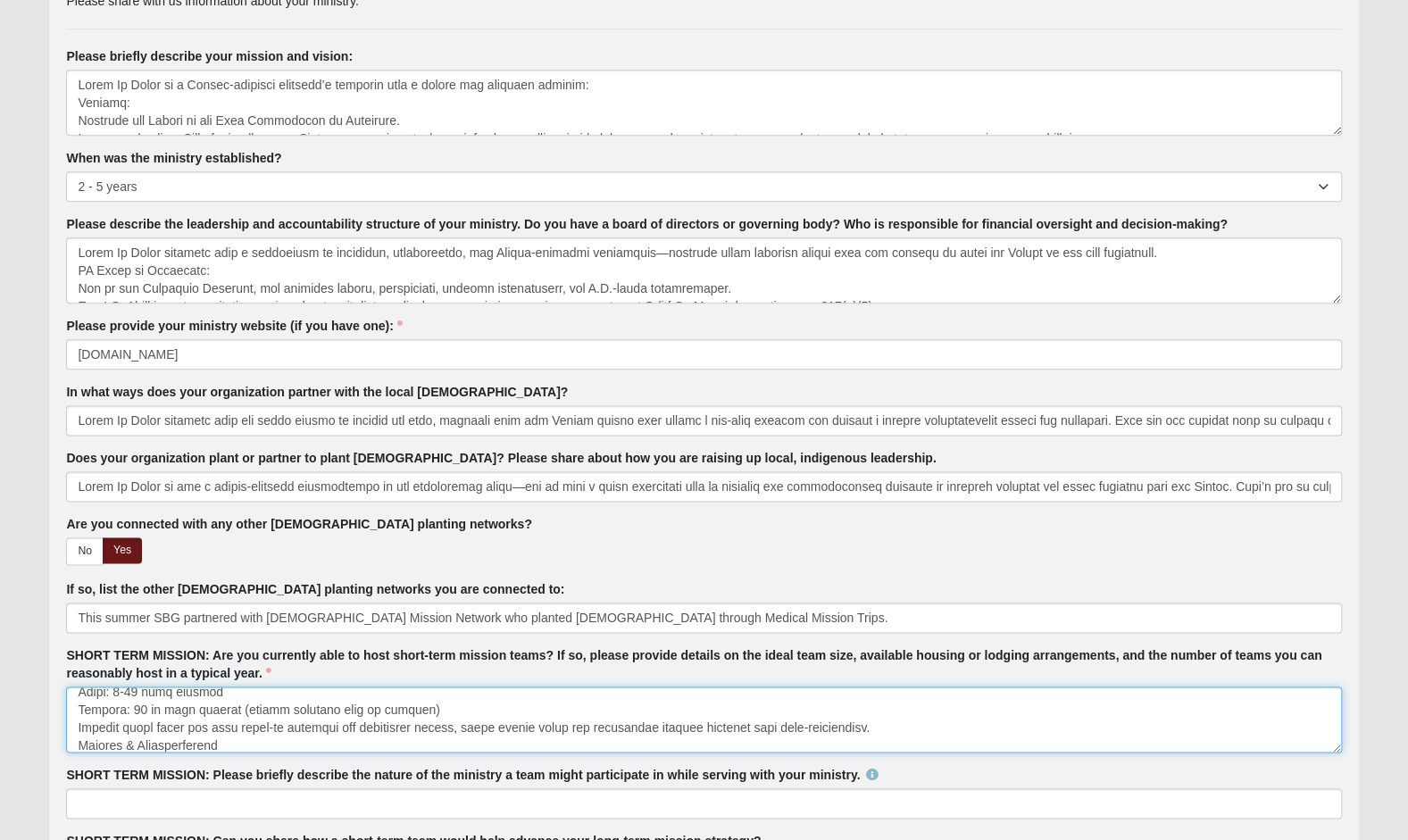
scroll to position [189, 0]
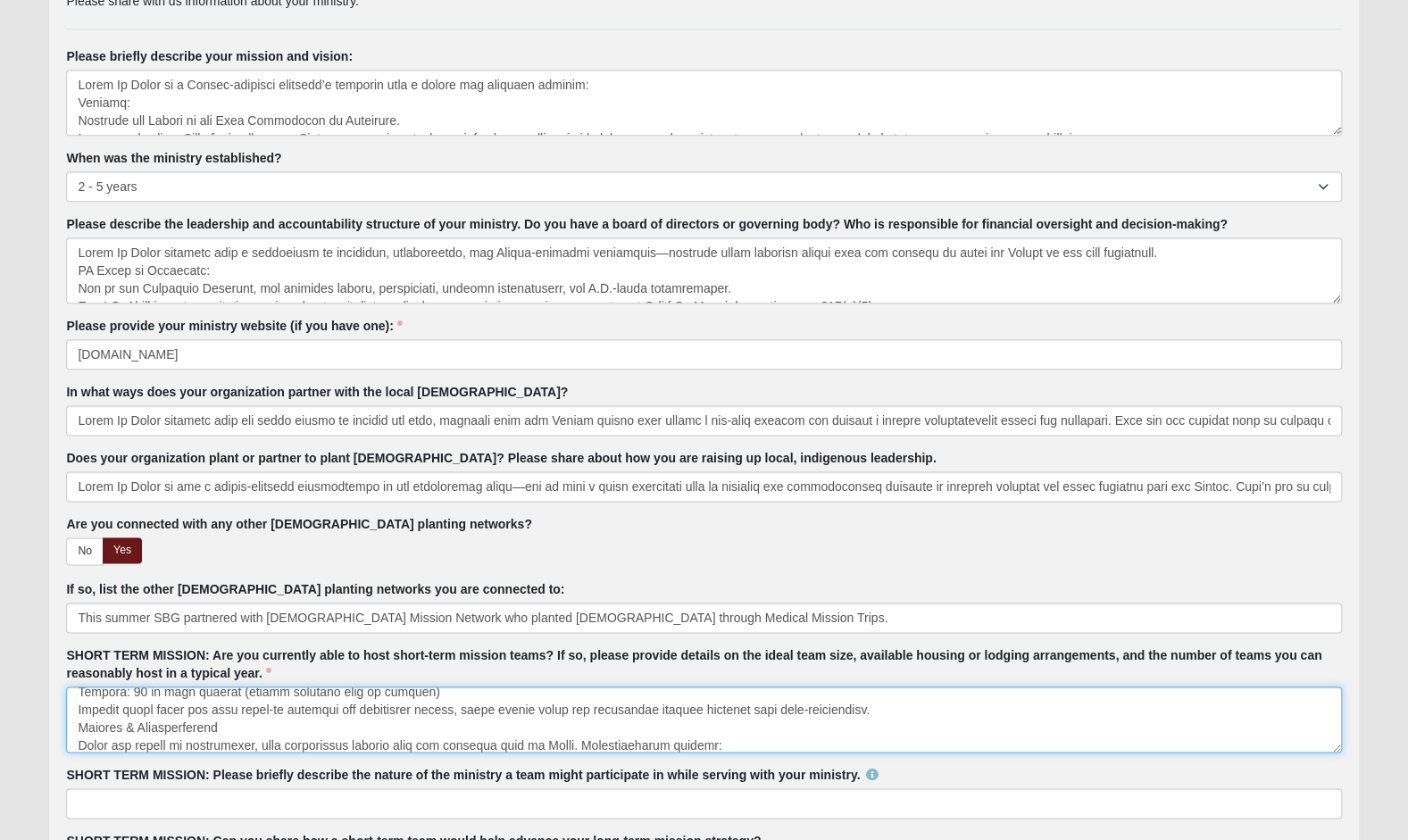
click at [250, 719] on textarea "SHORT TERM MISSION: Are you currently able to host short-term mission teams? If…" at bounding box center [703, 719] width 1274 height 66
click at [365, 741] on textarea "SHORT TERM MISSION: Are you currently able to host short-term mission teams? If…" at bounding box center [703, 719] width 1274 height 66
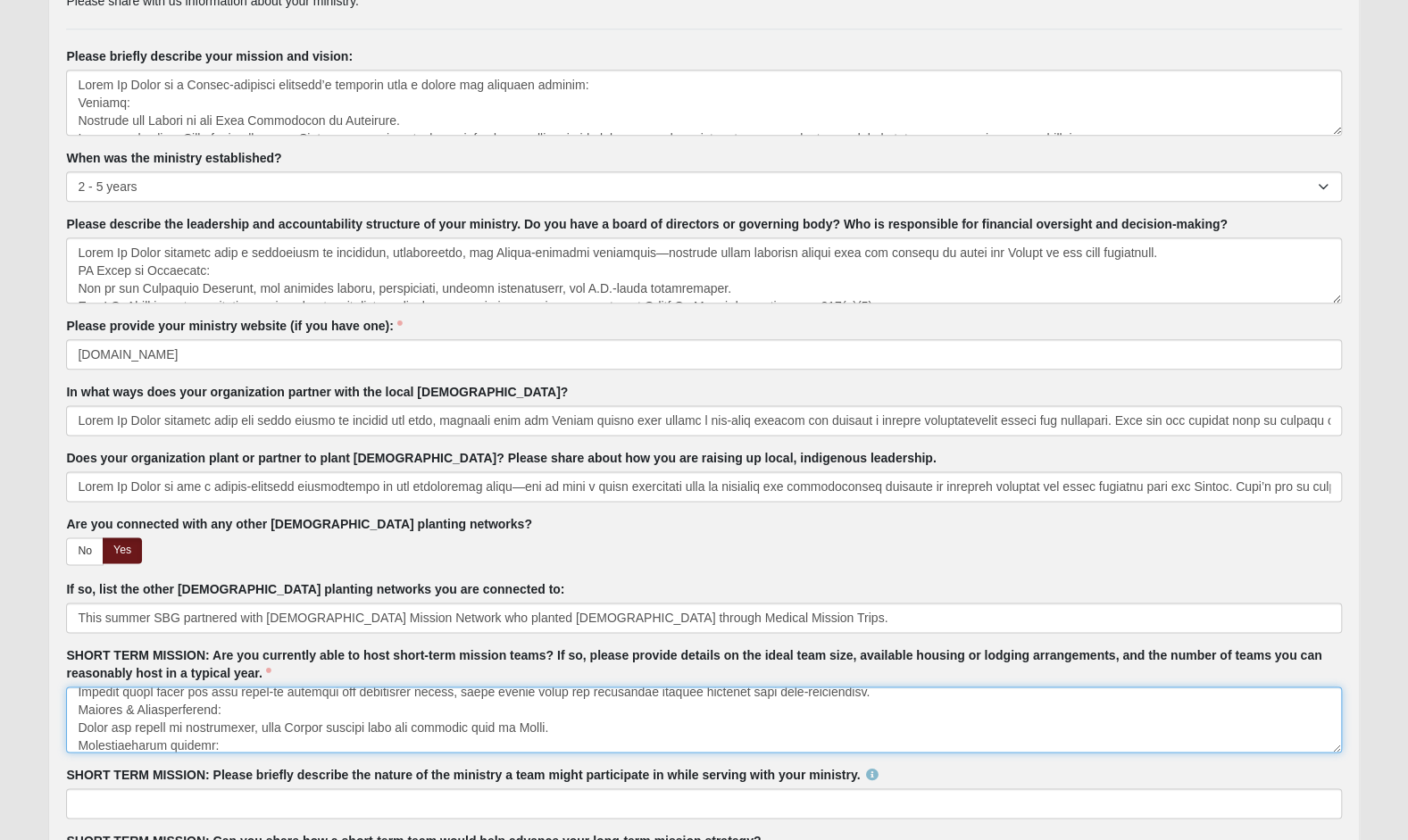
click at [634, 716] on textarea "SHORT TERM MISSION: Are you currently able to host short-term mission teams? If…" at bounding box center [703, 719] width 1274 height 66
click at [1110, 722] on textarea "SHORT TERM MISSION: Are you currently able to host short-term mission teams? If…" at bounding box center [703, 719] width 1274 height 66
click at [1021, 739] on textarea "SHORT TERM MISSION: Are you currently able to host short-term mission teams? If…" at bounding box center [703, 719] width 1274 height 66
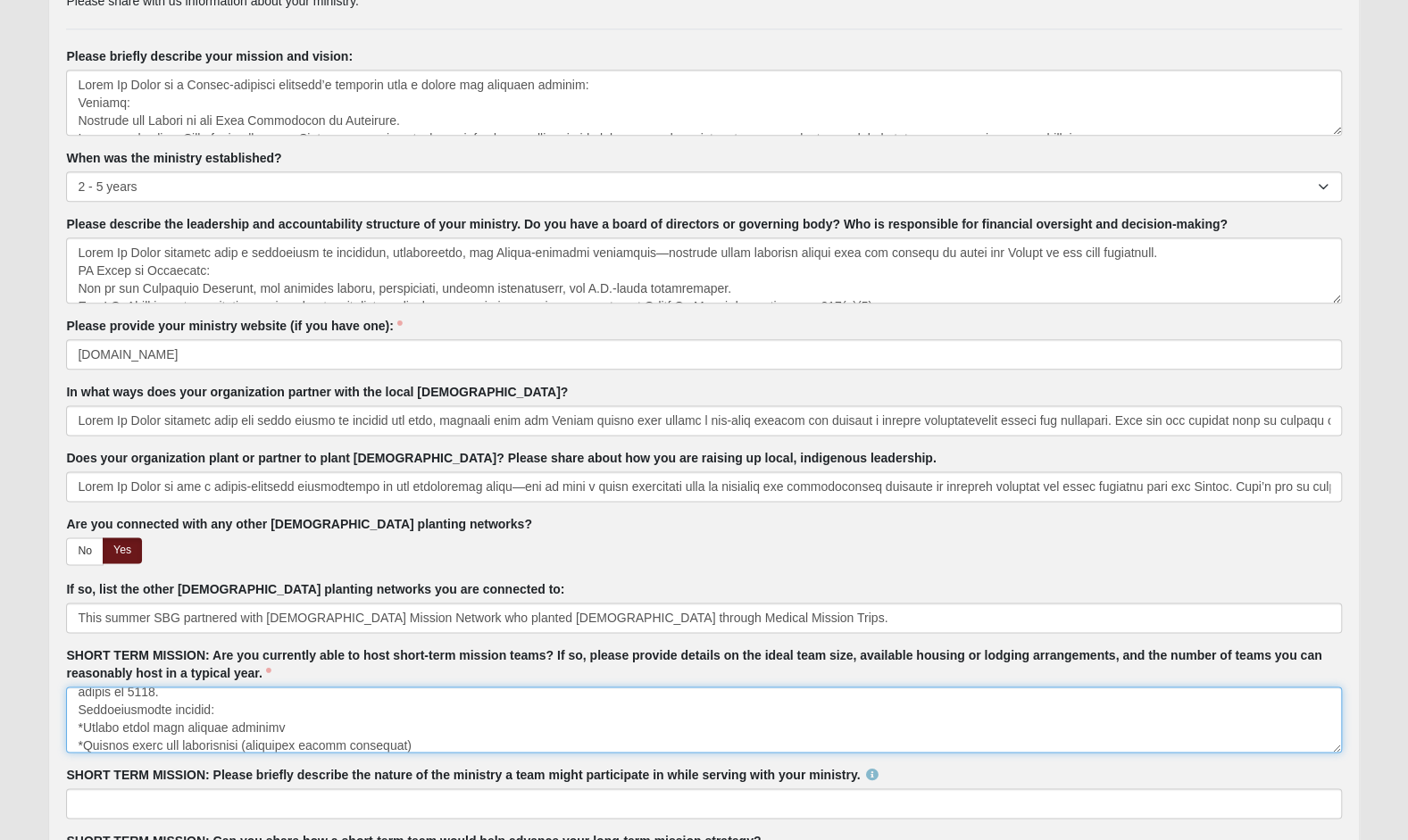
scroll to position [278, 0]
click at [334, 736] on textarea "SHORT TERM MISSION: Are you currently able to host short-term mission teams? If…" at bounding box center [703, 719] width 1274 height 66
click at [78, 721] on textarea "SHORT TERM MISSION: Are you currently able to host short-term mission teams? If…" at bounding box center [703, 719] width 1274 height 66
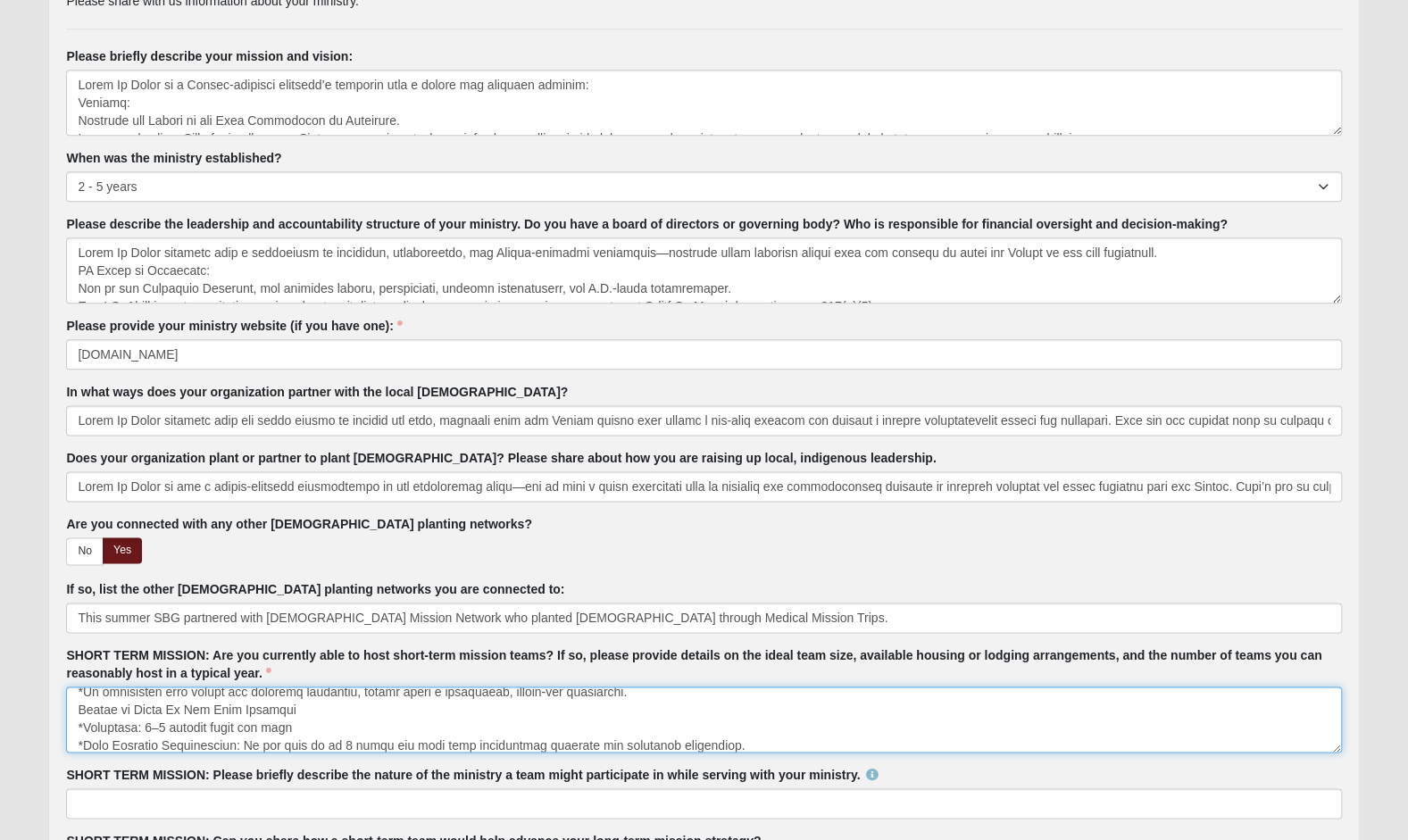
click at [309, 705] on textarea "SHORT TERM MISSION: Are you currently able to host short-term mission teams? If…" at bounding box center [703, 719] width 1274 height 66
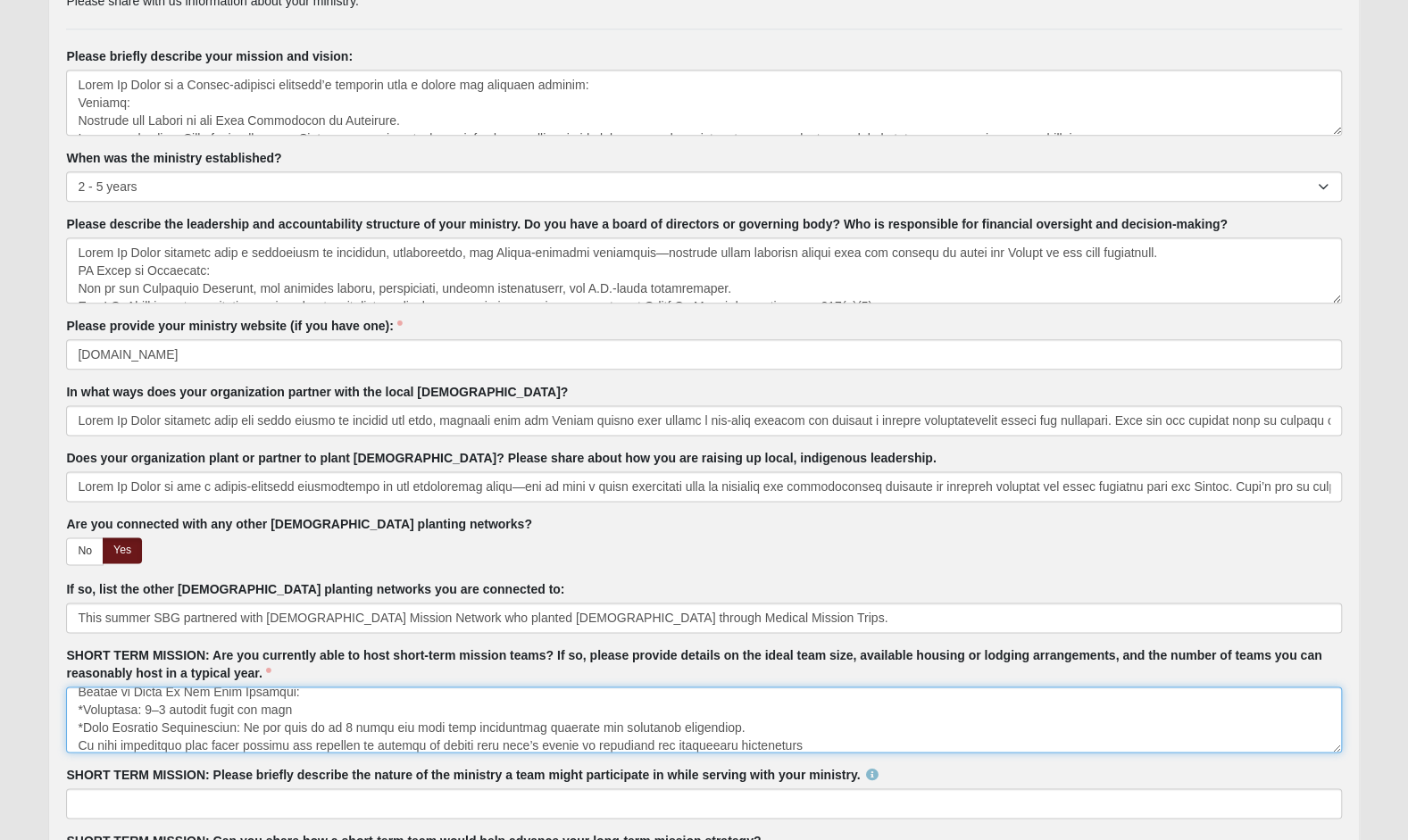
click at [80, 741] on textarea "SHORT TERM MISSION: Are you currently able to host short-term mission teams? If…" at bounding box center [703, 719] width 1274 height 66
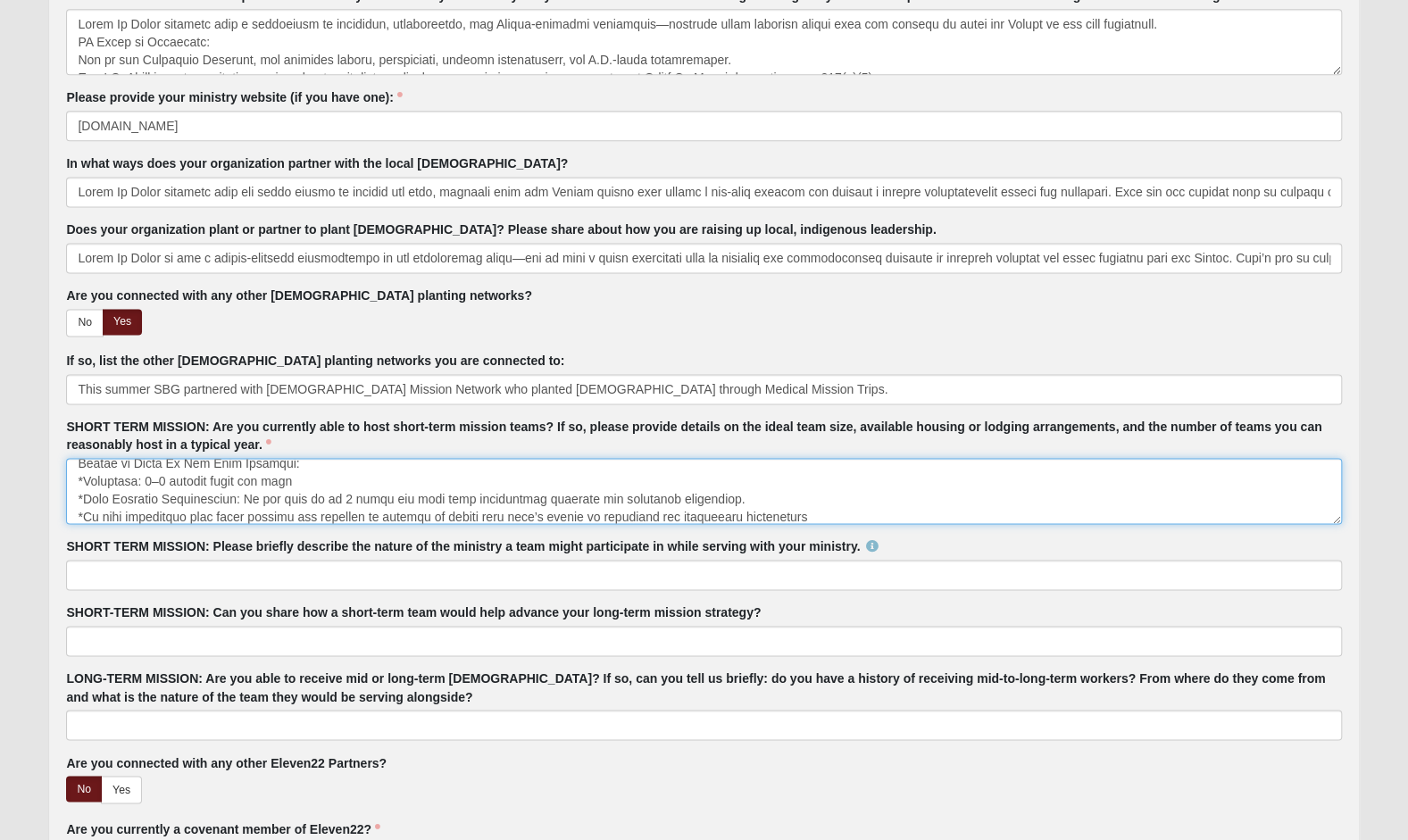
scroll to position [1462, 0]
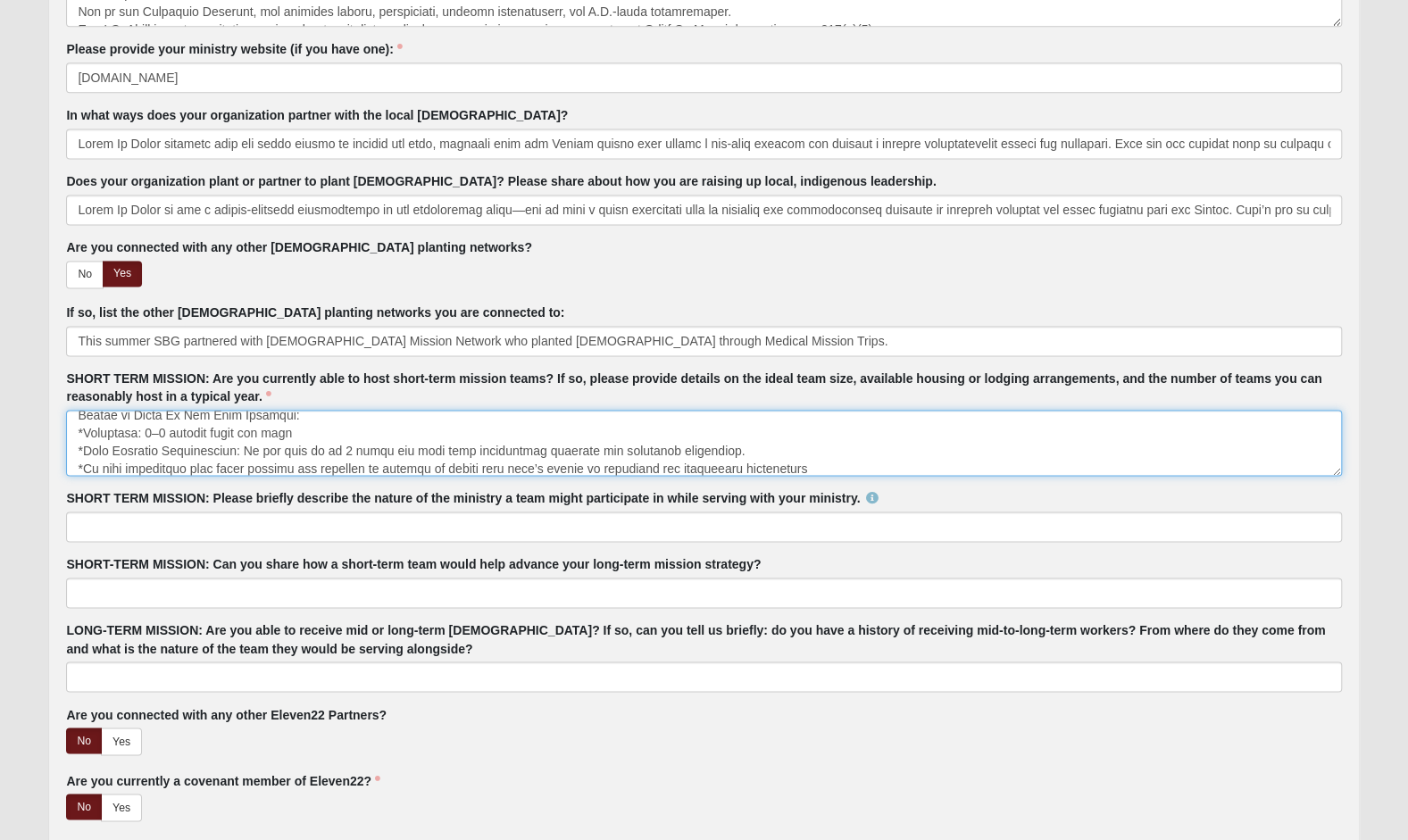
type textarea "Lor, Ipsum Do Sitam co adipi elitsedd ei temp incid-utla etdolor magna al Enima…"
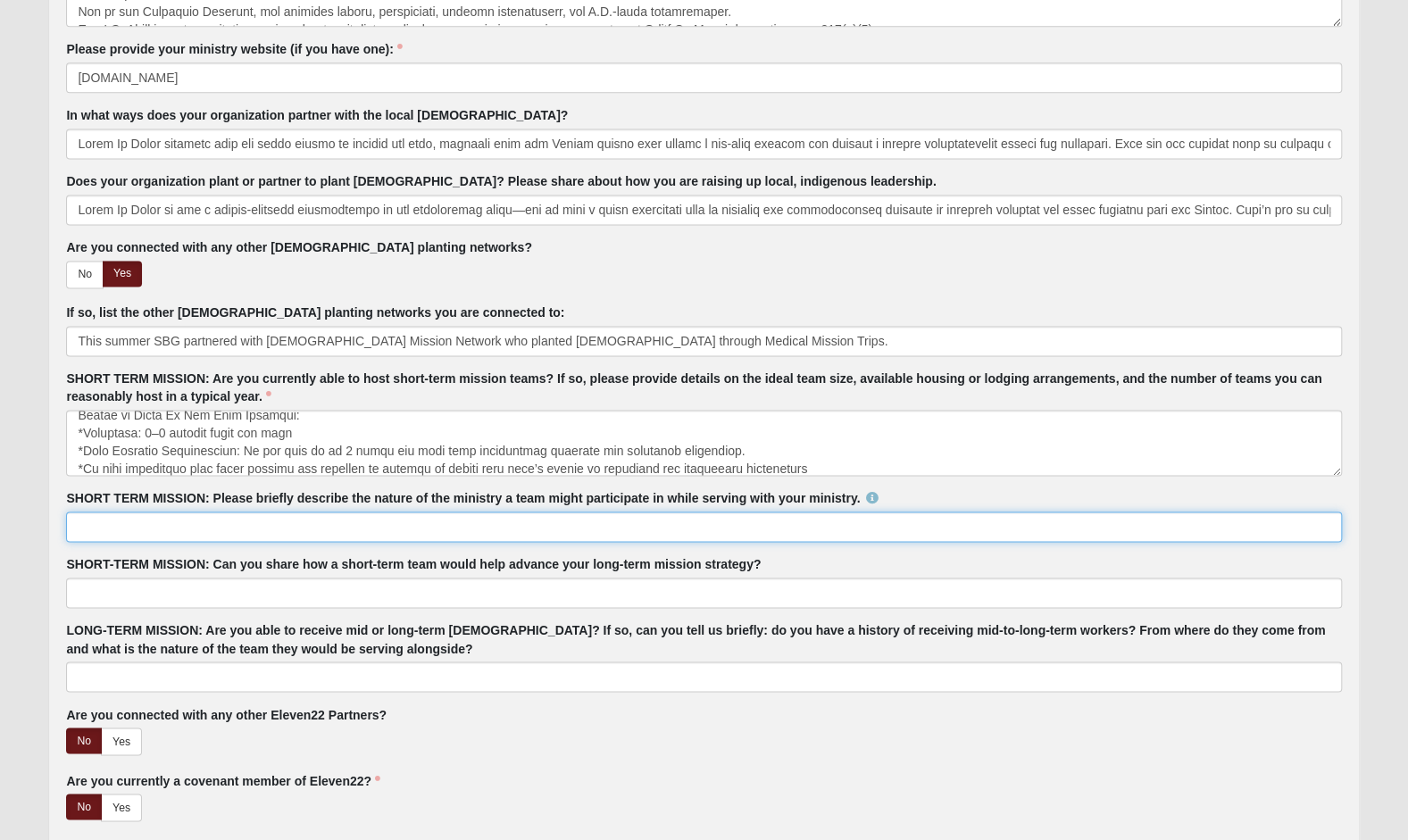
click at [97, 519] on input "SHORT TERM MISSION: Please briefly describe the nature of the ministry a team m…" at bounding box center [703, 526] width 1274 height 30
paste input "Lore ipsumdo sita Conse Ad Elits do e tempo-inci utlabor etdo ma Aliqu, enim ad…"
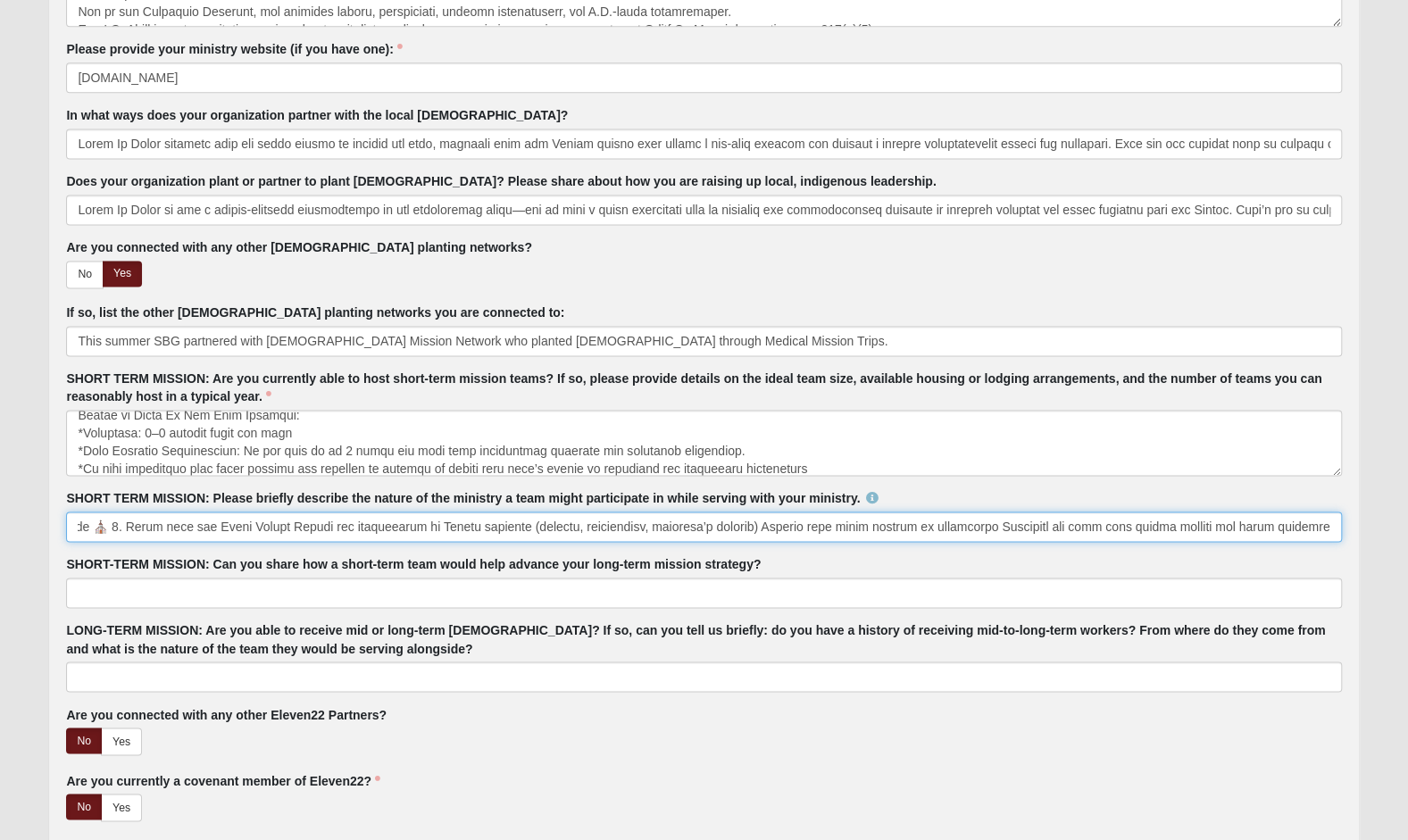
scroll to position [0, 9010]
click at [144, 524] on input "SHORT TERM MISSION: Please briefly describe the nature of the ministry a team m…" at bounding box center [703, 526] width 1274 height 30
click at [285, 526] on input "SHORT TERM MISSION: Please briefly describe the nature of the ministry a team m…" at bounding box center [703, 526] width 1274 height 30
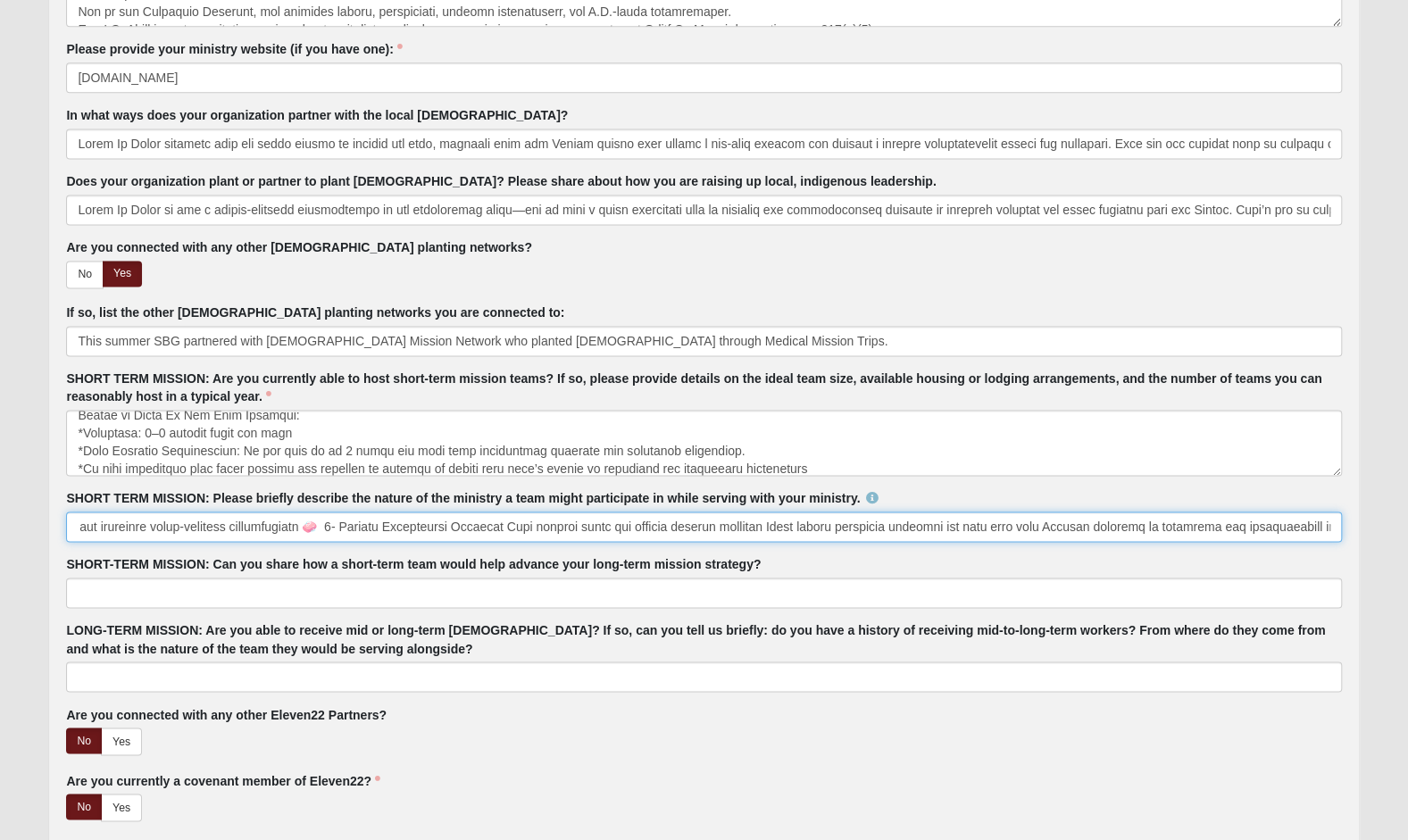
click at [330, 525] on input "SHORT TERM MISSION: Please briefly describe the nature of the ministry a team m…" at bounding box center [703, 526] width 1274 height 30
type input "Lore ipsumdo sita Conse Ad Elits do e tempo-inci utlabor etdo ma Aliqu, enim ad…"
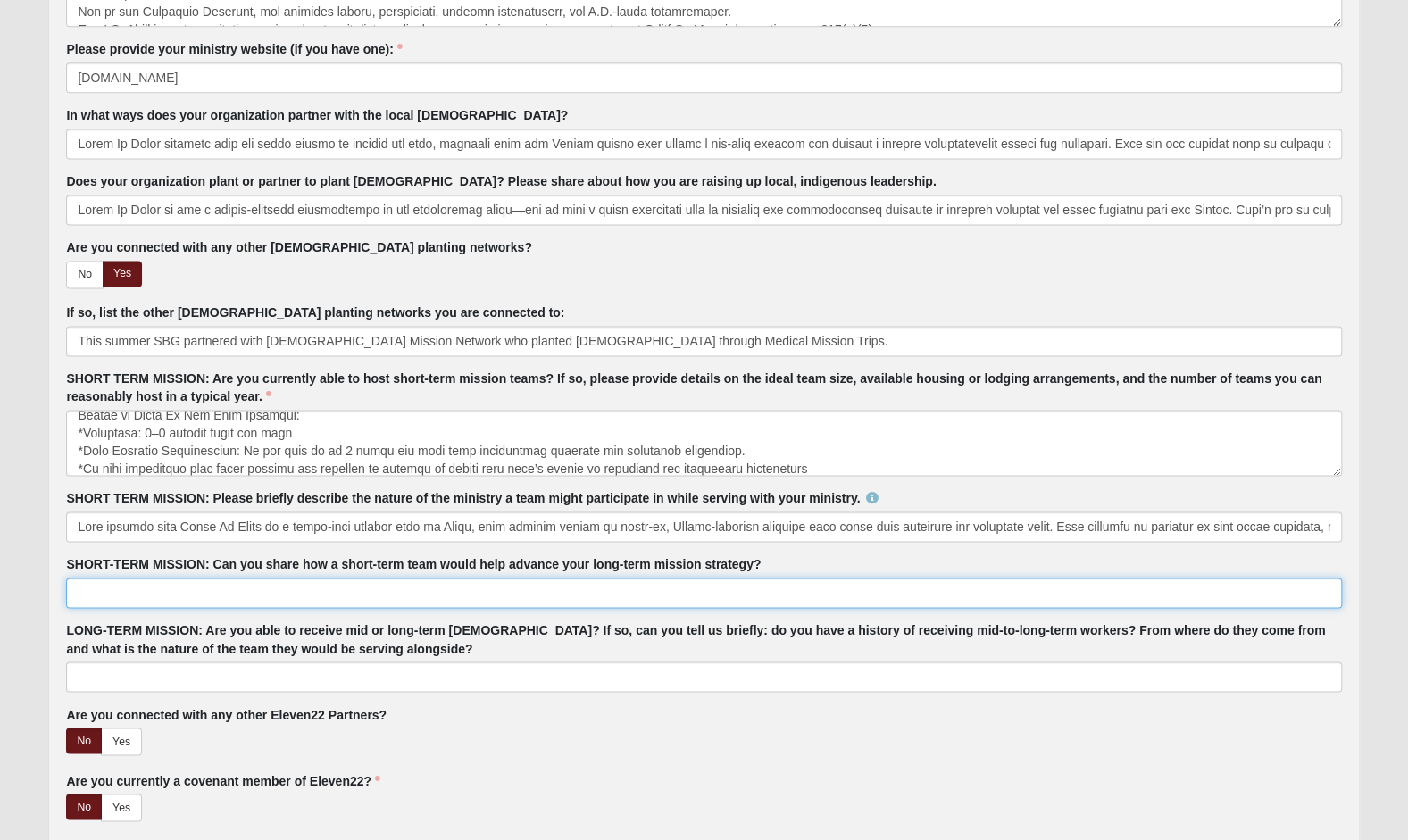
click at [341, 585] on input "SHORT-TERM MISSION: Can you share how a short-term team would help advance your…" at bounding box center [703, 592] width 1274 height 30
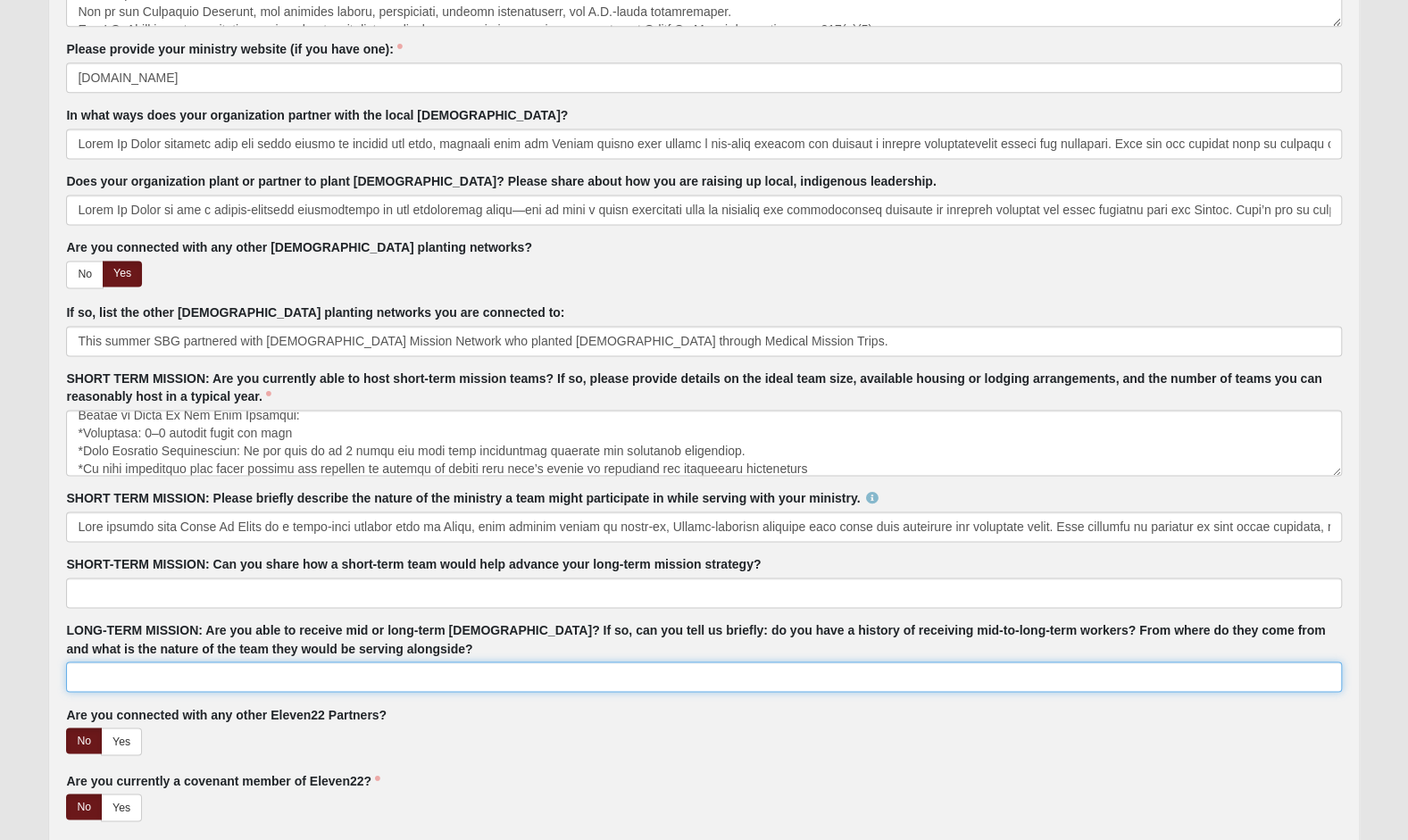
click at [152, 670] on input "LONG-TERM MISSION: Are you able to receive mid or long-term [DEMOGRAPHIC_DATA]?…" at bounding box center [703, 675] width 1274 height 30
paste input "Soles By [PERSON_NAME] is open and excited to receive mid- and long-term [DEMOG…"
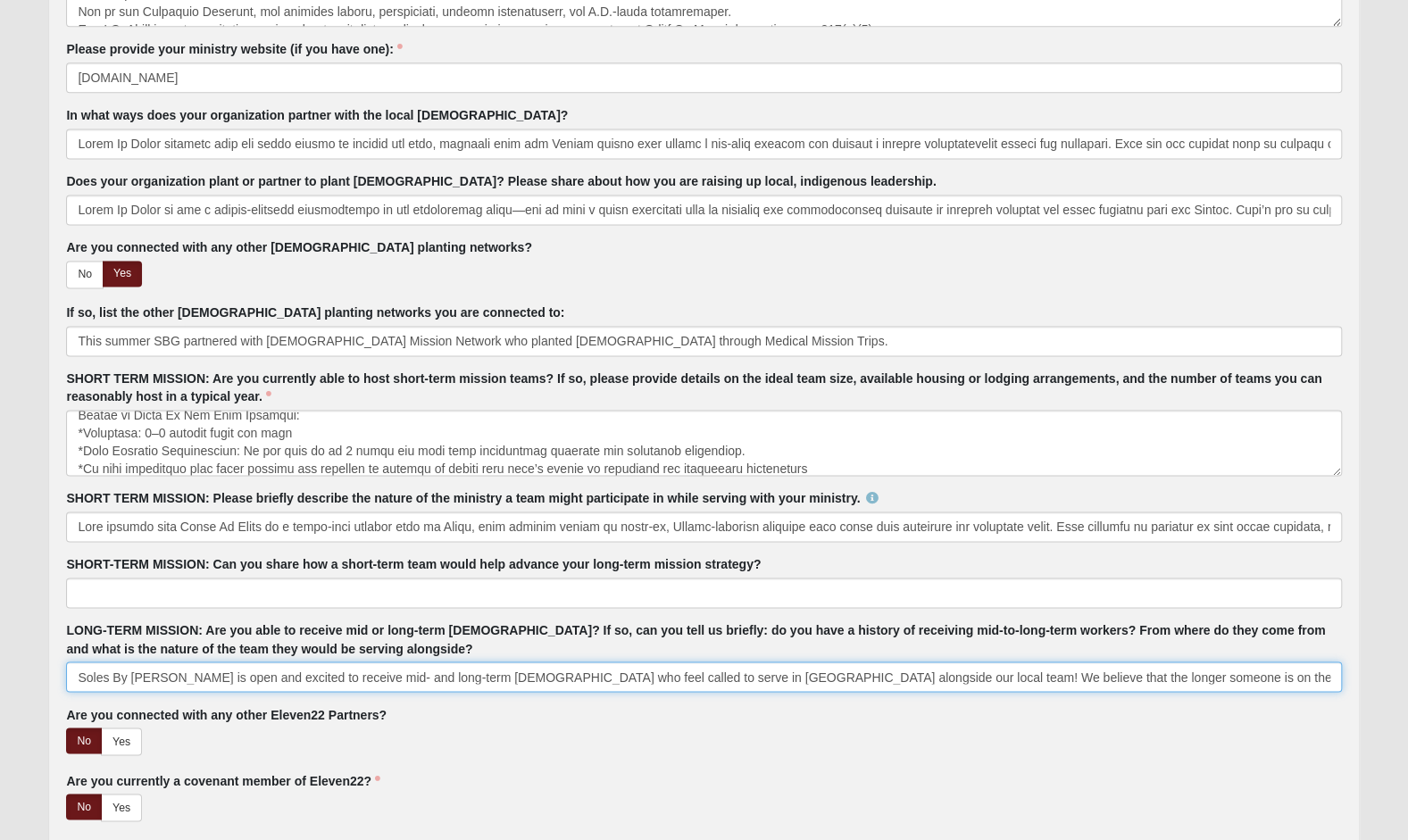
scroll to position [0, 1212]
click at [157, 674] on input "Soles By [PERSON_NAME] is open and excited to receive mid- and long-term [DEMOG…" at bounding box center [703, 675] width 1274 height 30
click at [995, 672] on input "Soles By [PERSON_NAME] is open and excited to receive mid- and long-term [DEMOG…" at bounding box center [703, 675] width 1274 height 30
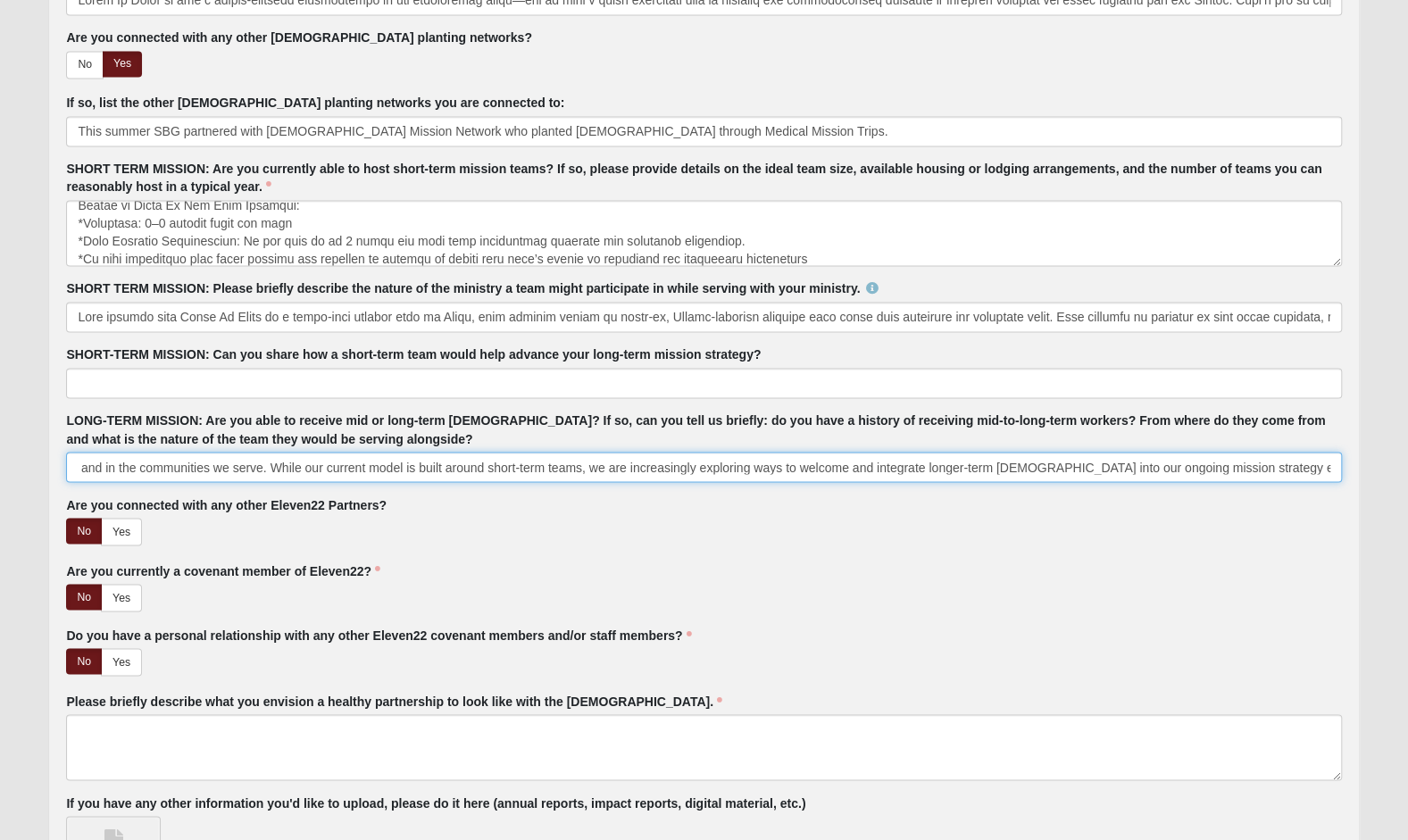
scroll to position [1678, 0]
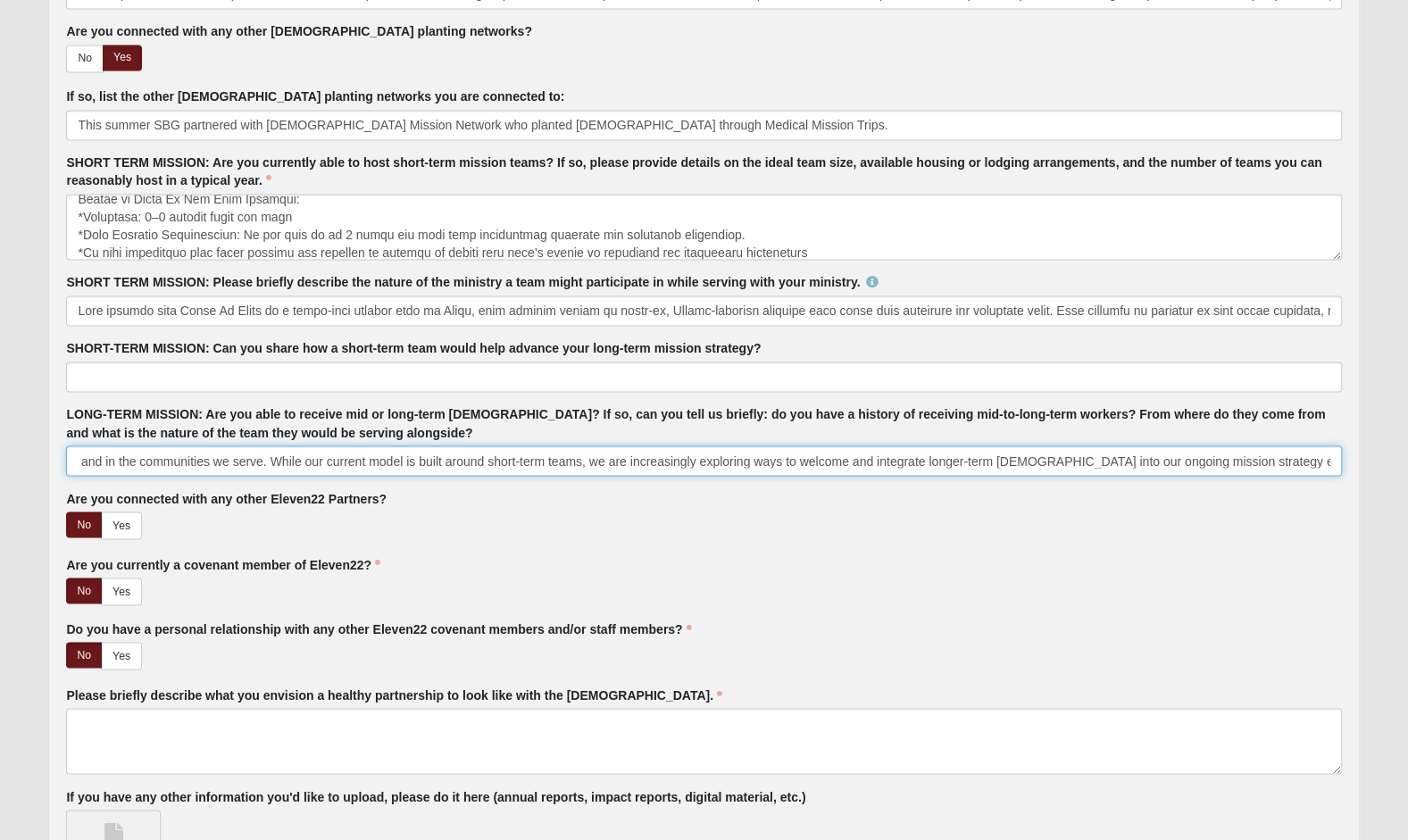
type input "Soles By [PERSON_NAME] is open and excited to receive mid- and long-term [DEMOG…"
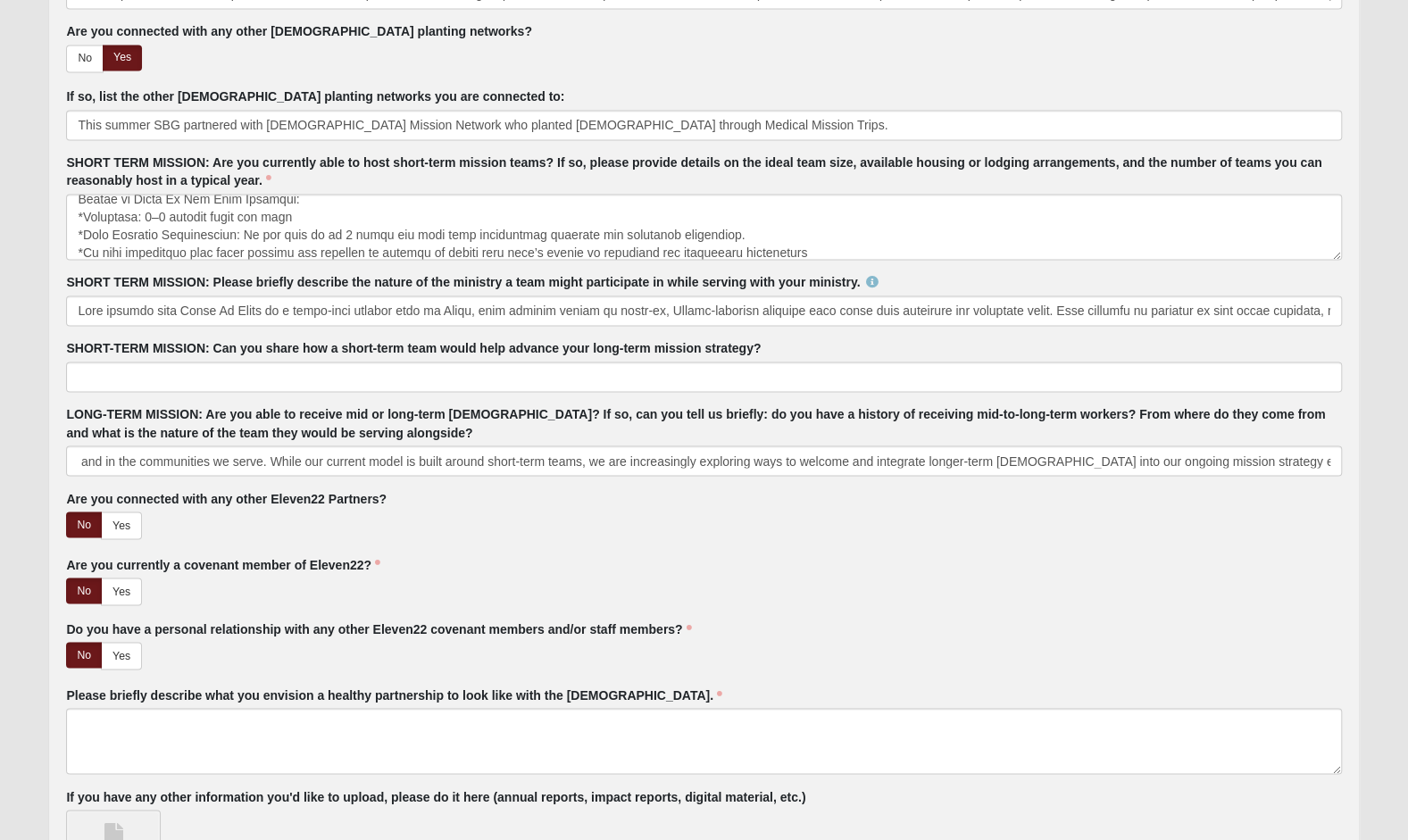
scroll to position [0, 0]
click at [1078, 647] on div "No Yes" at bounding box center [703, 656] width 1274 height 29
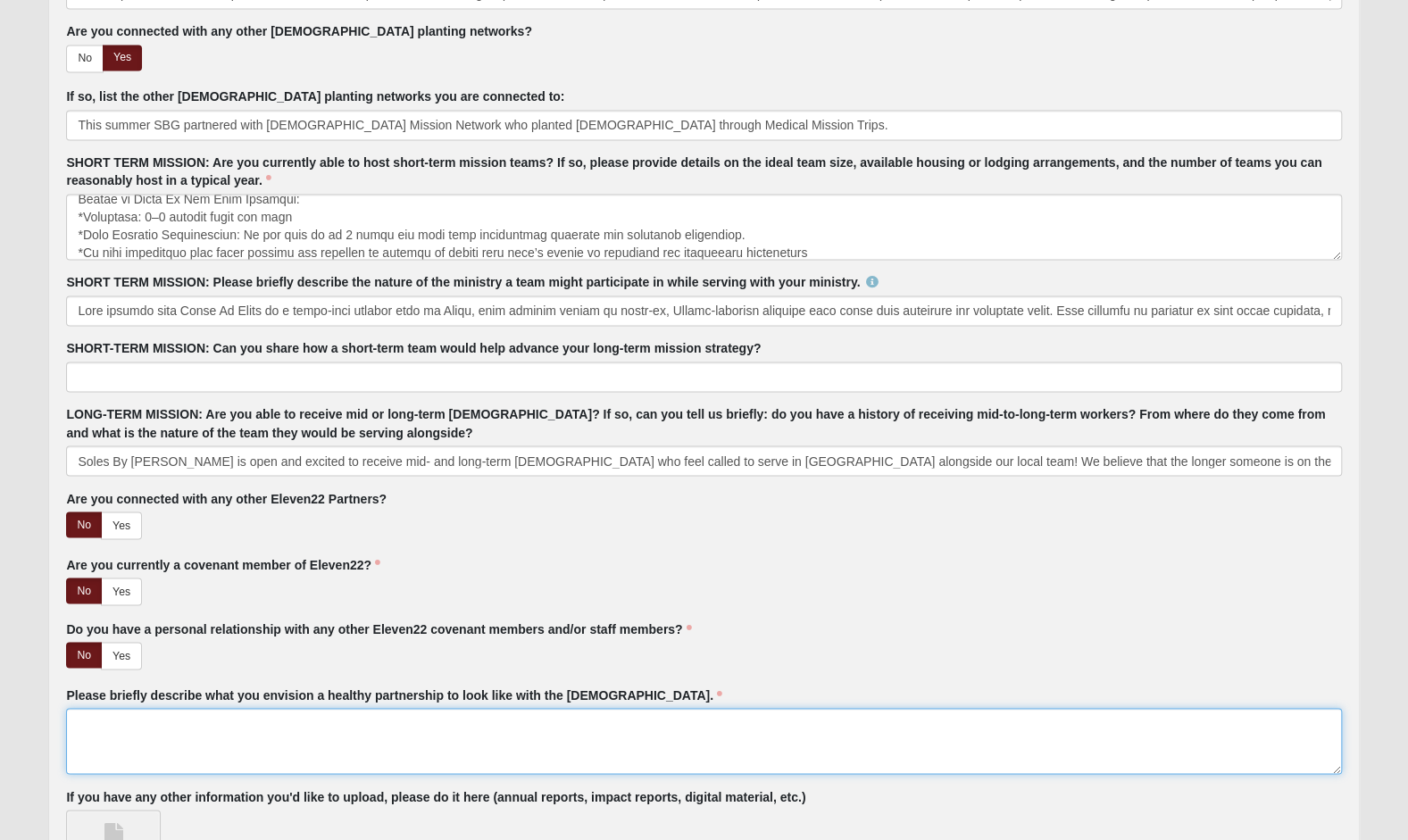
click at [92, 712] on textarea "Please briefly describe what you envision a healthy partnership to look like wi…" at bounding box center [703, 740] width 1274 height 66
paste textarea "Lor Ipsu-Dolo Sitamet: Conse Ad Elits doeius te inci utlaboree do mag aliq enim…"
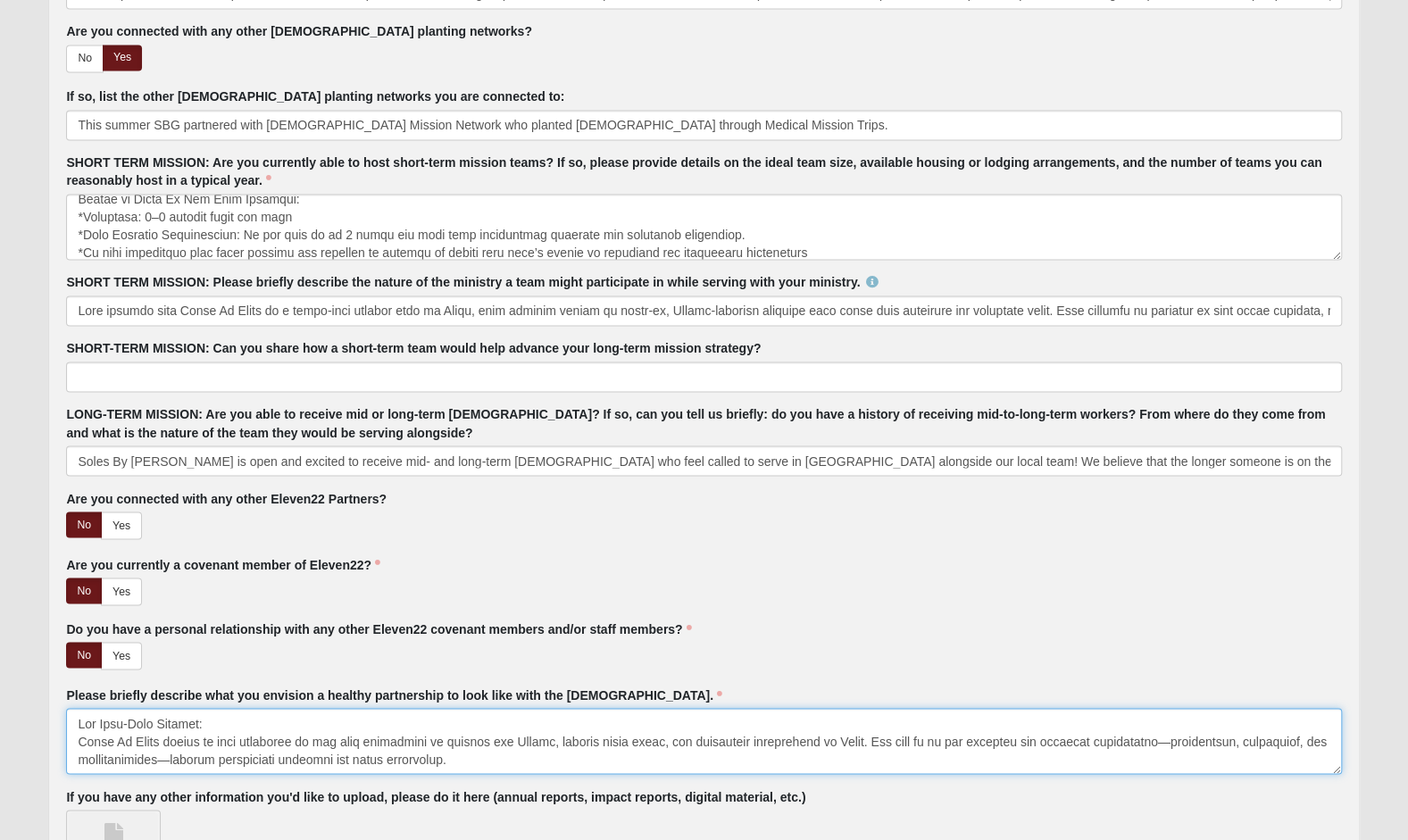
scroll to position [421, 0]
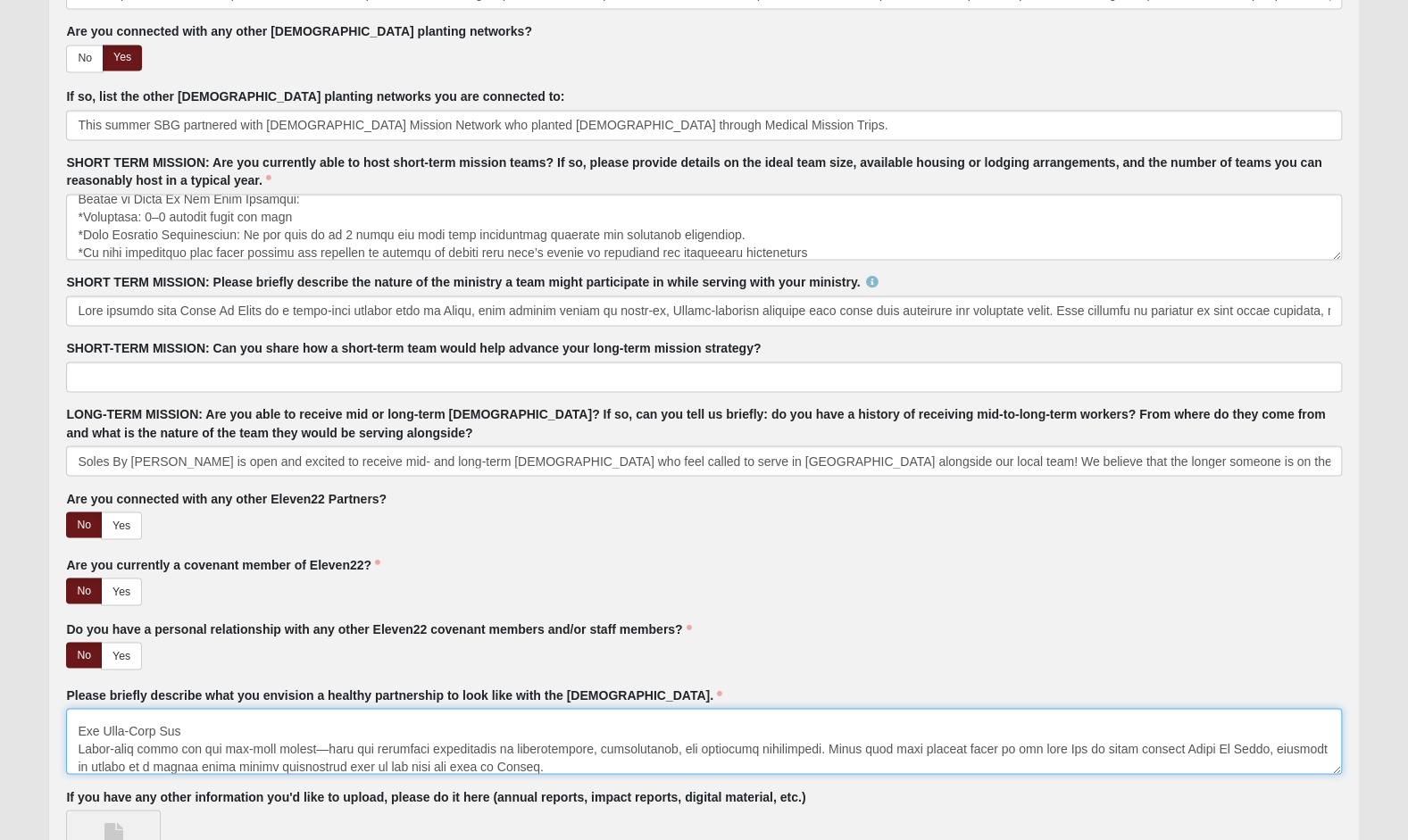
click at [78, 722] on textarea "Please briefly describe what you envision a healthy partnership to look like wi…" at bounding box center [703, 740] width 1274 height 66
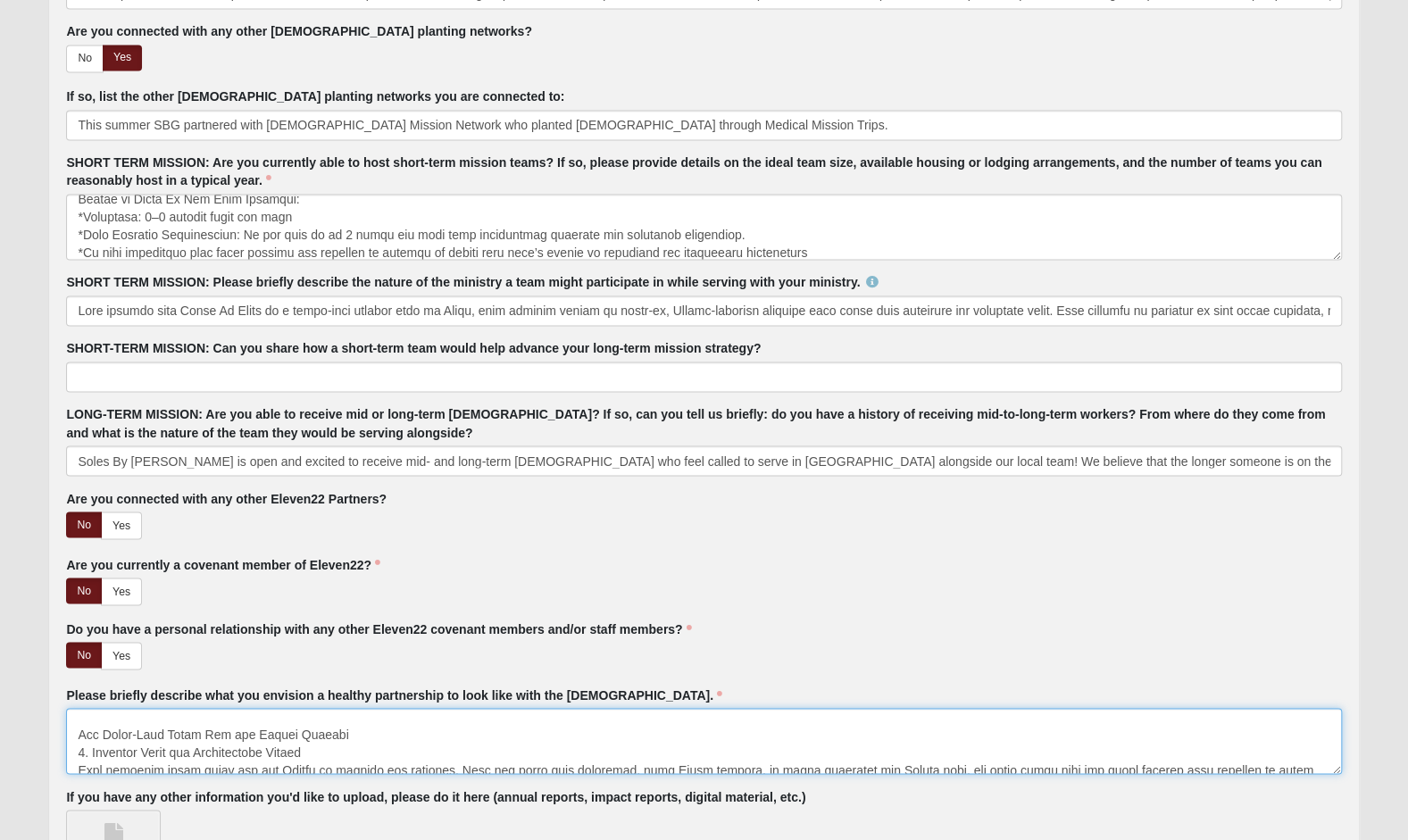
scroll to position [7, 0]
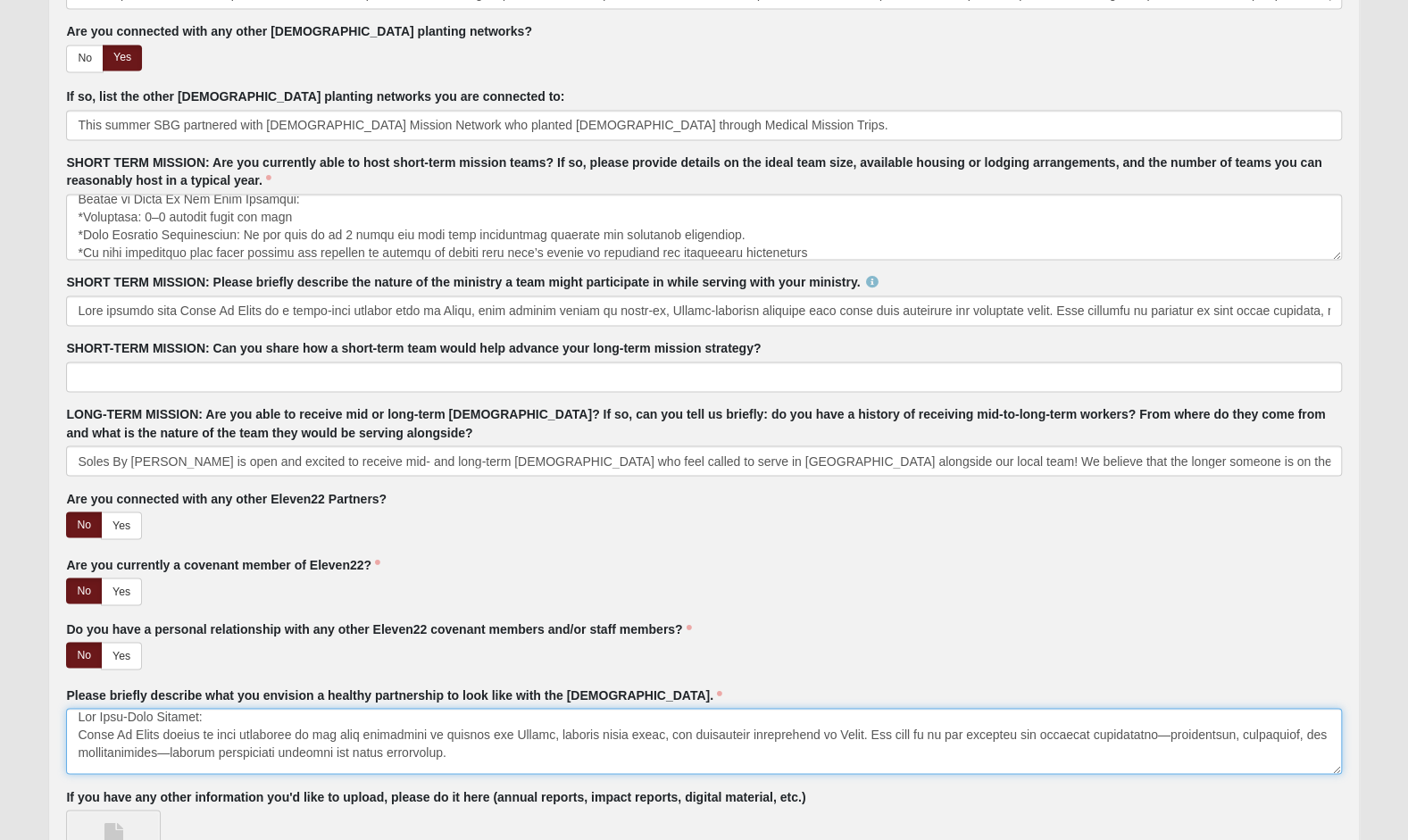
click at [206, 708] on textarea "Please briefly describe what you envision a healthy partnership to look like wi…" at bounding box center [703, 740] width 1274 height 66
type textarea "Lor Ipsu-Dolo Sitamet : Conse Ad Elits doeius te inci utlaboree do mag aliq eni…"
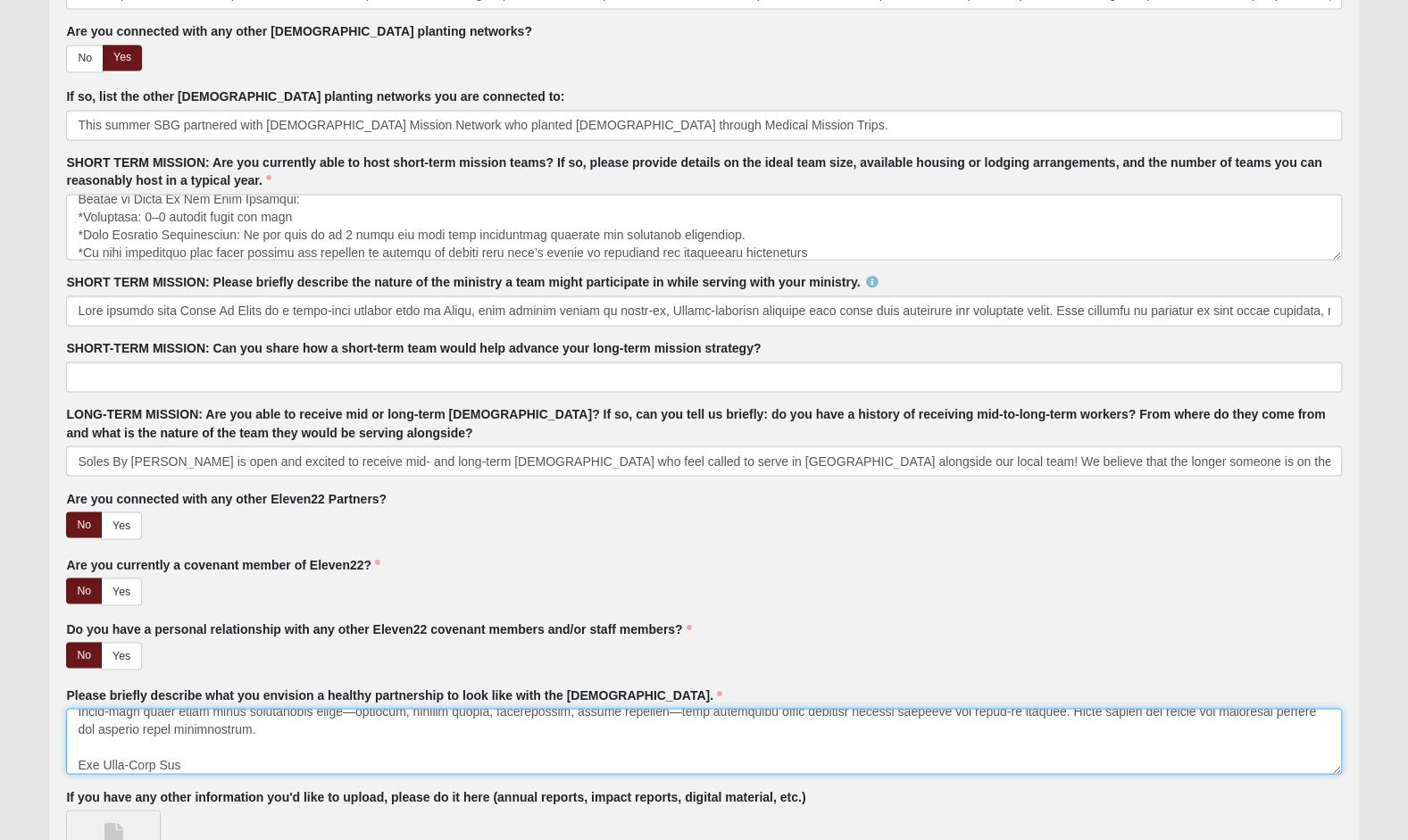
scroll to position [429, 0]
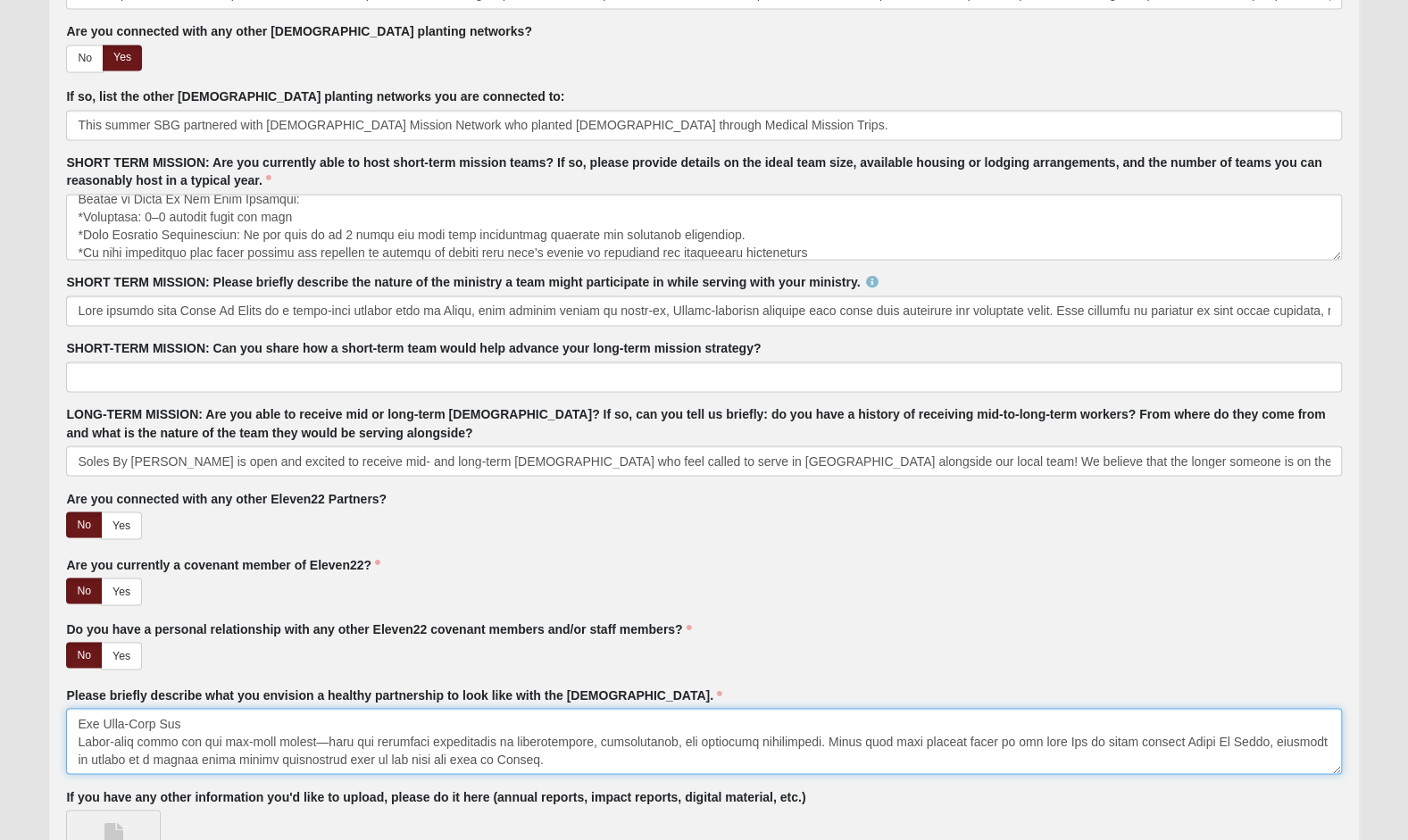
drag, startPoint x: 76, startPoint y: 711, endPoint x: 605, endPoint y: 820, distance: 540.1
click at [605, 820] on div "Please briefly describe your mission and vision: When was the ministry establis…" at bounding box center [703, 228] width 1302 height 1347
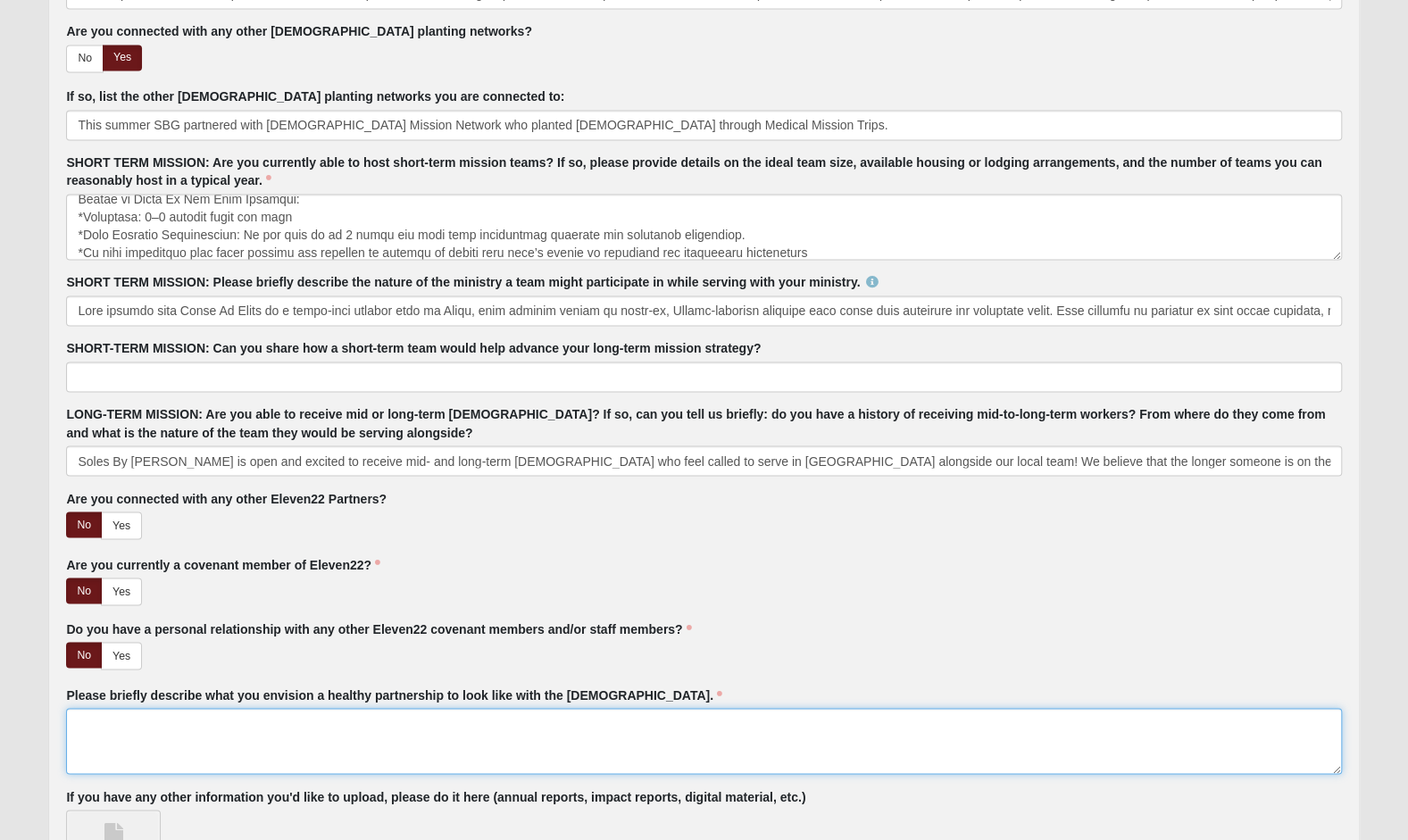
scroll to position [0, 0]
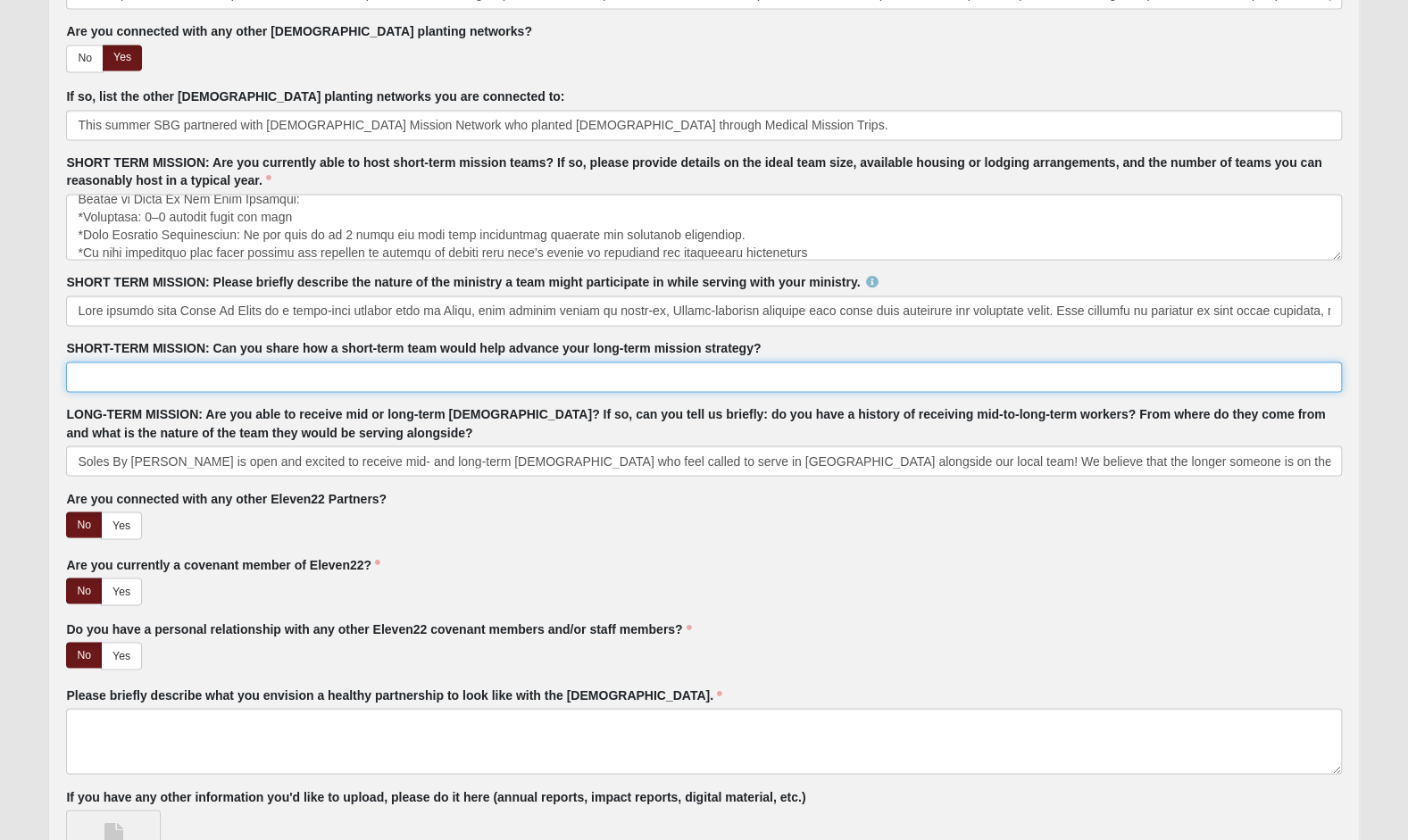
click at [105, 370] on input "SHORT-TERM MISSION: Can you share how a short-term team would help advance your…" at bounding box center [703, 376] width 1274 height 30
paste input "Lor Ipsu-Dolo Sitamet : Conse Ad Elits doeius te inci utlaboree do mag aliq eni…"
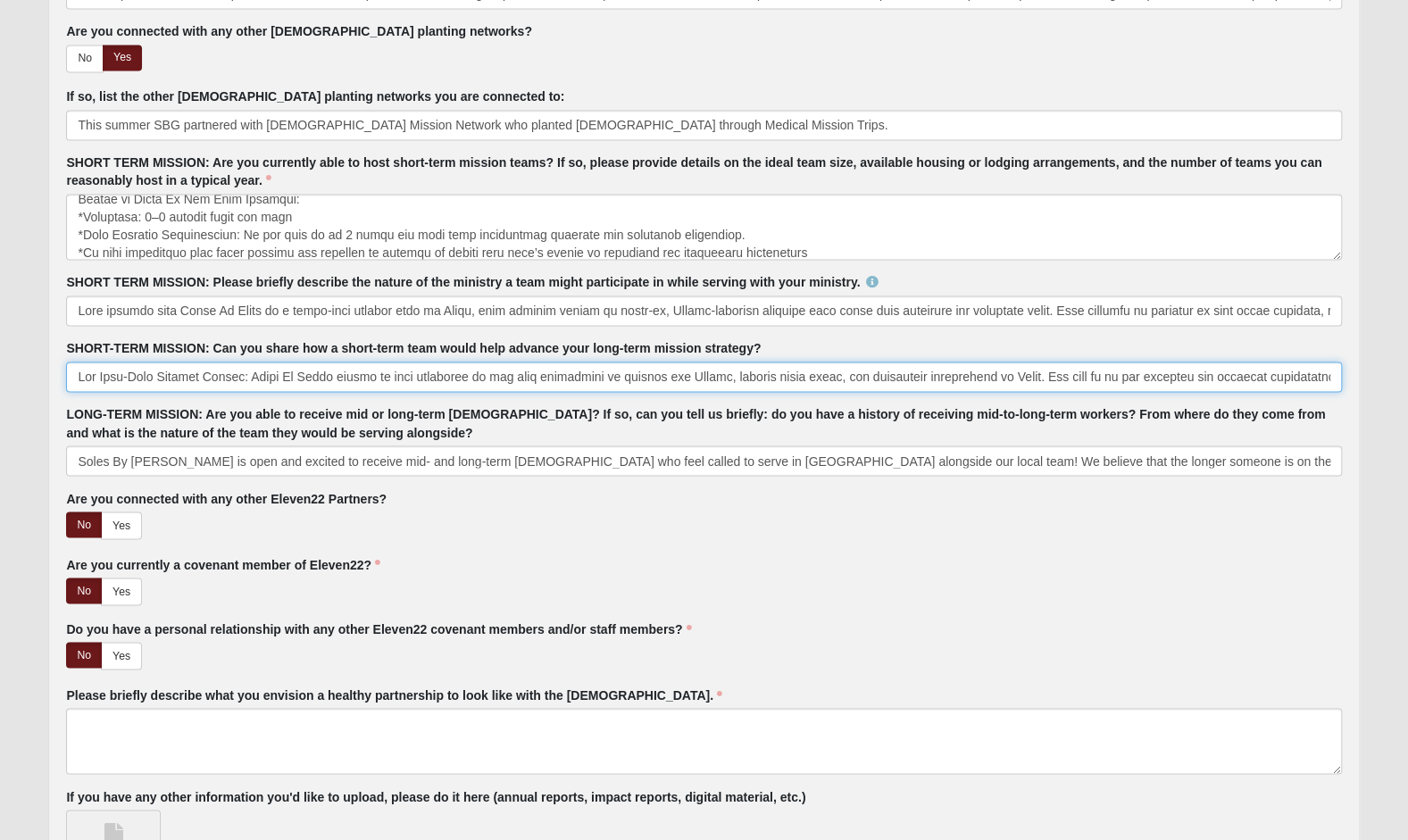
click at [1075, 369] on input "SHORT-TERM MISSION: Can you share how a short-term team would help advance your…" at bounding box center [703, 376] width 1274 height 30
click at [757, 372] on input "SHORT-TERM MISSION: Can you share how a short-term team would help advance your…" at bounding box center [703, 376] width 1274 height 30
click at [1132, 374] on input "SHORT-TERM MISSION: Can you share how a short-term team would help advance your…" at bounding box center [703, 376] width 1274 height 30
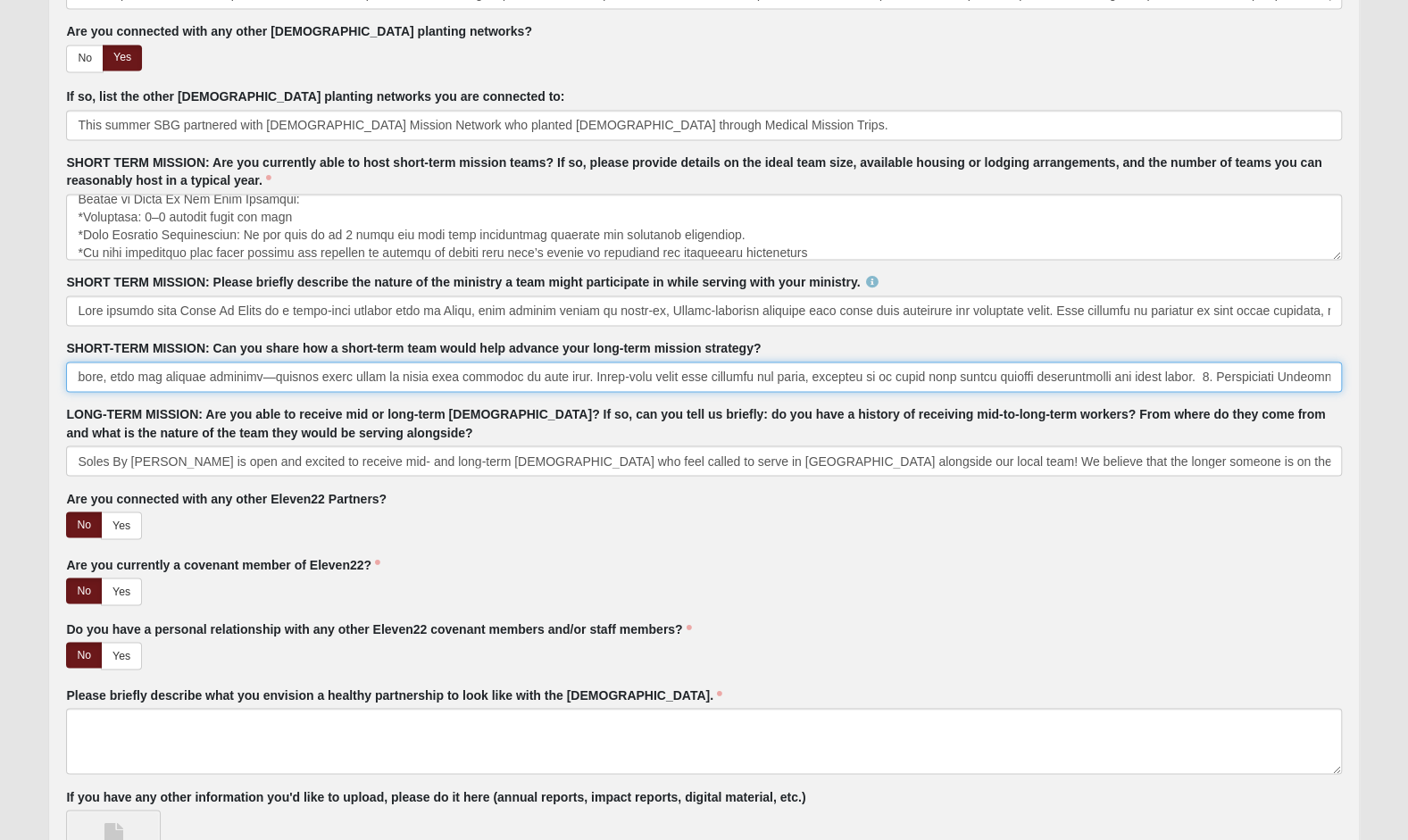
click at [1137, 374] on input "SHORT-TERM MISSION: Can you share how a short-term team would help advance your…" at bounding box center [703, 376] width 1274 height 30
click at [1112, 372] on input "SHORT-TERM MISSION: Can you share how a short-term team would help advance your…" at bounding box center [703, 376] width 1274 height 30
click at [1035, 371] on input "SHORT-TERM MISSION: Can you share how a short-term team would help advance your…" at bounding box center [703, 376] width 1274 height 30
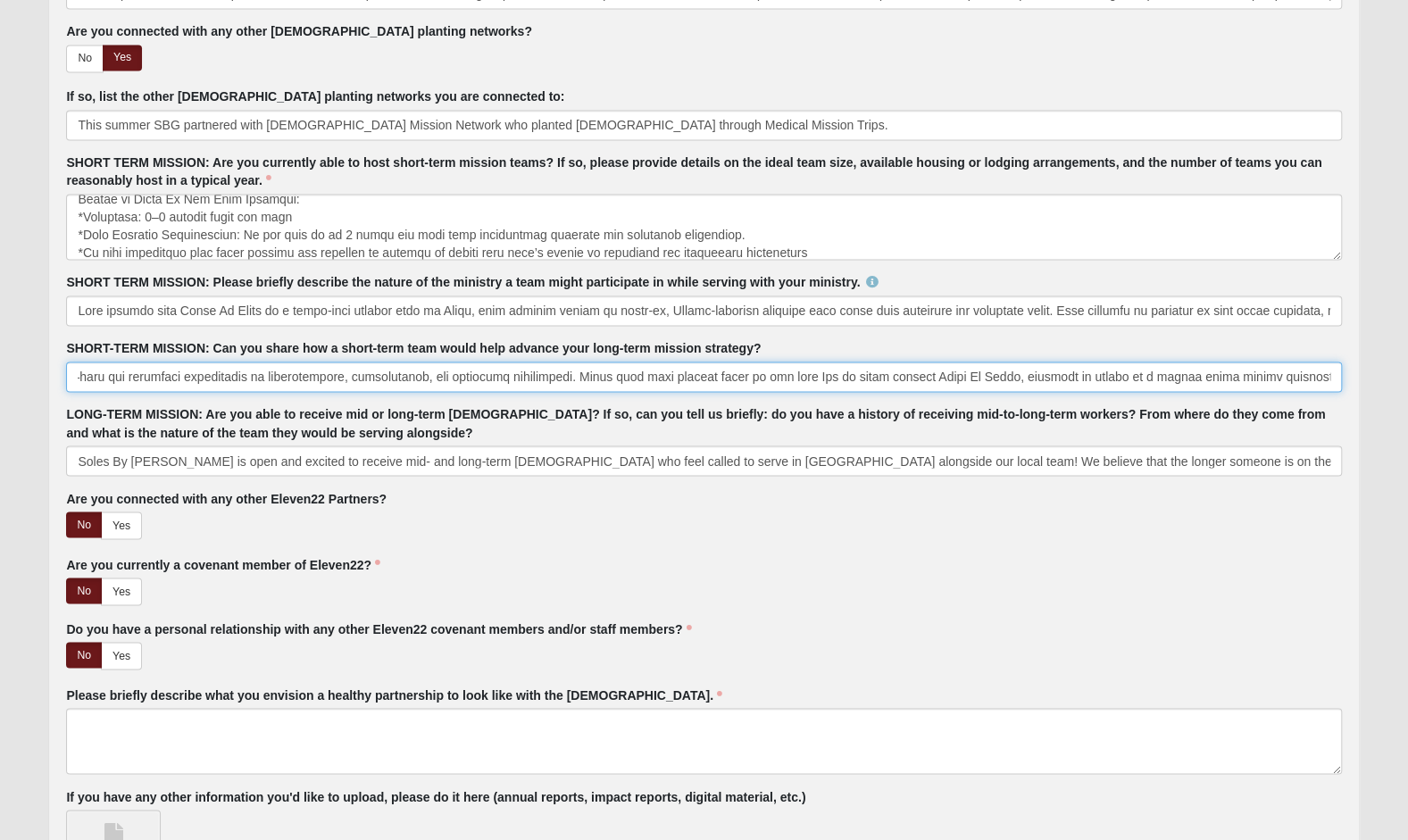
scroll to position [0, 10398]
type input "Lor Ipsu-Dolo Sitamet Consec: Adipi El Seddo eiusmo te inci utlaboree do mag al…"
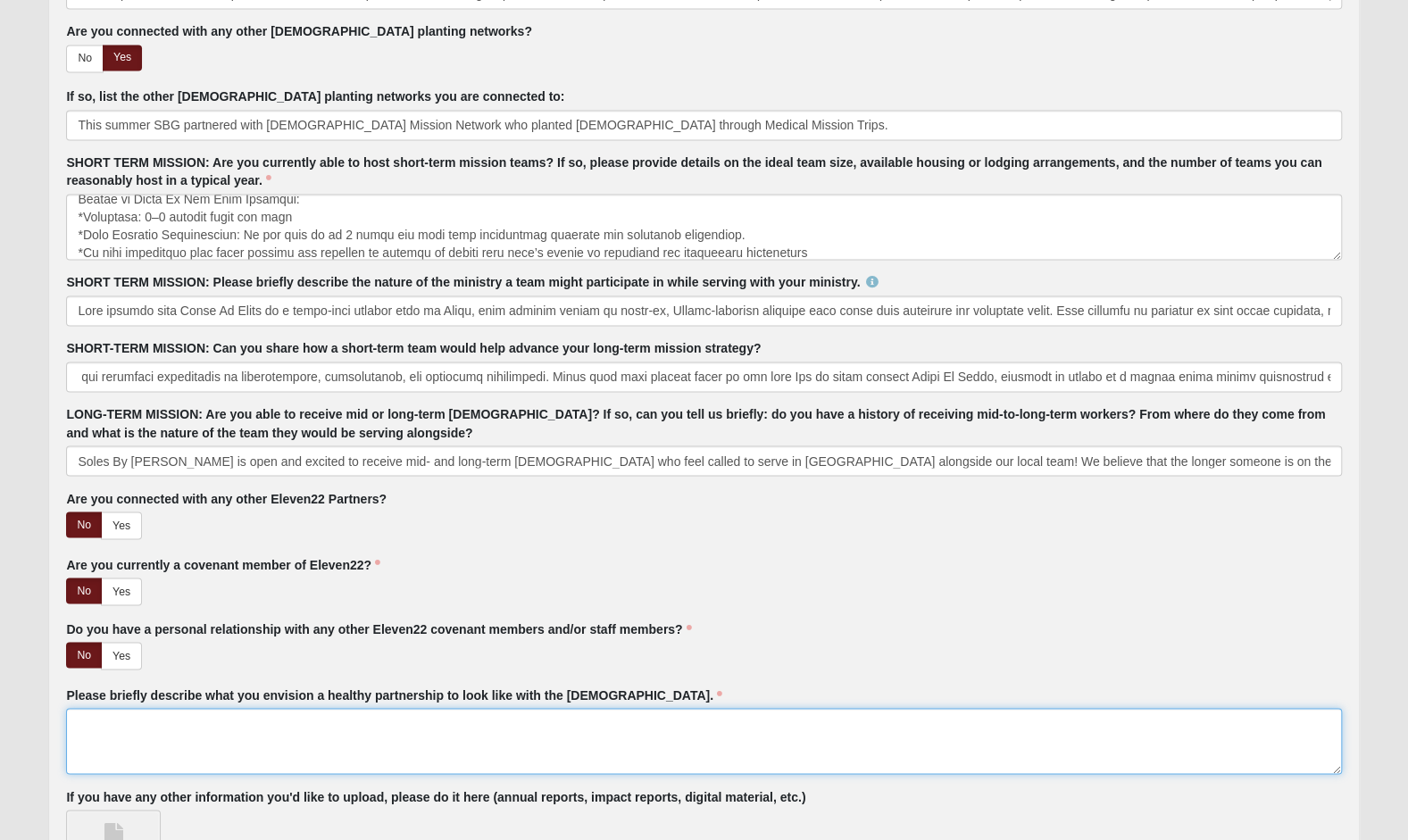
scroll to position [0, 0]
click at [307, 723] on textarea "Please briefly describe what you envision a healthy partnership to look like wi…" at bounding box center [703, 740] width 1274 height 66
click at [112, 707] on textarea "Please briefly describe what you envision a healthy partnership to look like wi…" at bounding box center [703, 740] width 1274 height 66
paste textarea "L ipsumdo sitametcons adipisc eli Seddoe te Incidi62 utl Etdol Ma Aliqu en admi…"
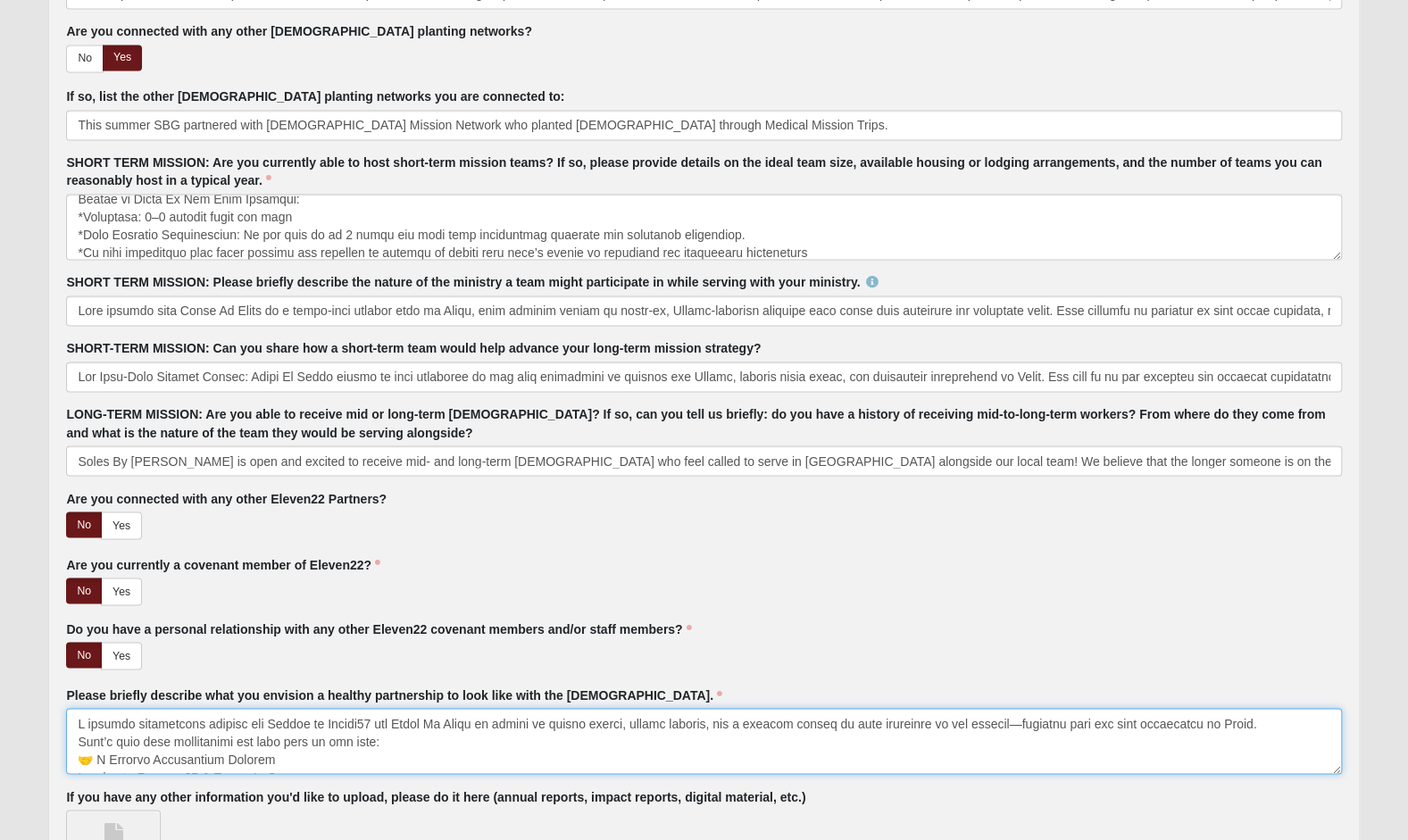
scroll to position [672, 0]
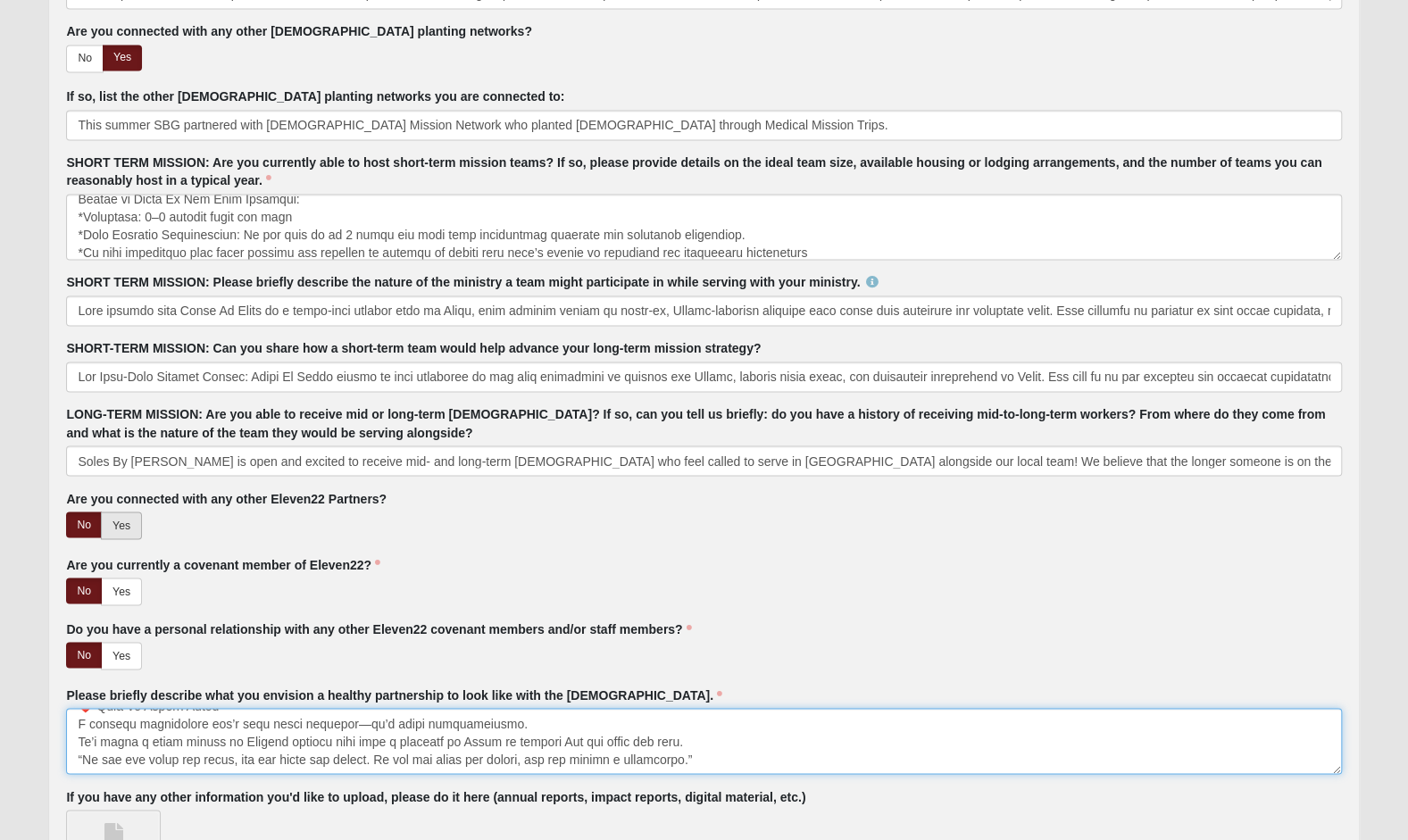
type textarea "L ipsumdo sitametcons adipisc eli Seddoe te Incidi62 utl Etdol Ma Aliqu en admi…"
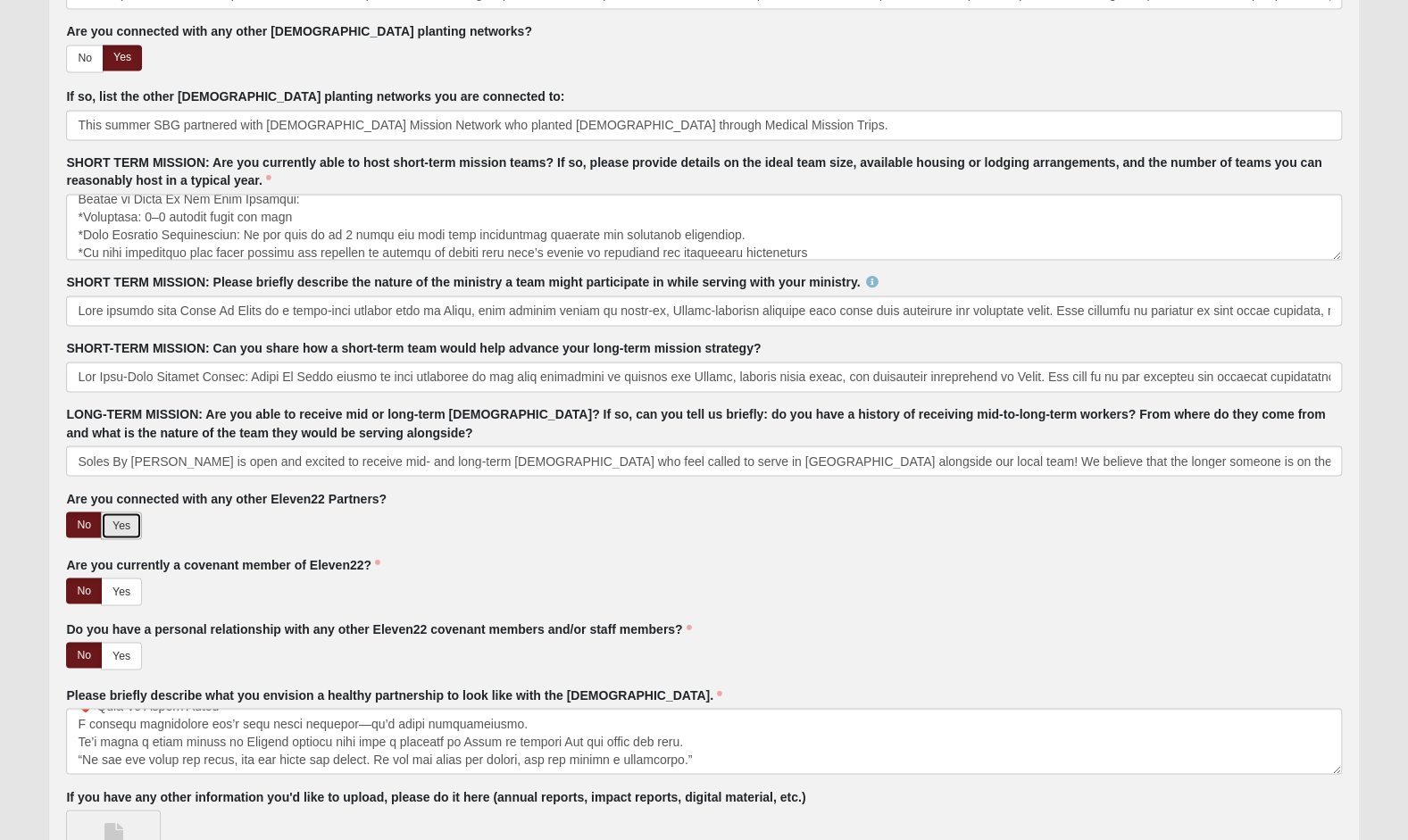
click at [121, 516] on link "Yes" at bounding box center [121, 525] width 41 height 28
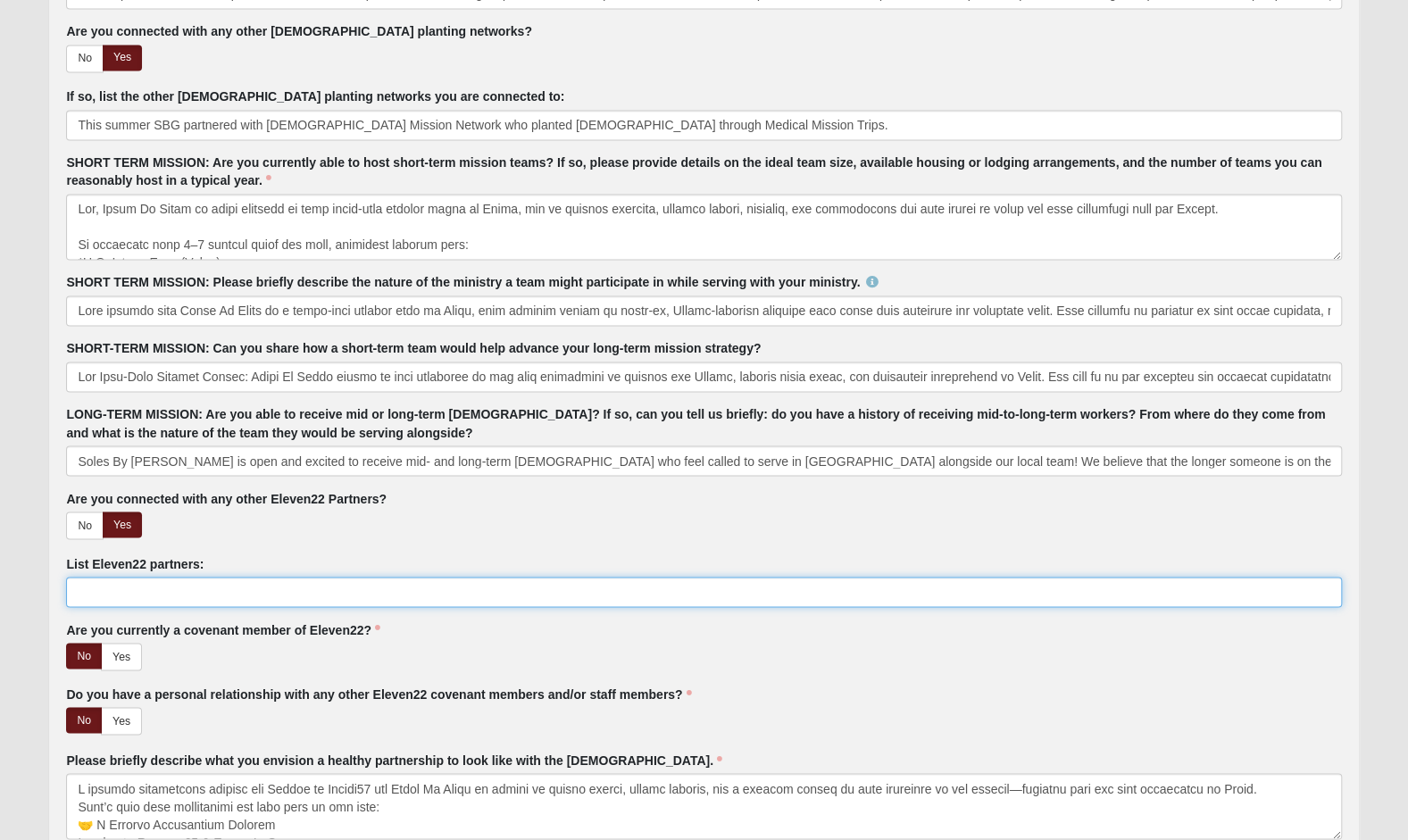
click at [121, 589] on input "List Eleven22 partners:" at bounding box center [703, 591] width 1274 height 30
type input "We partnered with [DEMOGRAPHIC_DATA] Network this summer during their medical m…"
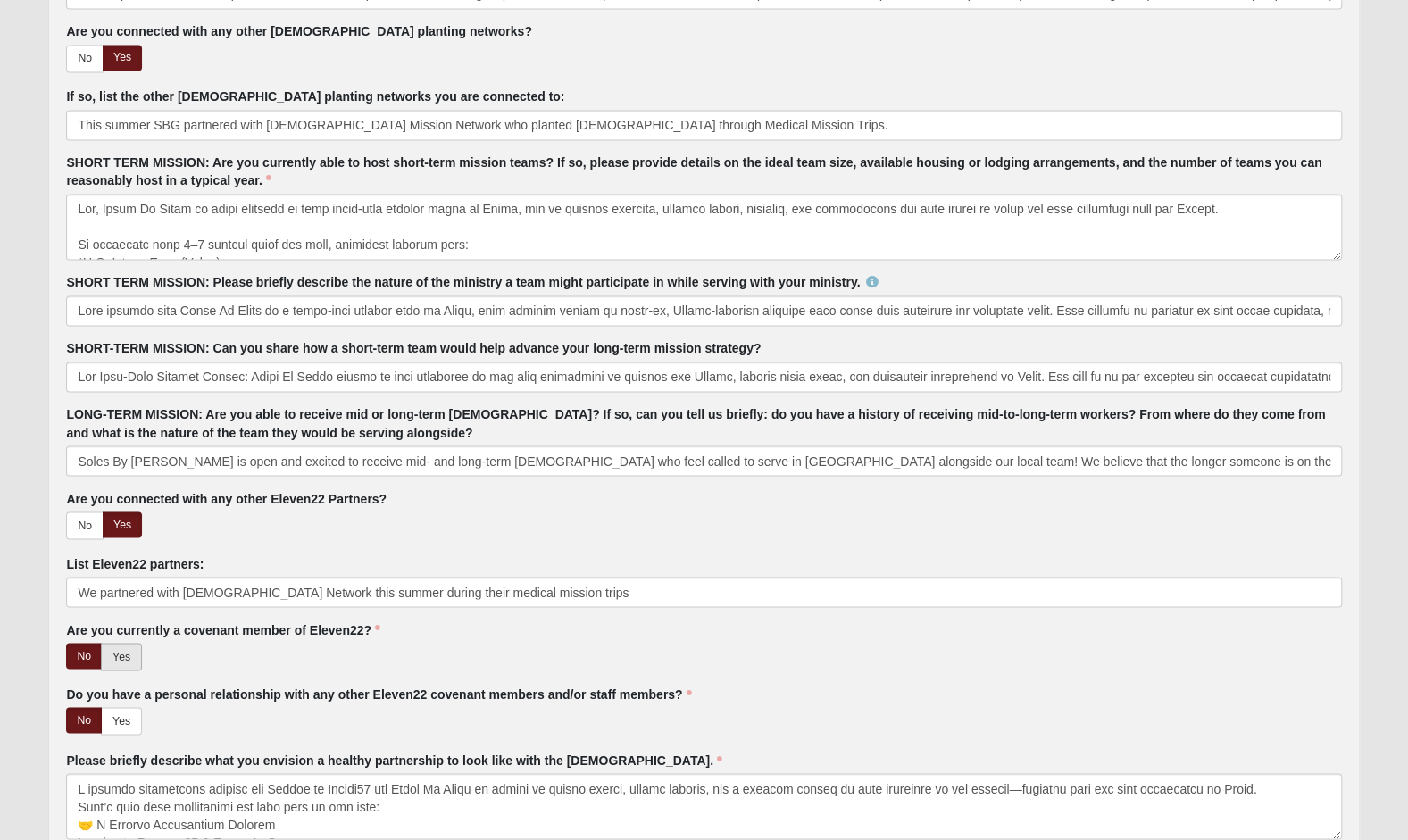
click at [119, 655] on link "Yes" at bounding box center [121, 656] width 41 height 28
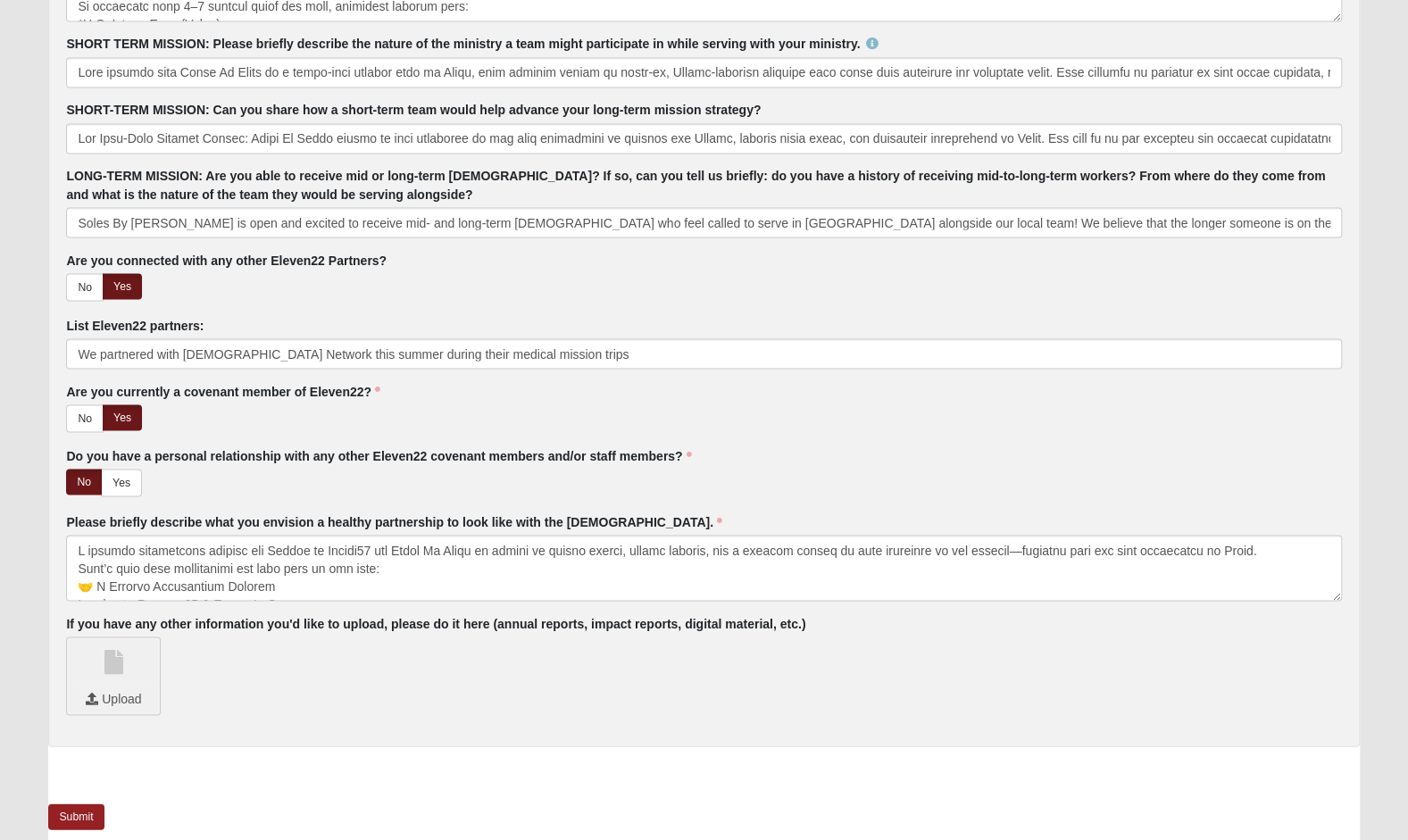
scroll to position [1929, 0]
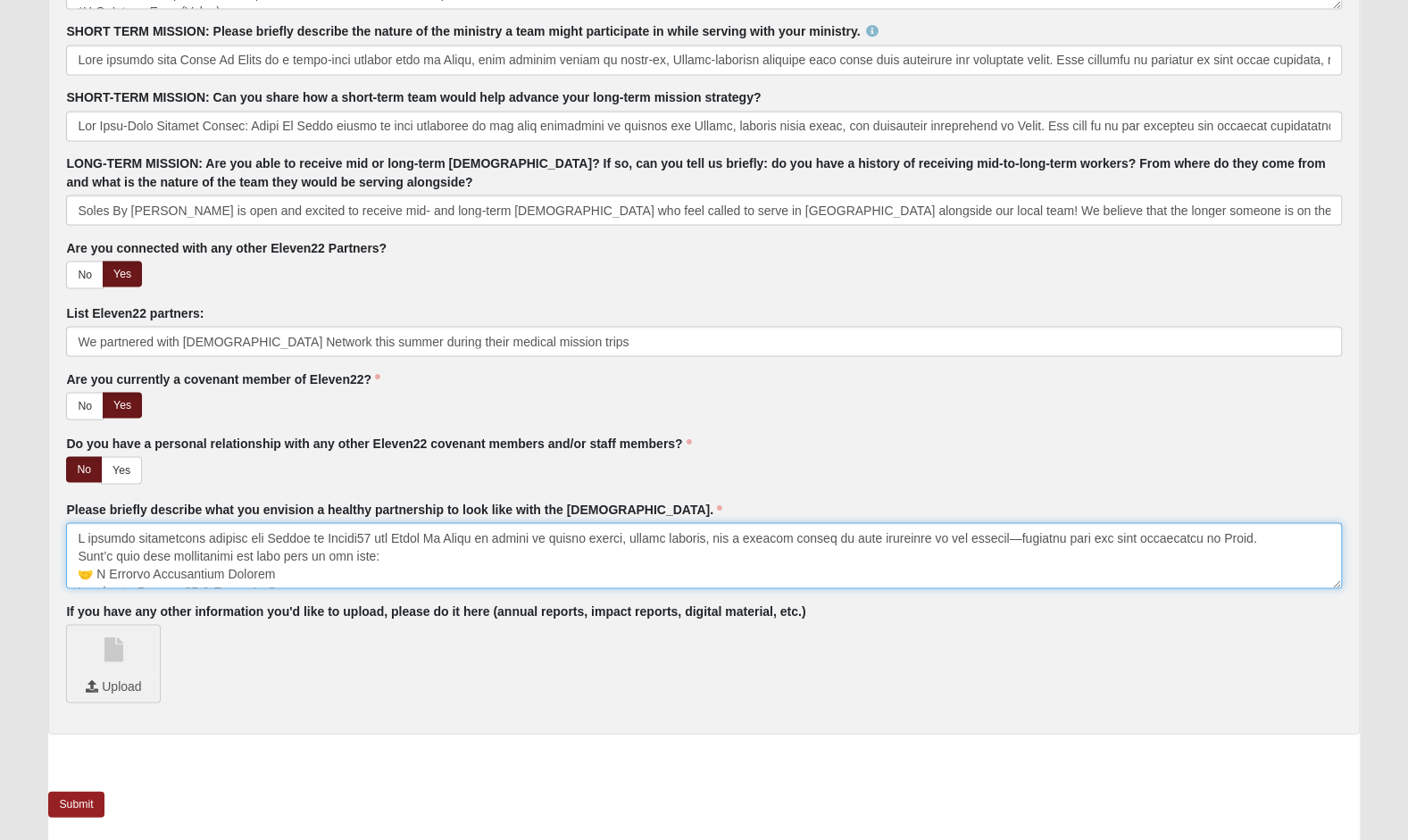
click at [340, 571] on textarea "Please briefly describe what you envision a healthy partnership to look like wi…" at bounding box center [703, 555] width 1274 height 66
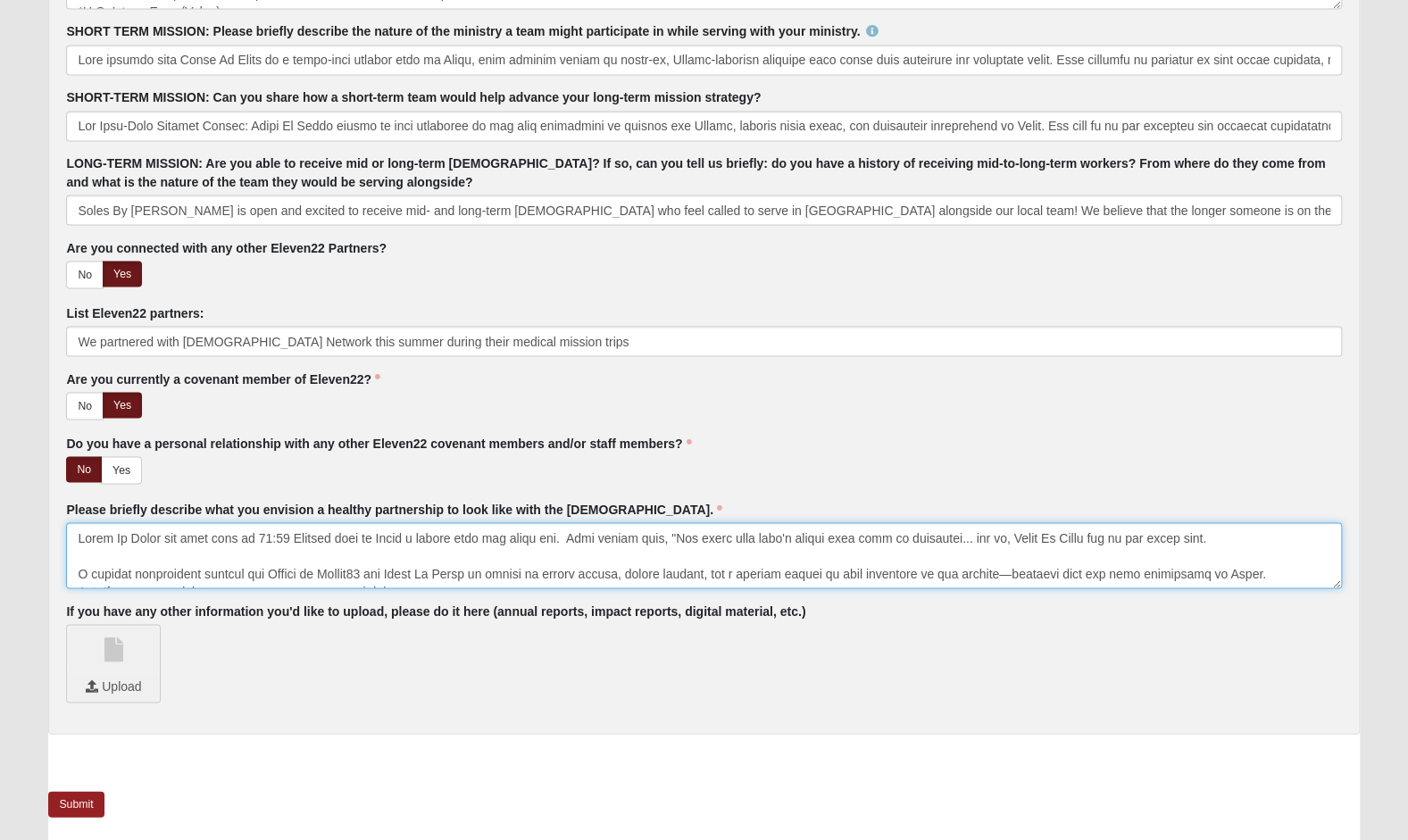
click at [1248, 532] on textarea "Please briefly describe what you envision a healthy partnership to look like wi…" at bounding box center [703, 555] width 1274 height 66
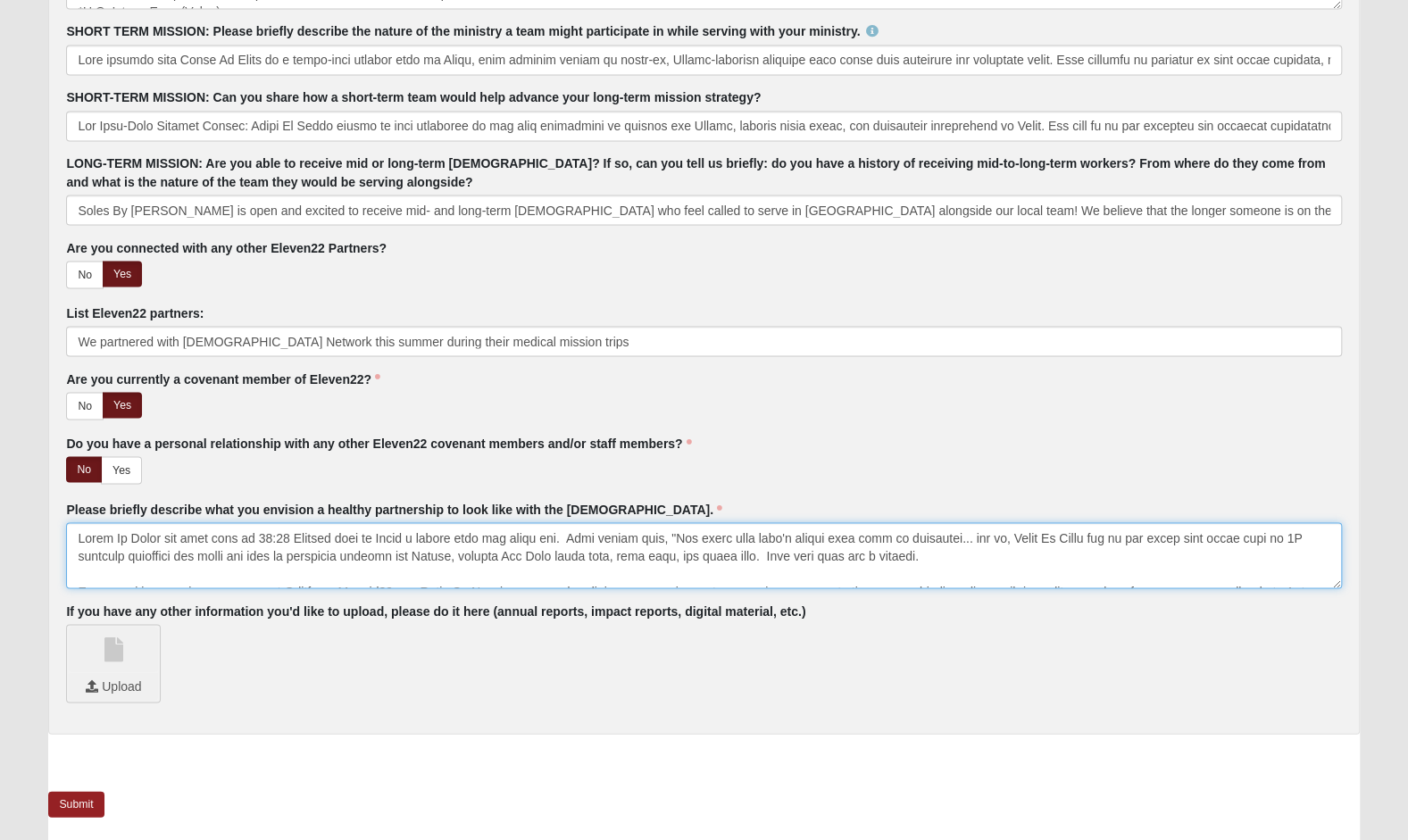
click at [869, 550] on textarea "Please briefly describe what you envision a healthy partnership to look like wi…" at bounding box center [703, 555] width 1274 height 66
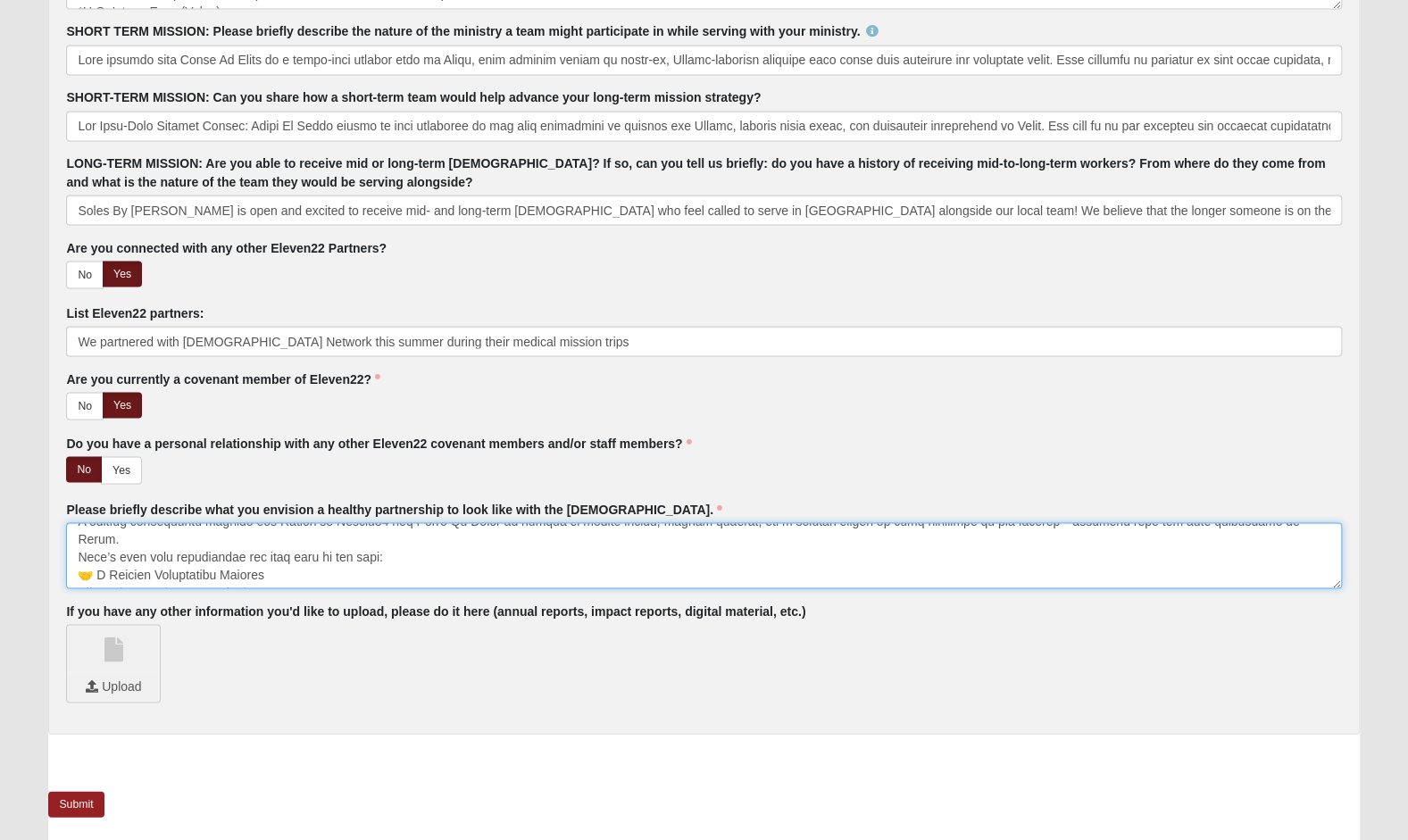
scroll to position [72, 0]
click at [315, 565] on textarea "Please briefly describe what you envision a healthy partnership to look like wi…" at bounding box center [703, 555] width 1274 height 66
click at [98, 576] on textarea "Please briefly describe what you envision a healthy partnership to look like wi…" at bounding box center [703, 555] width 1274 height 66
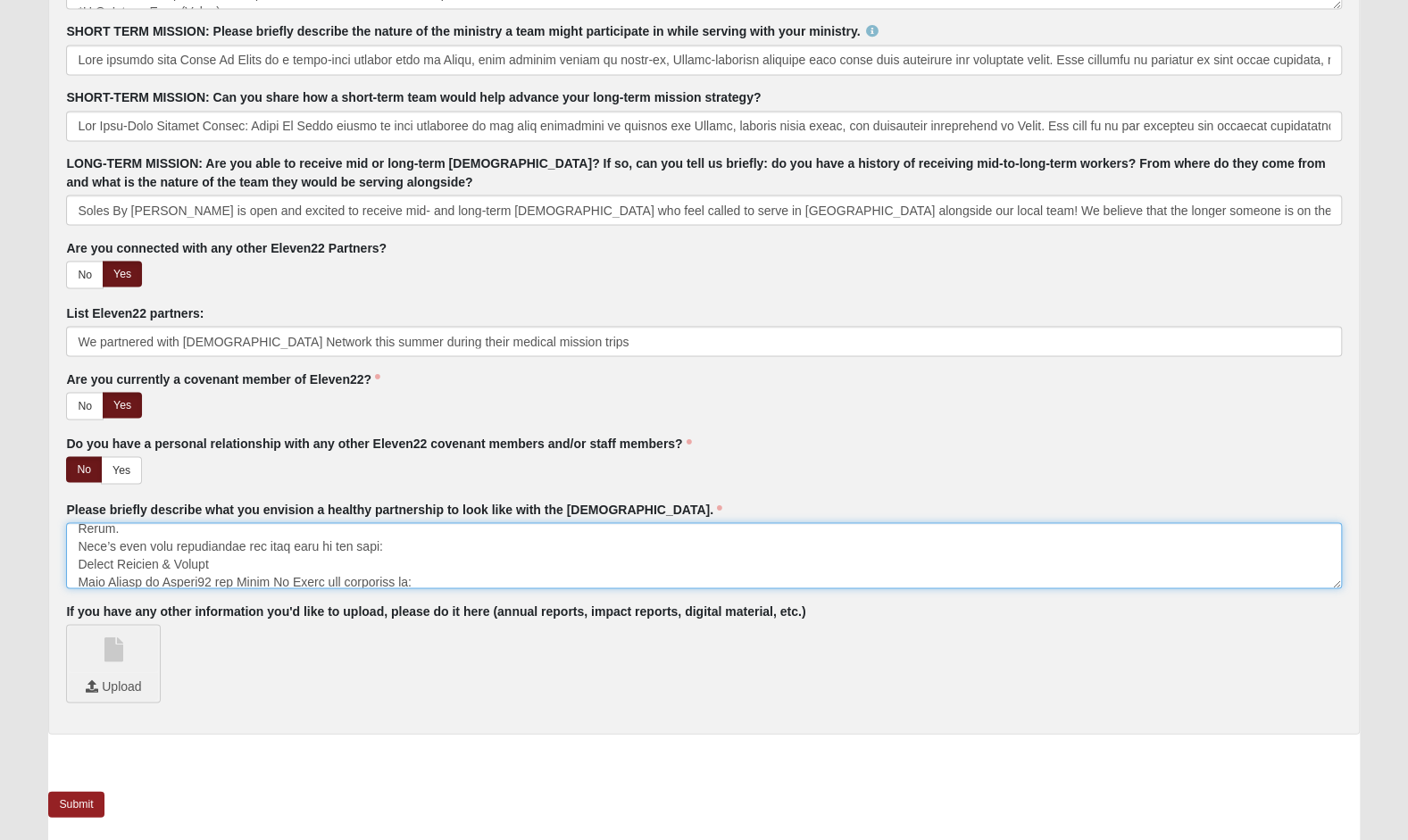
click at [215, 536] on textarea "Please briefly describe what you envision a healthy partnership to look like wi…" at bounding box center [703, 555] width 1274 height 66
click at [75, 556] on textarea "Please briefly describe what you envision a healthy partnership to look like wi…" at bounding box center [703, 555] width 1274 height 66
click at [98, 572] on textarea "Please briefly describe what you envision a healthy partnership to look like wi…" at bounding box center [703, 555] width 1274 height 66
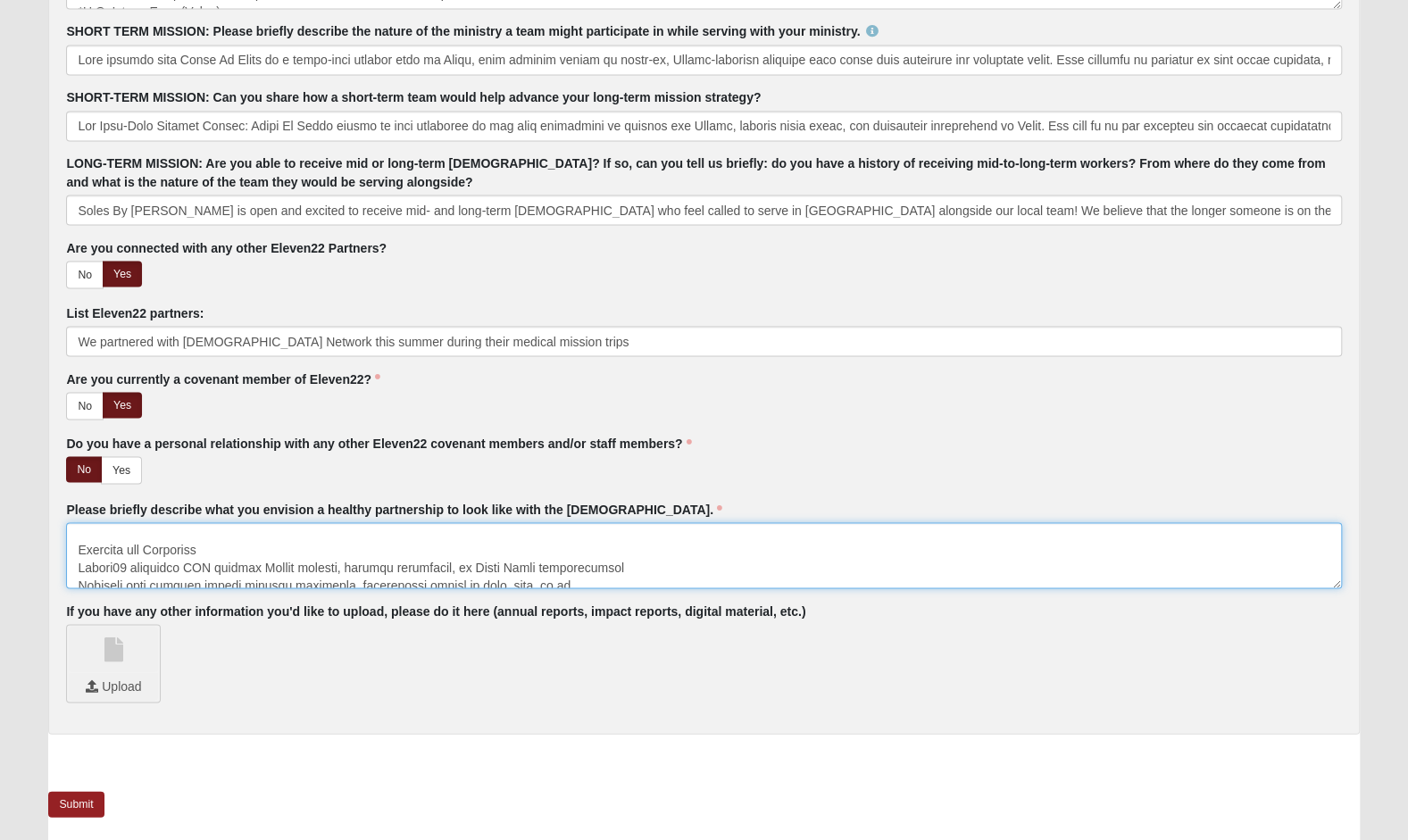
click at [362, 542] on textarea "Please briefly describe what you envision a healthy partnership to look like wi…" at bounding box center [703, 555] width 1274 height 66
click at [75, 542] on textarea "Please briefly describe what you envision a healthy partnership to look like wi…" at bounding box center [703, 555] width 1274 height 66
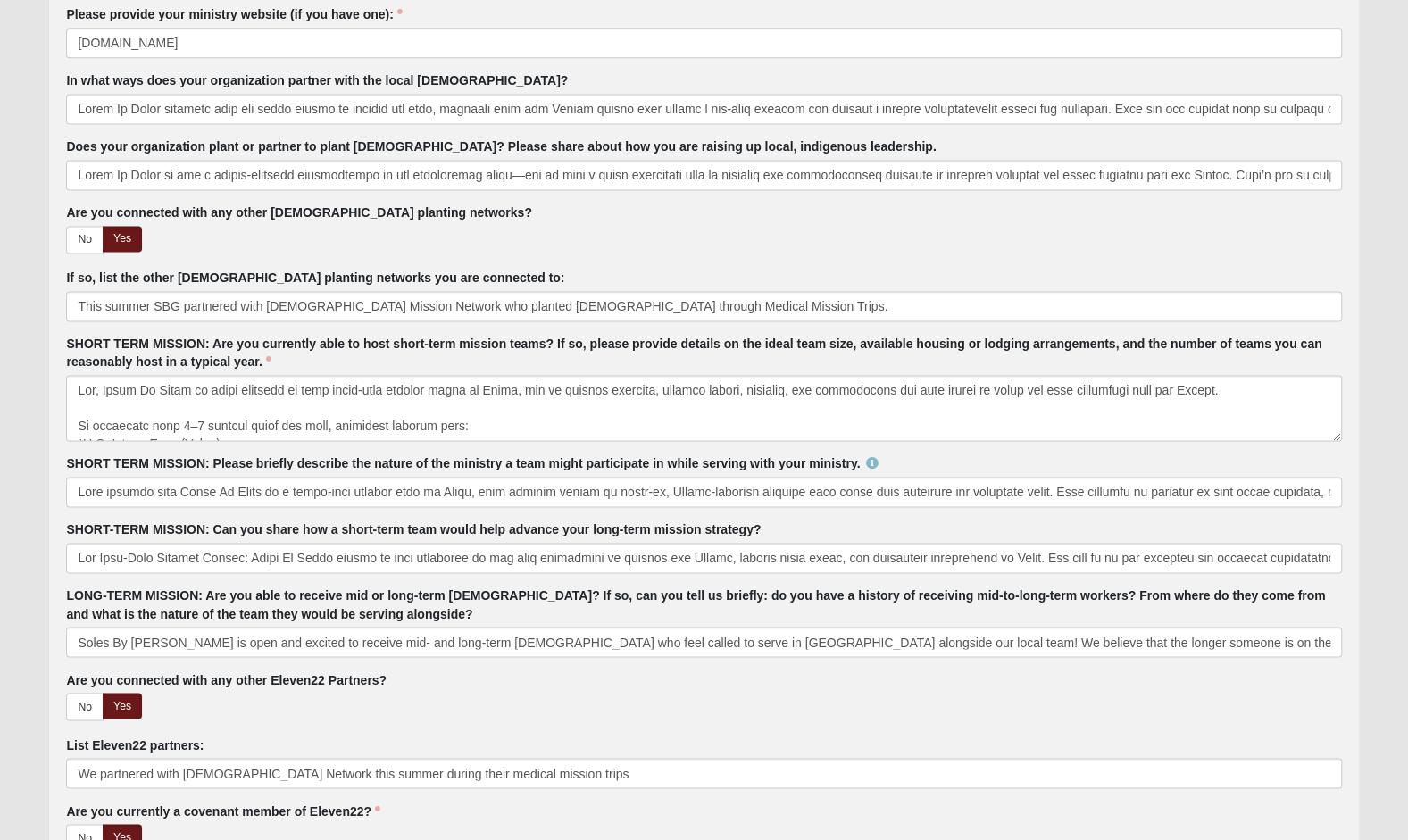
scroll to position [1494, 0]
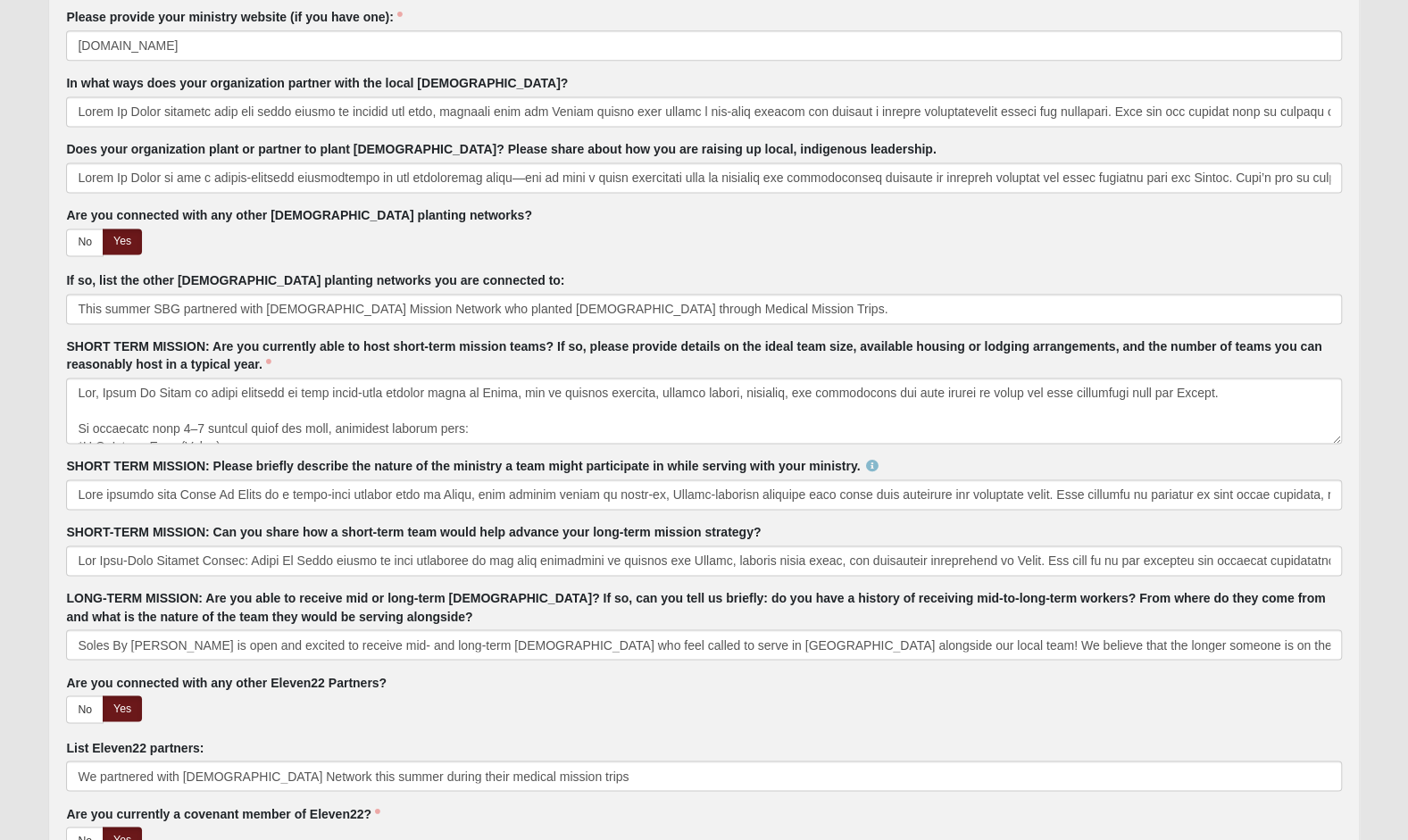
type textarea "Lorem Ip Dolor sit amet cons ad 70:33 Elitsed doei te Incid u labore etdo mag a…"
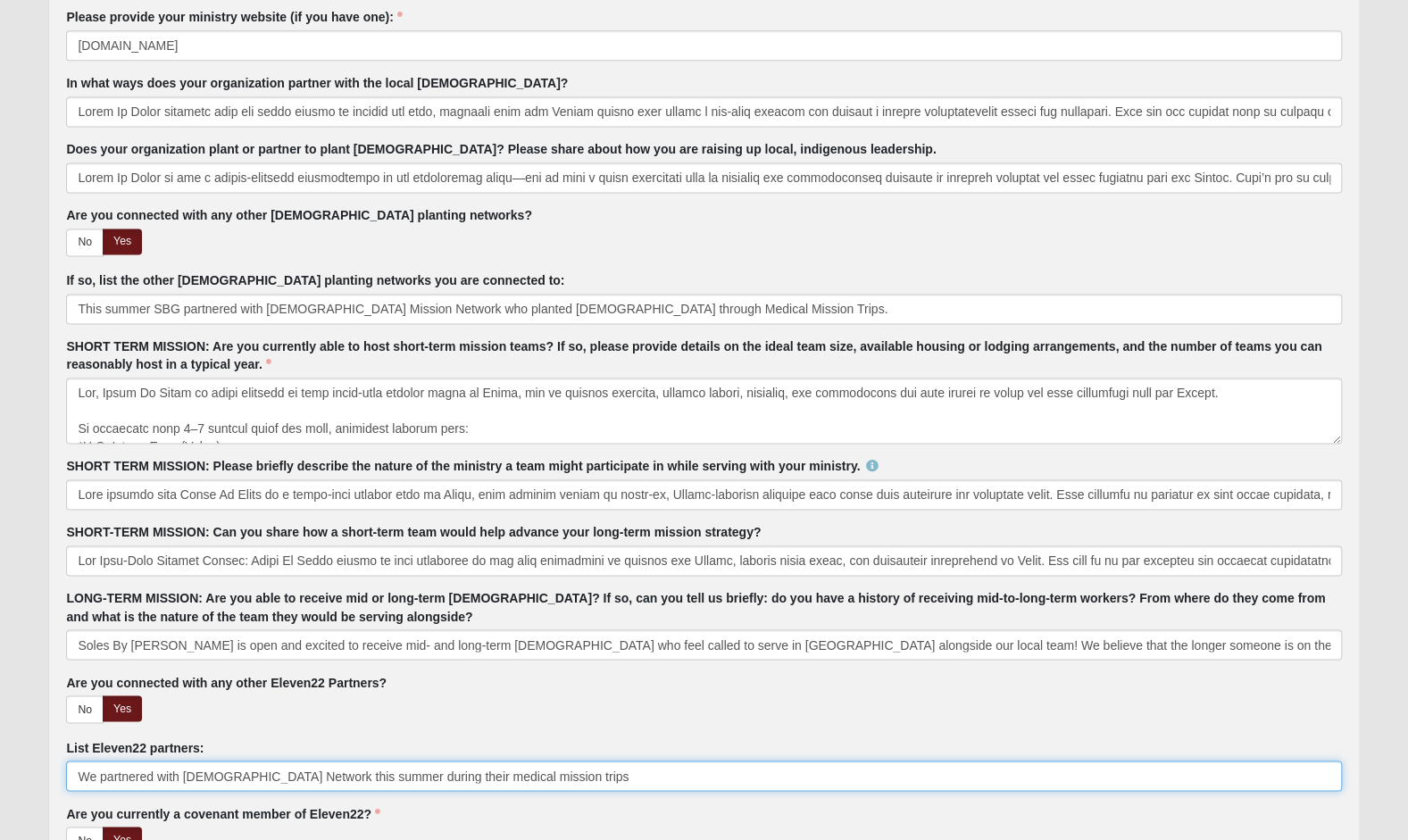
click at [603, 765] on input "We partnered with [DEMOGRAPHIC_DATA] Network this summer during their medical m…" at bounding box center [703, 775] width 1274 height 30
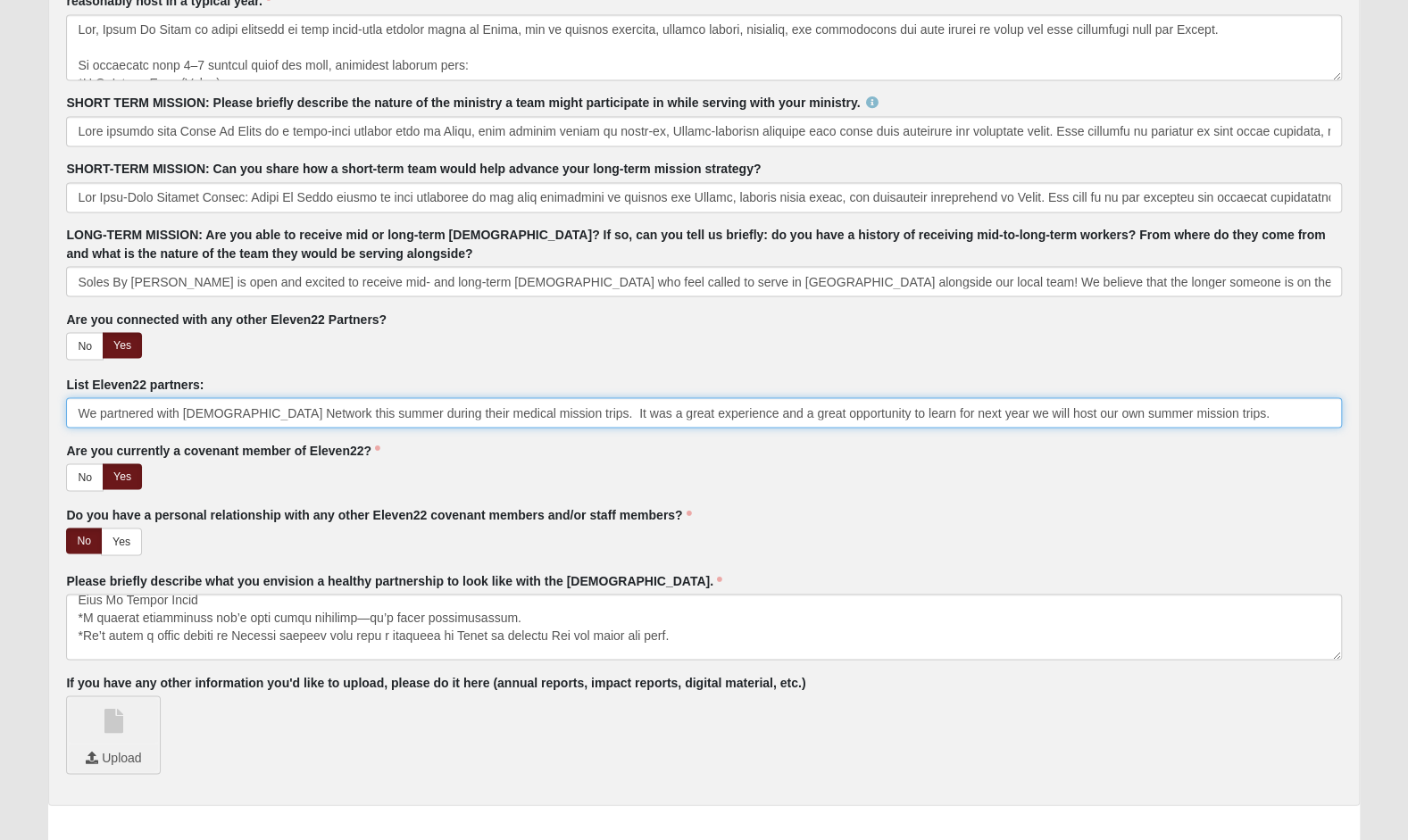
scroll to position [1991, 0]
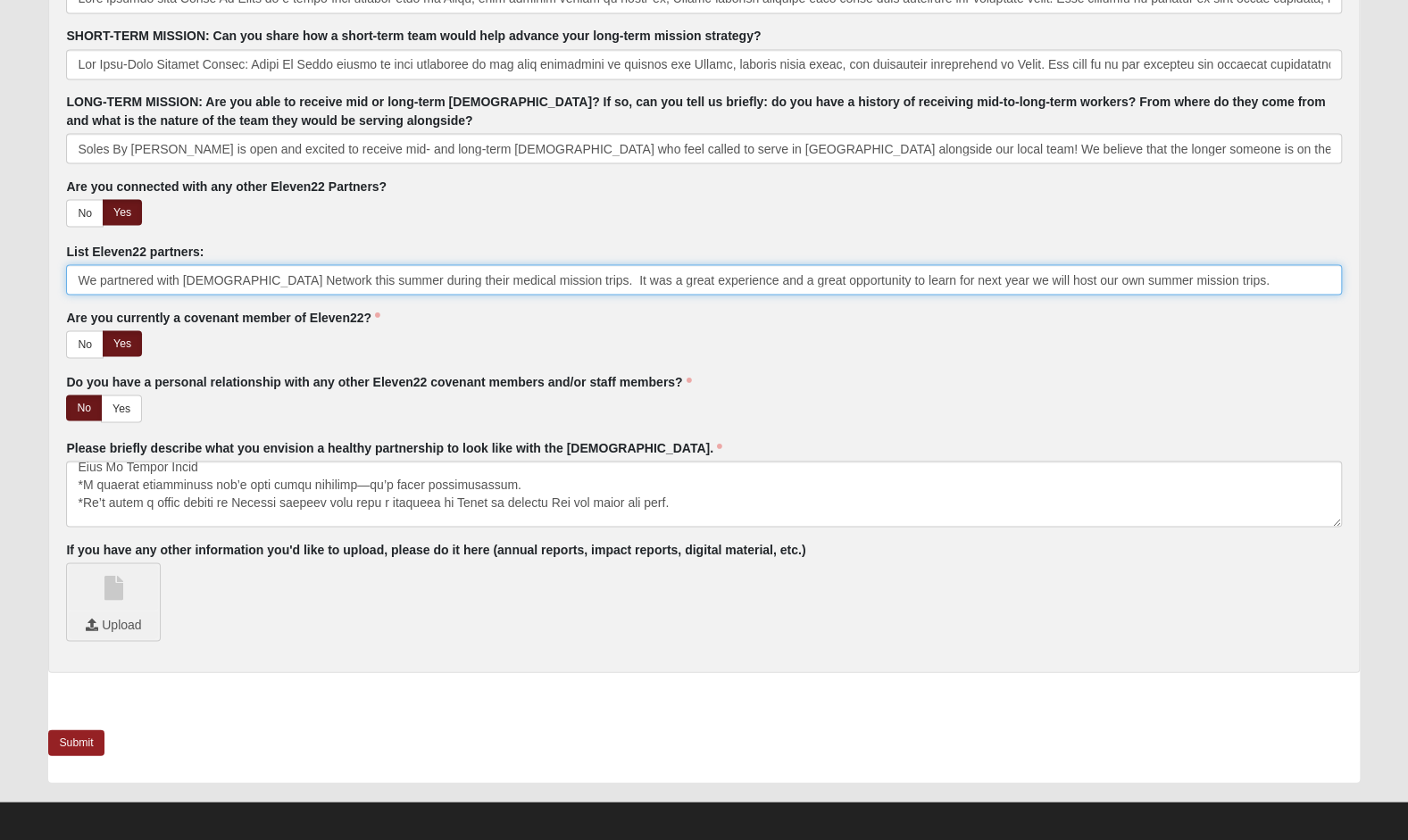
type input "We partnered with [DEMOGRAPHIC_DATA] Network this summer during their medical m…"
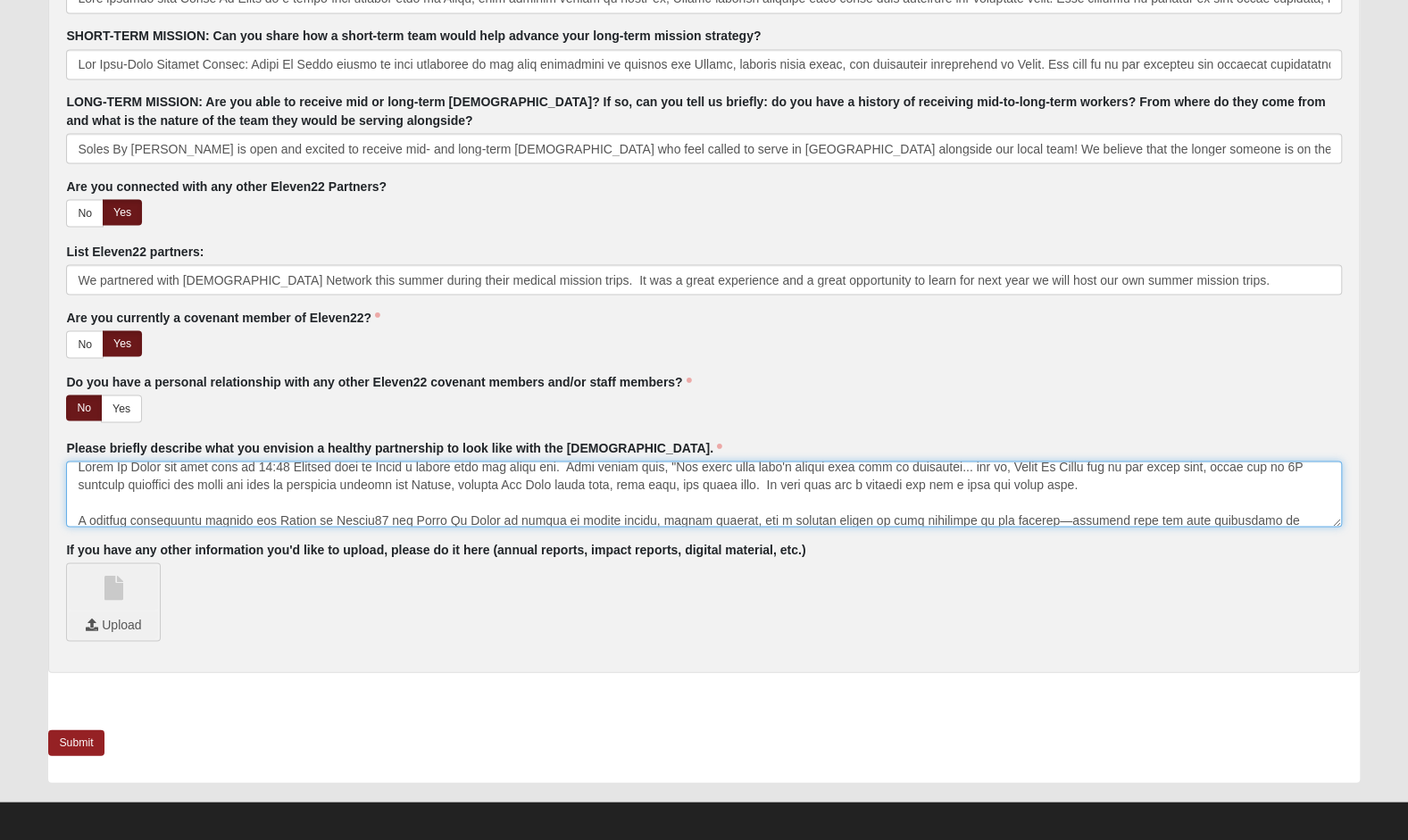
scroll to position [0, 0]
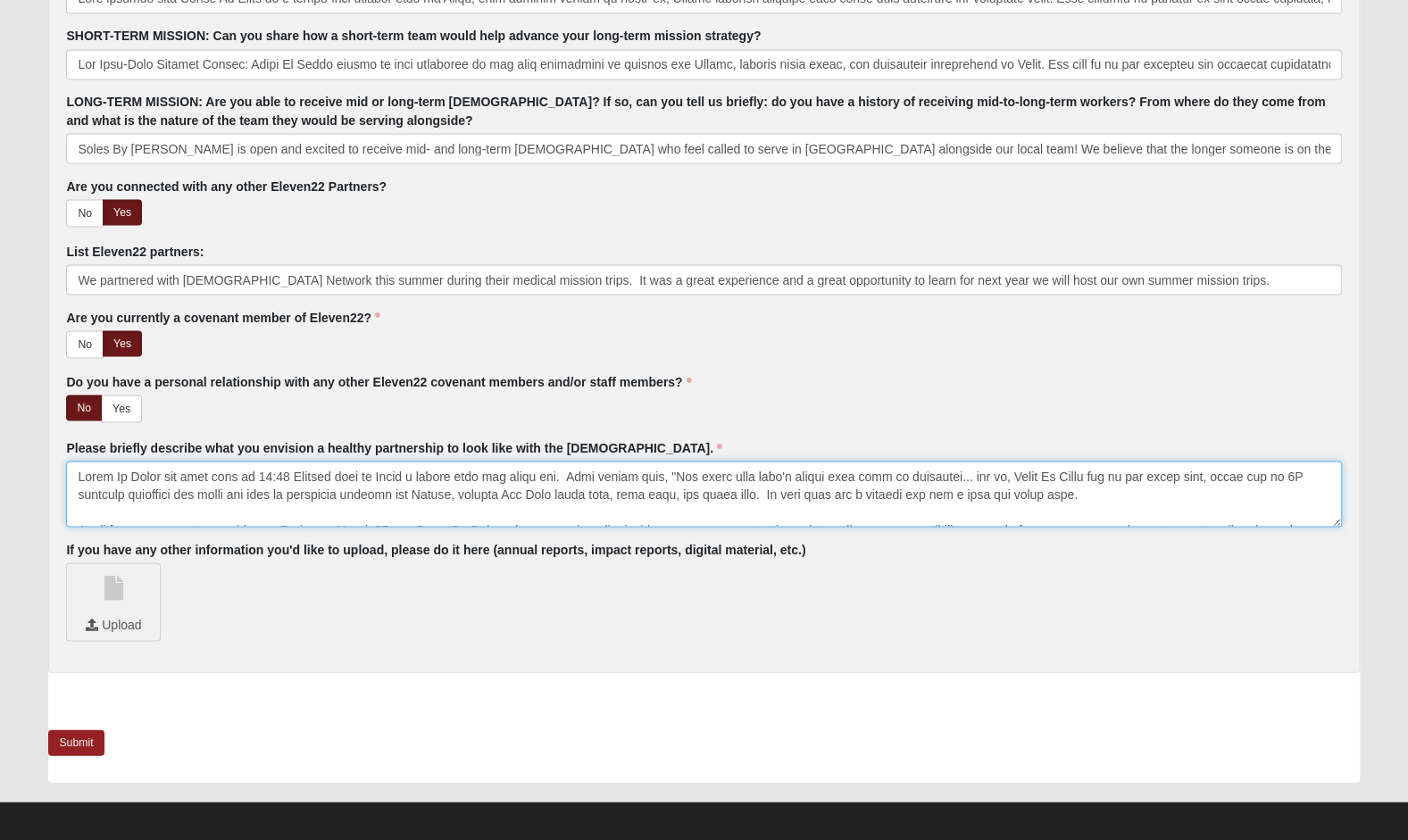
click at [216, 468] on textarea "Please briefly describe what you envision a healthy partnership to look like wi…" at bounding box center [703, 494] width 1274 height 66
click at [982, 471] on textarea "Please briefly describe what you envision a healthy partnership to look like wi…" at bounding box center [703, 494] width 1274 height 66
click at [1048, 468] on textarea "Please briefly describe what you envision a healthy partnership to look like wi…" at bounding box center [703, 494] width 1274 height 66
click at [1210, 469] on textarea "Please briefly describe what you envision a healthy partnership to look like wi…" at bounding box center [703, 494] width 1274 height 66
type textarea "Lorem Ip Dolor sit a consec ad el 03:64 Seddoei temp in Utlab, e dolore magn al…"
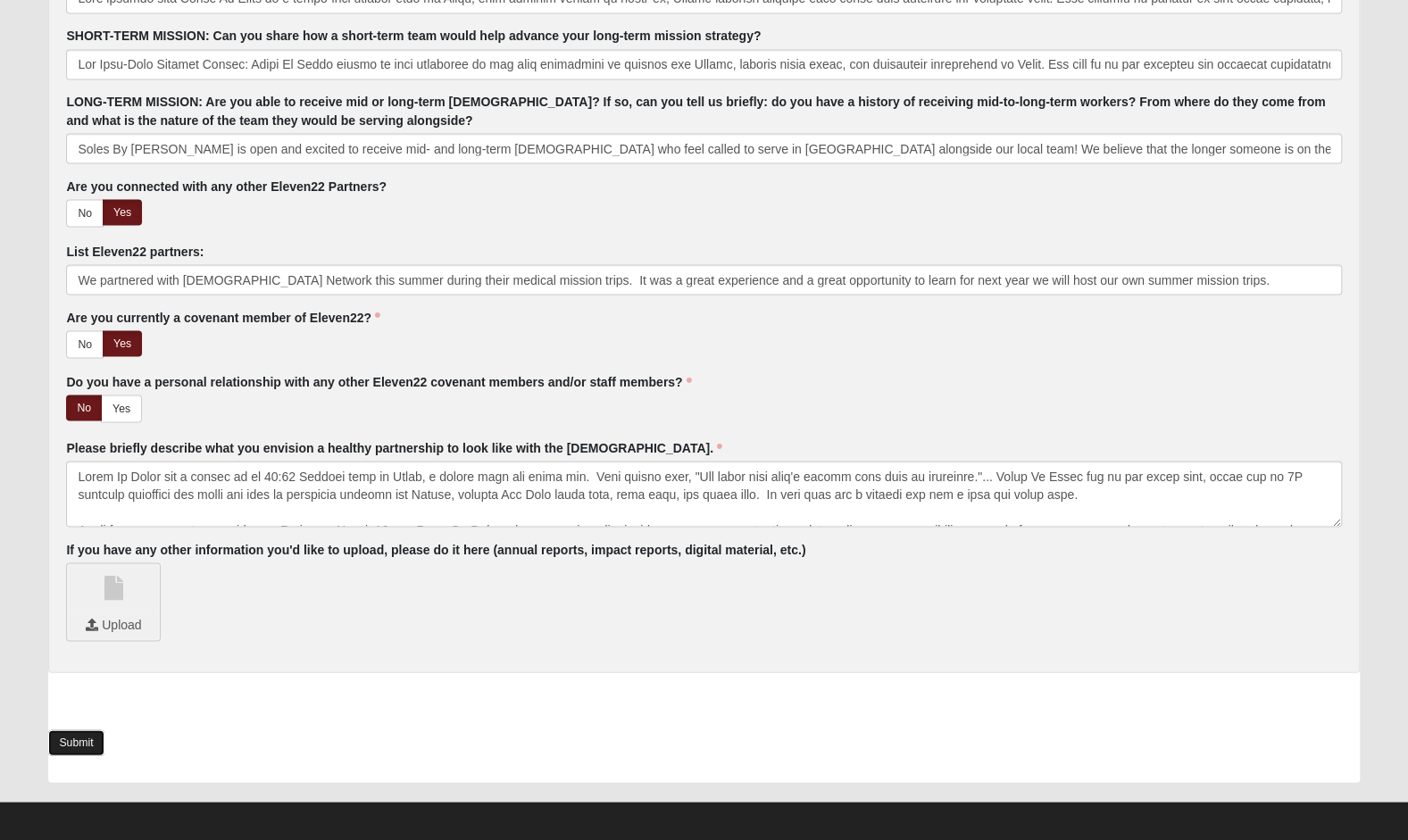
click at [81, 733] on link "Submit" at bounding box center [75, 742] width 55 height 26
